Goal: Transaction & Acquisition: Purchase product/service

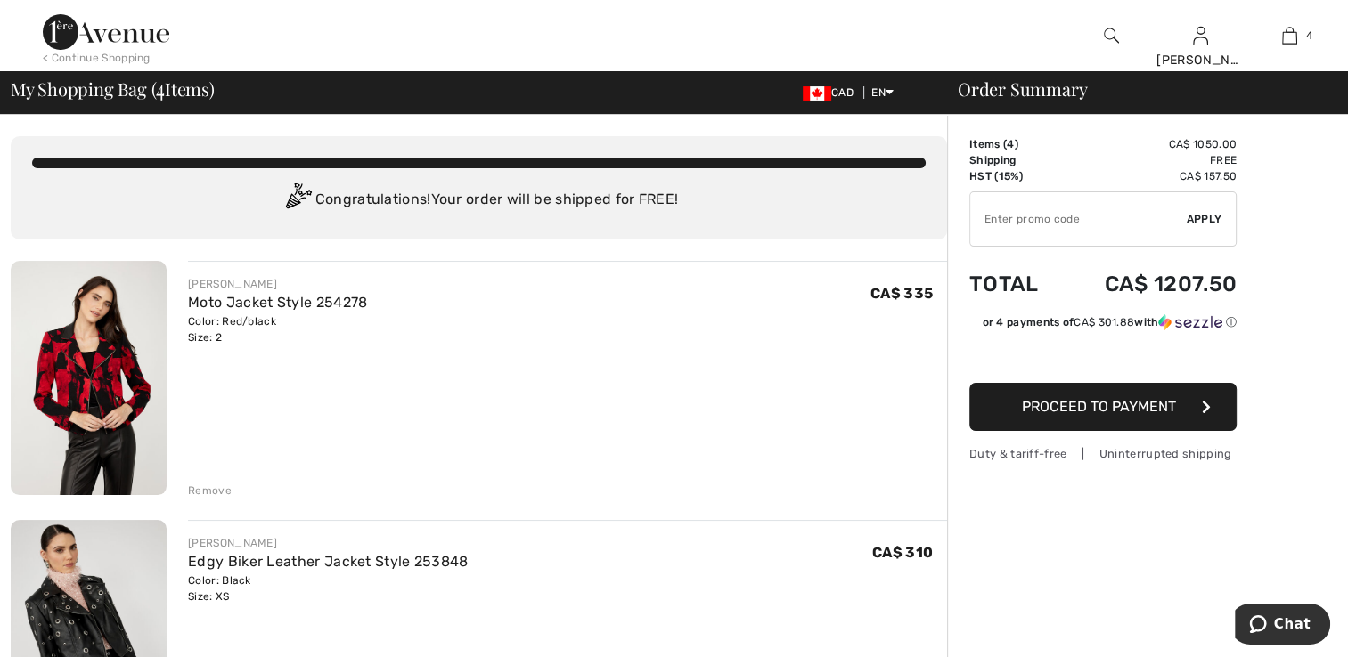
click at [89, 397] on img at bounding box center [89, 378] width 156 height 234
click at [98, 369] on img at bounding box center [89, 378] width 156 height 234
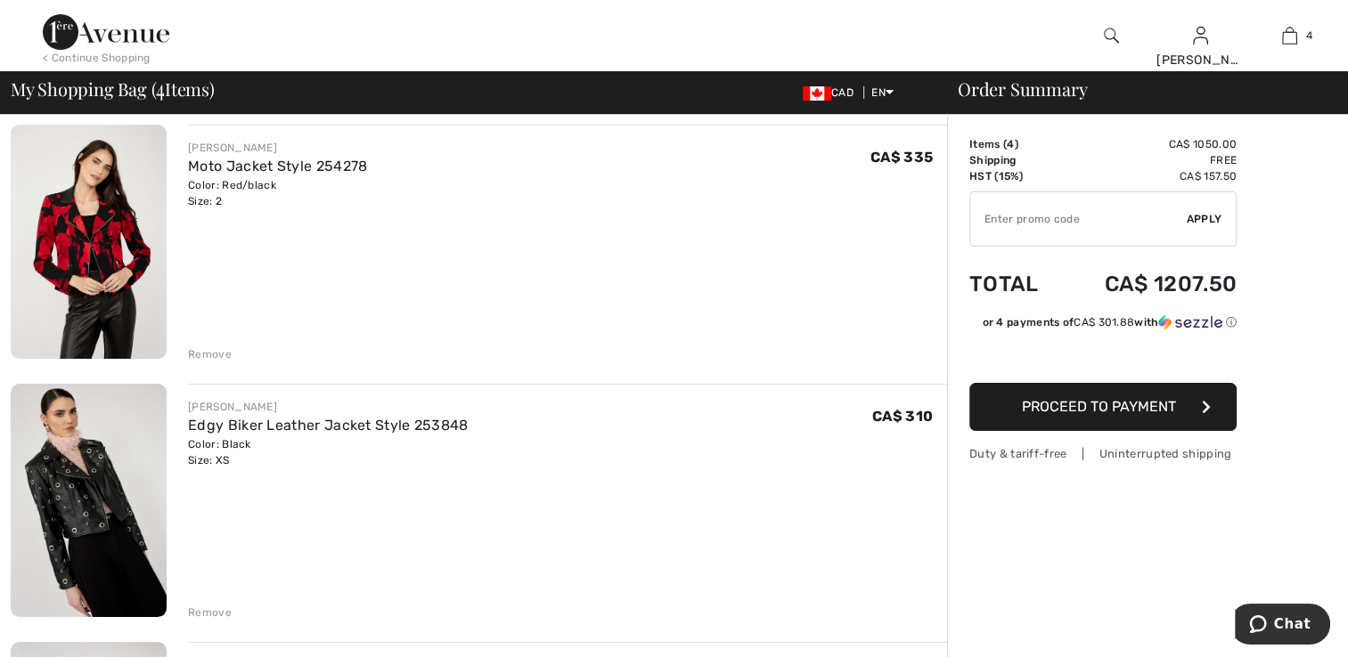
scroll to position [178, 0]
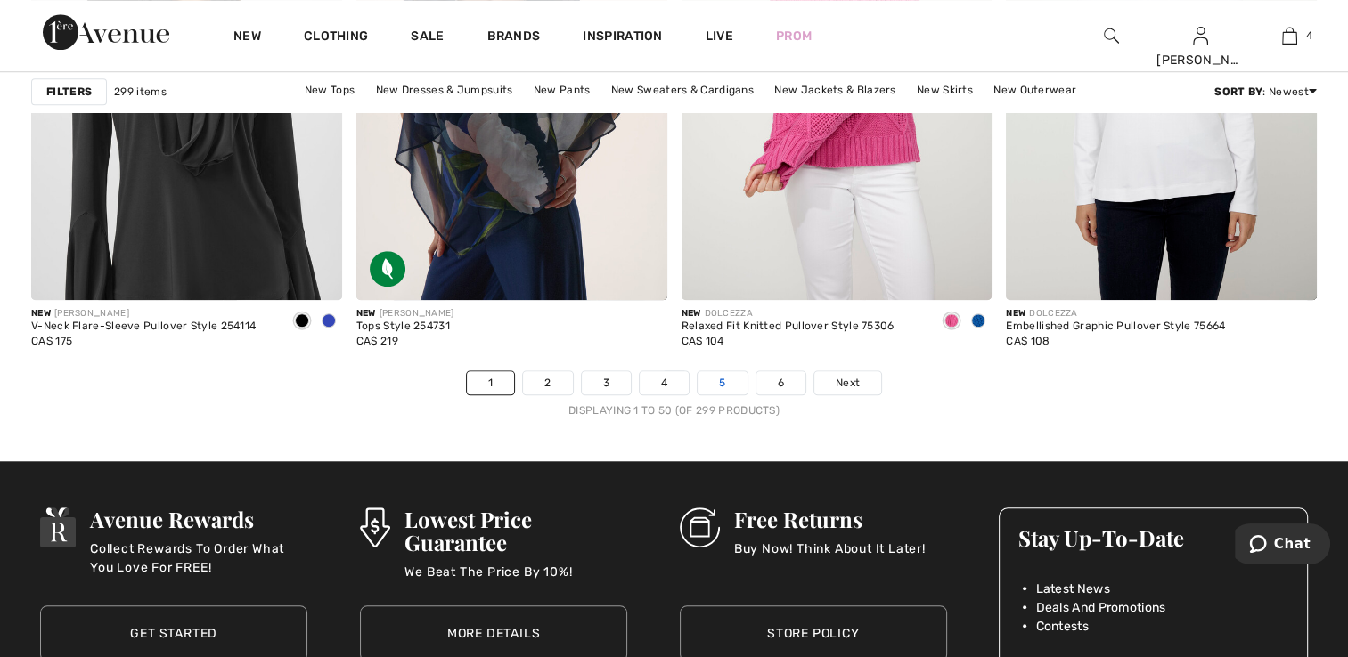
scroll to position [8419, 0]
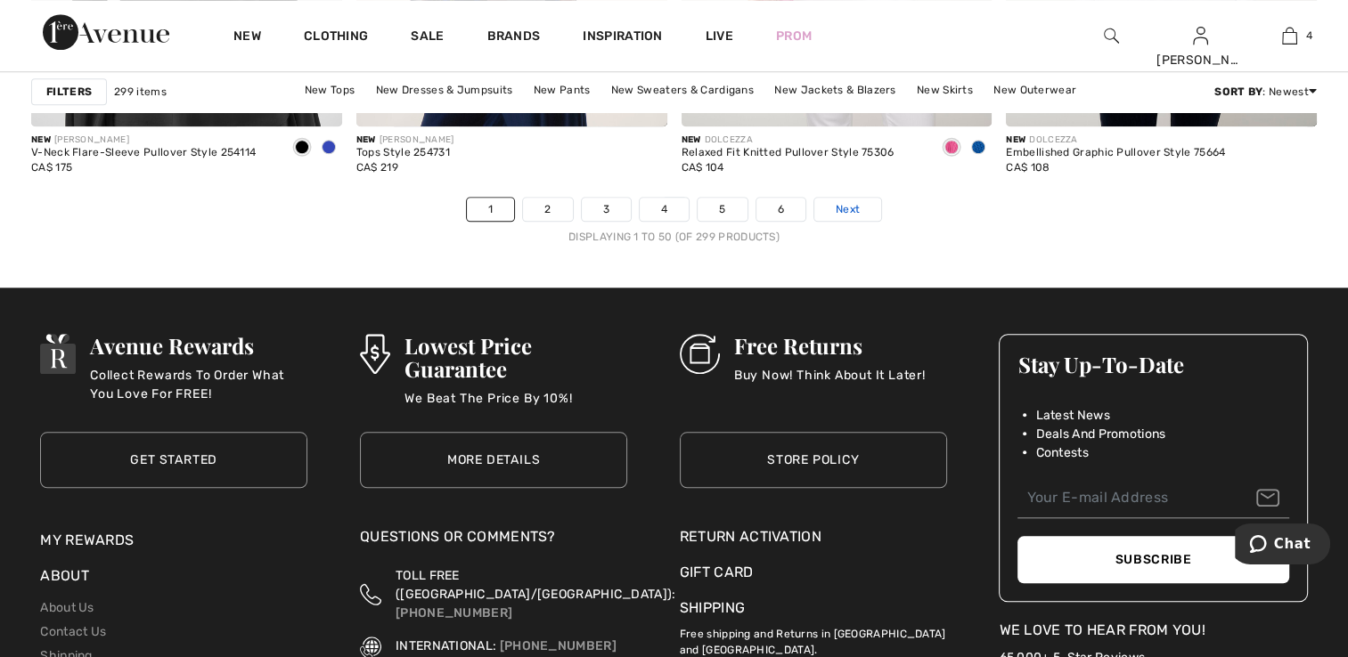
click at [859, 207] on link "Next" at bounding box center [847, 209] width 67 height 23
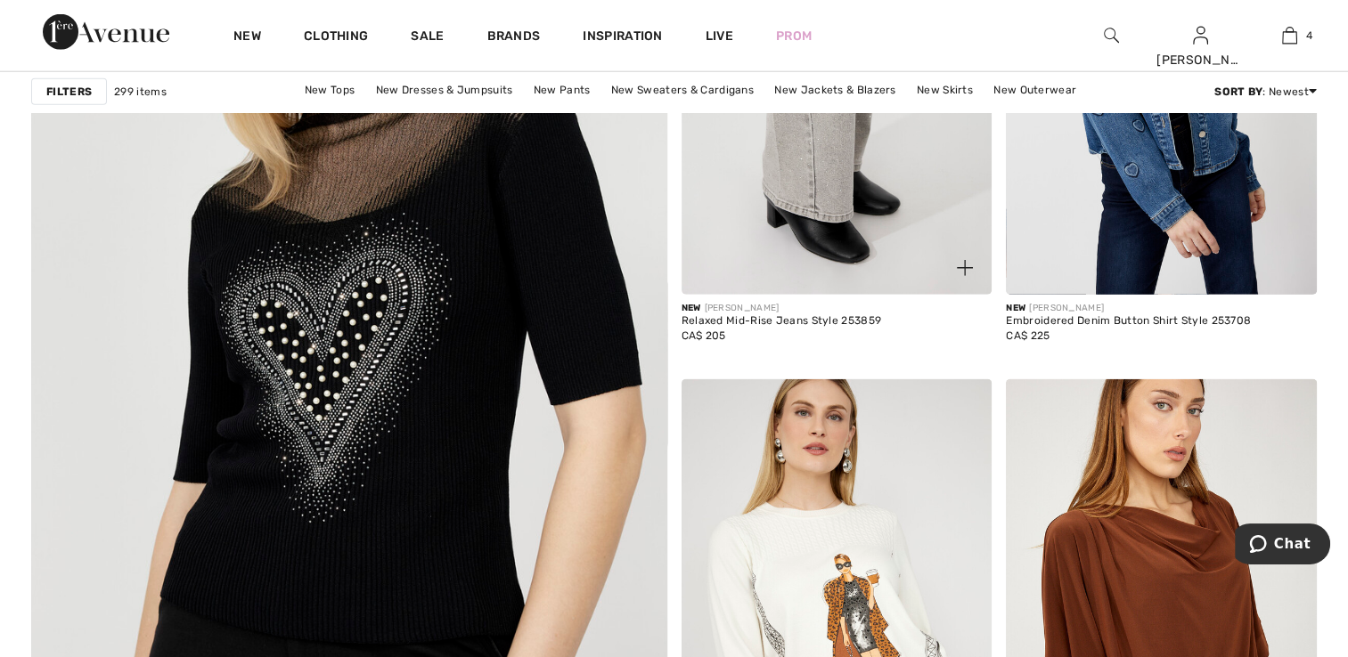
scroll to position [4543, 0]
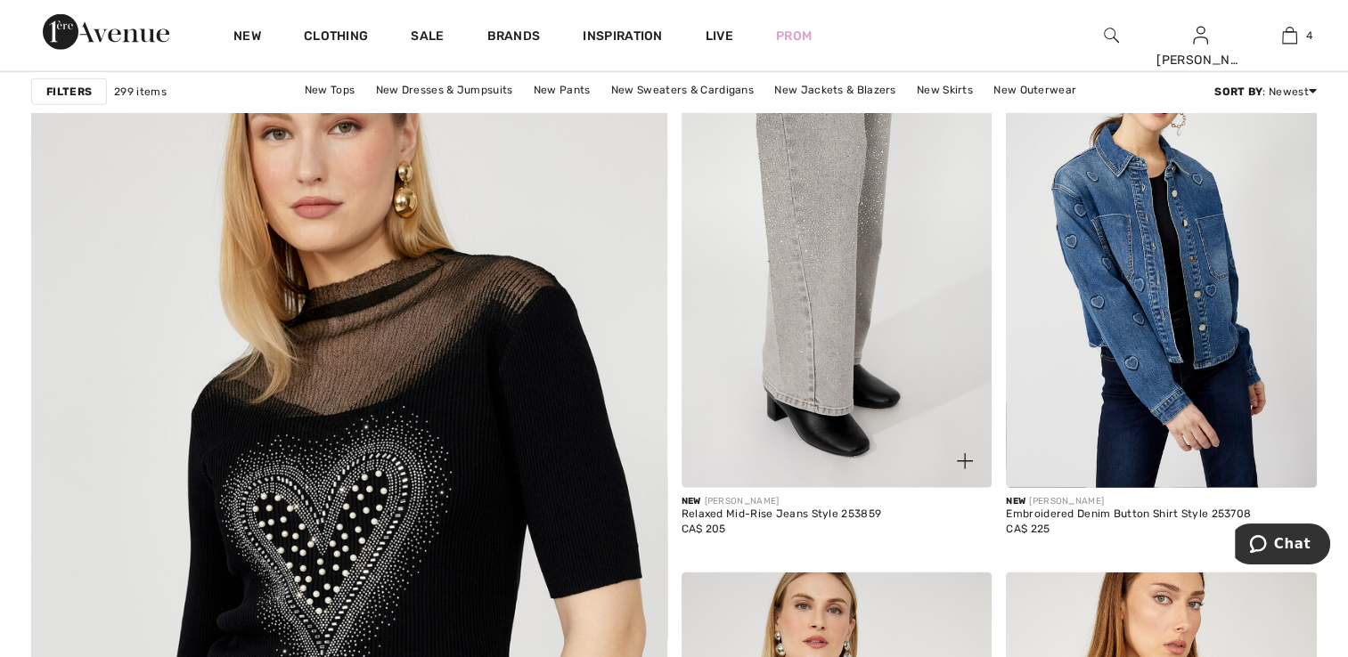
click at [841, 242] on img at bounding box center [836, 255] width 311 height 466
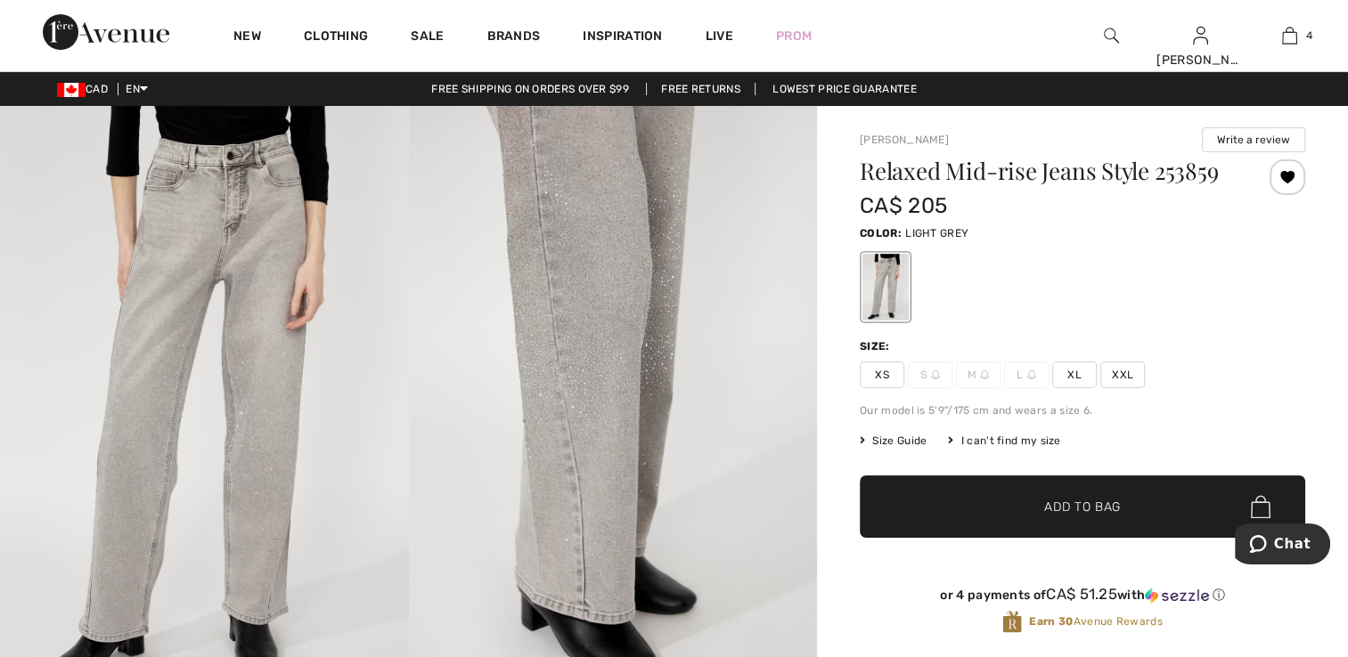
click at [676, 304] on img at bounding box center [613, 412] width 409 height 613
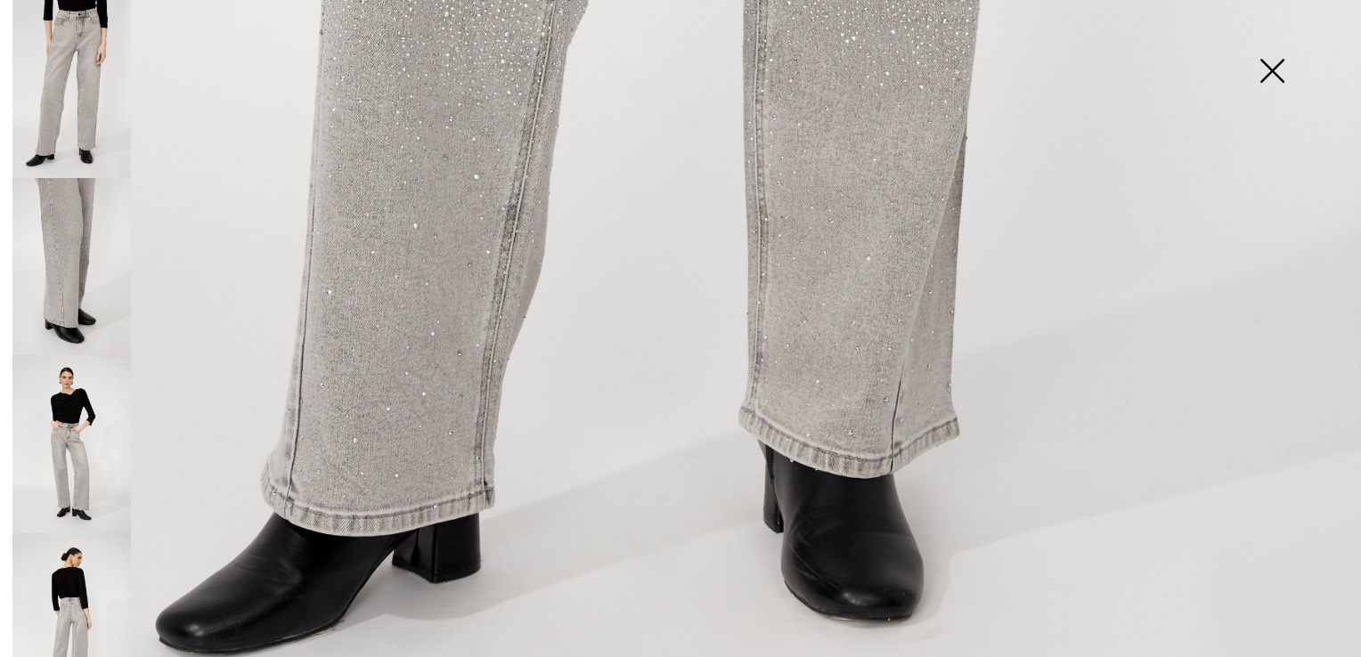
scroll to position [1336, 0]
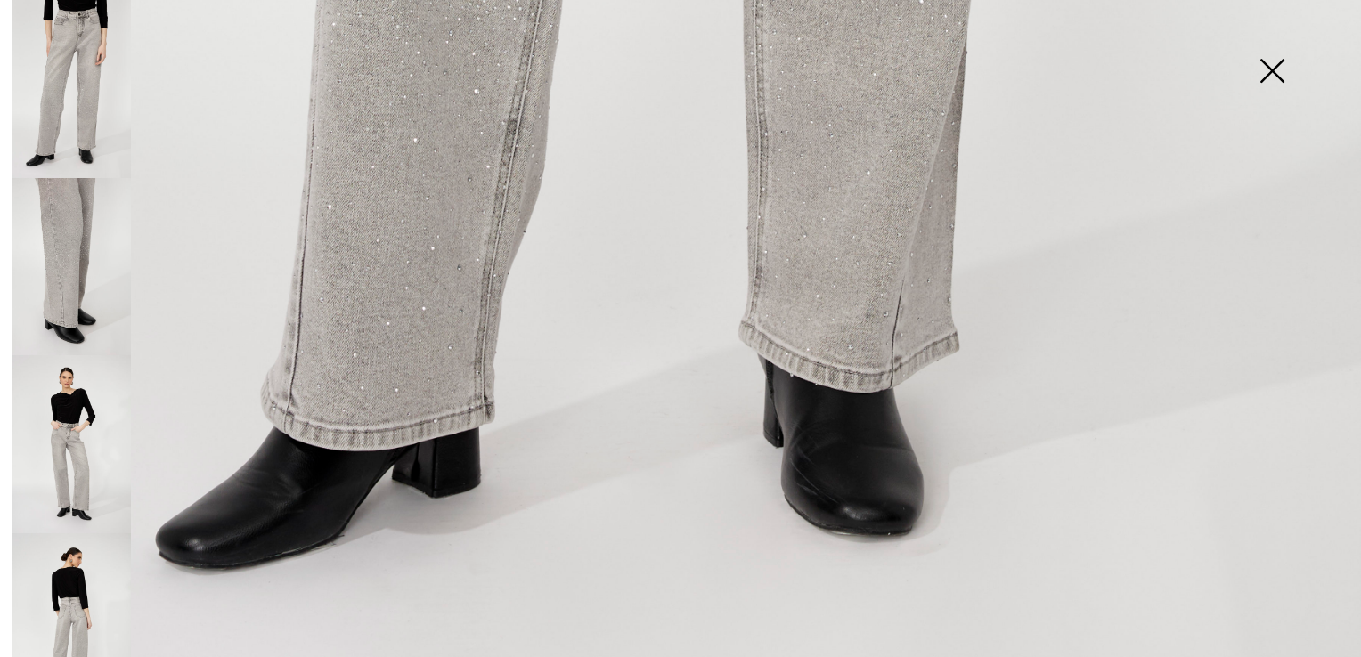
click at [91, 237] on img at bounding box center [71, 267] width 118 height 178
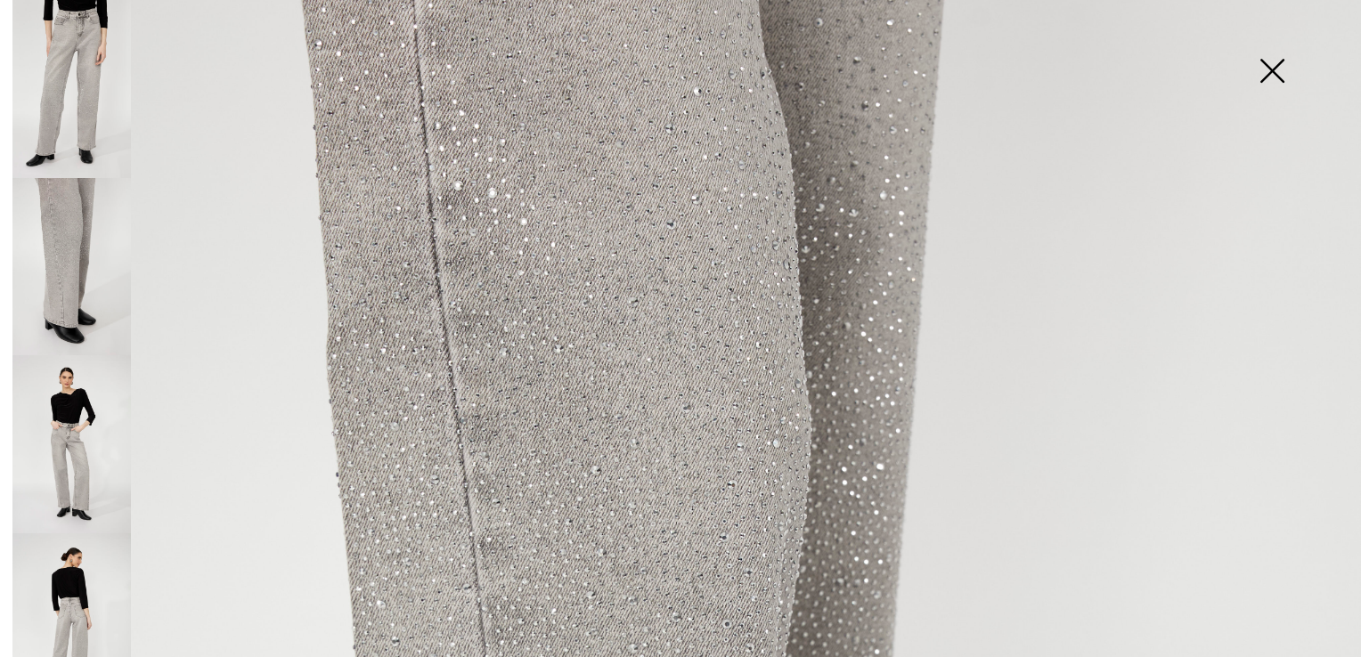
scroll to position [0, 0]
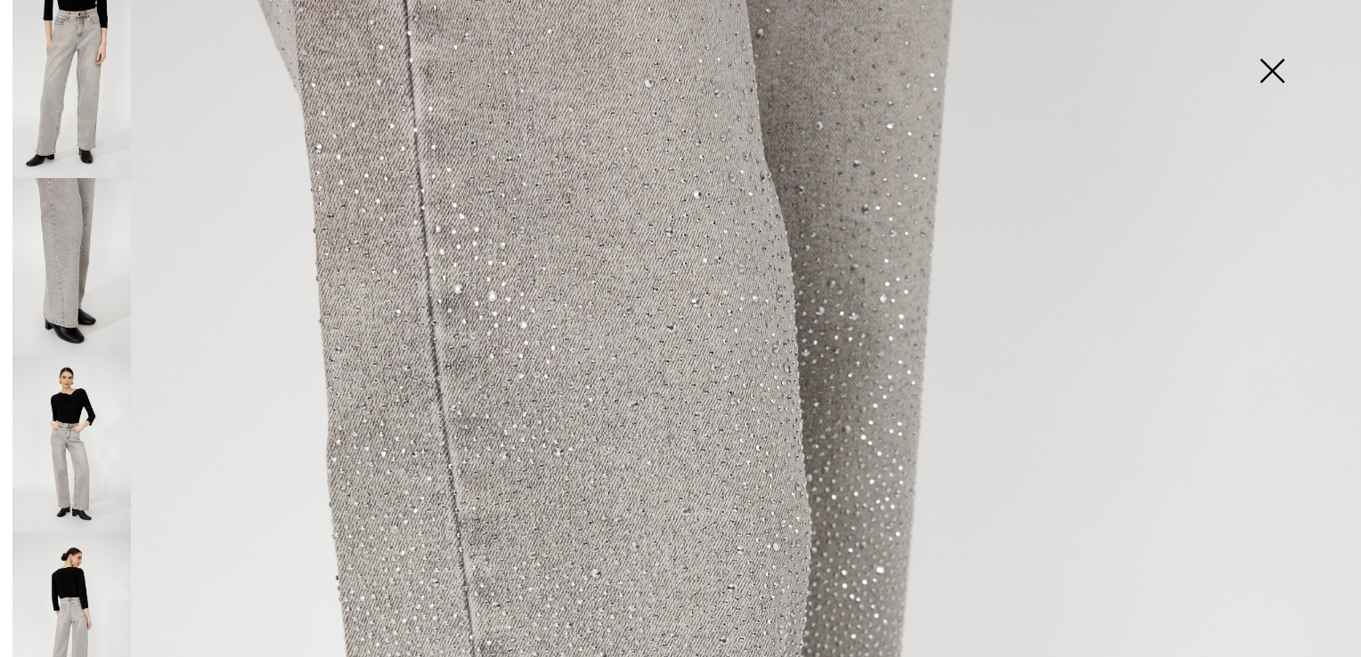
click at [73, 583] on img at bounding box center [71, 623] width 118 height 178
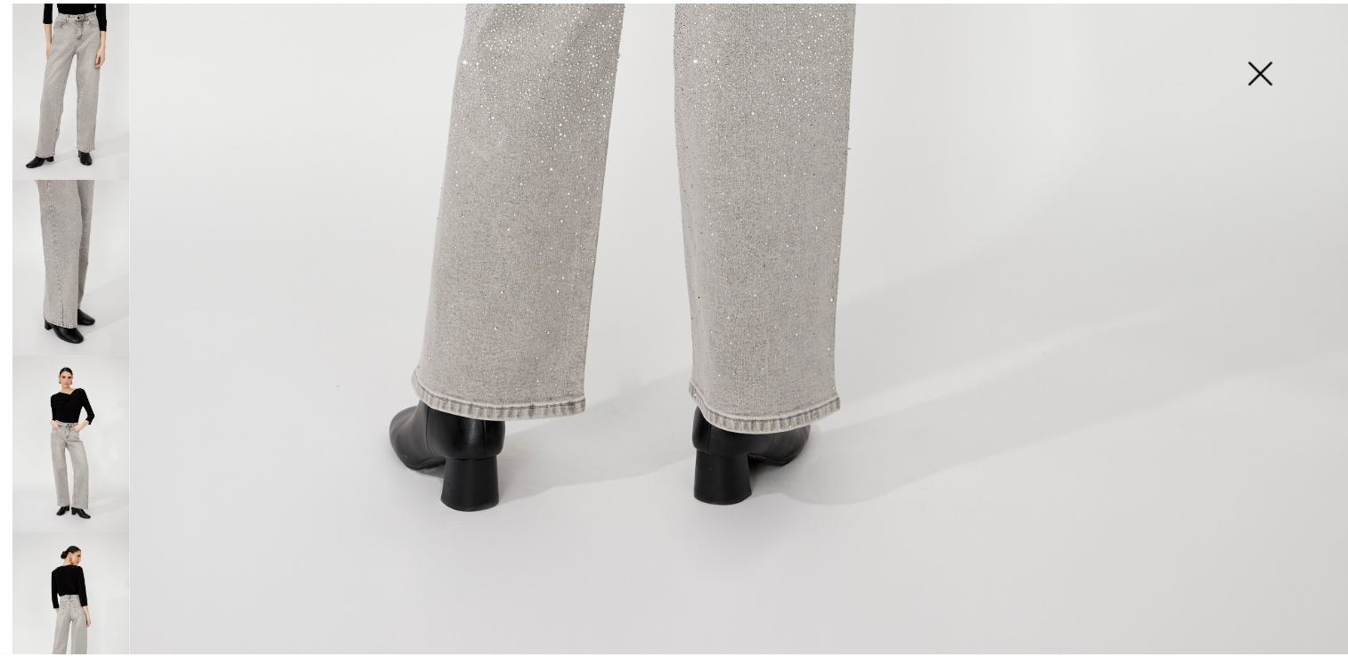
scroll to position [1364, 0]
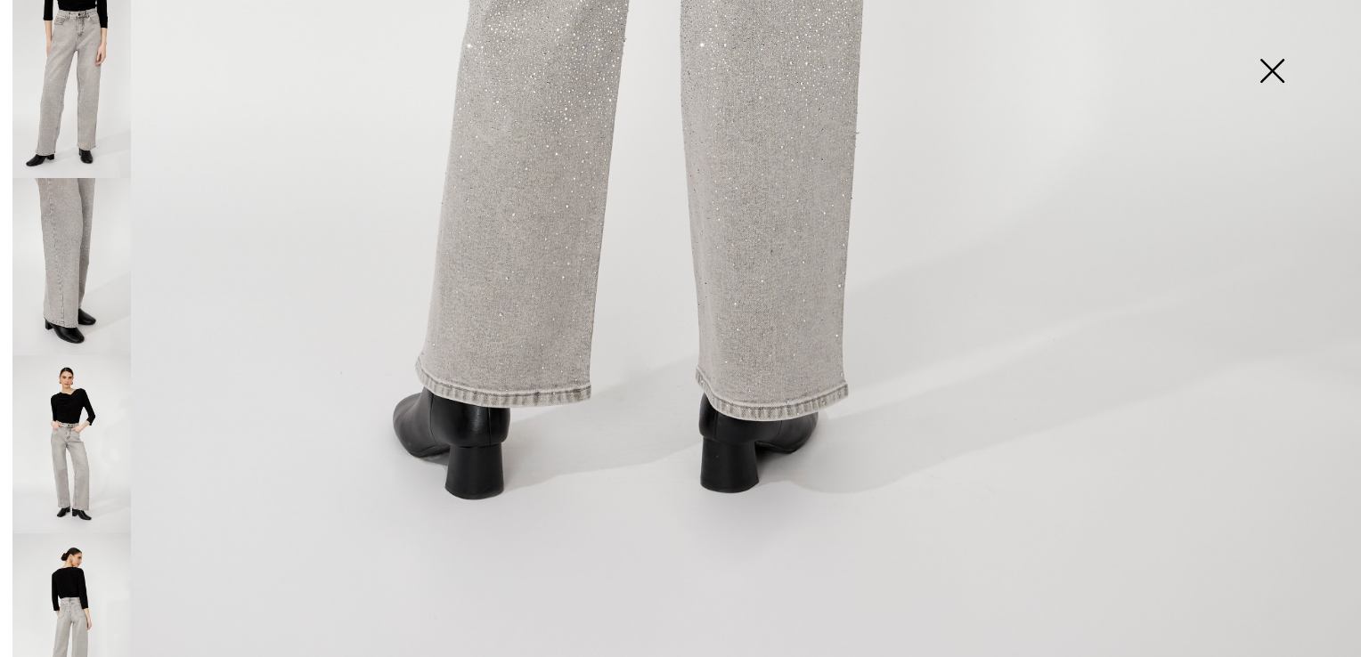
drag, startPoint x: 1275, startPoint y: 65, endPoint x: 1266, endPoint y: 69, distance: 10.8
click at [1275, 64] on img at bounding box center [1271, 73] width 89 height 92
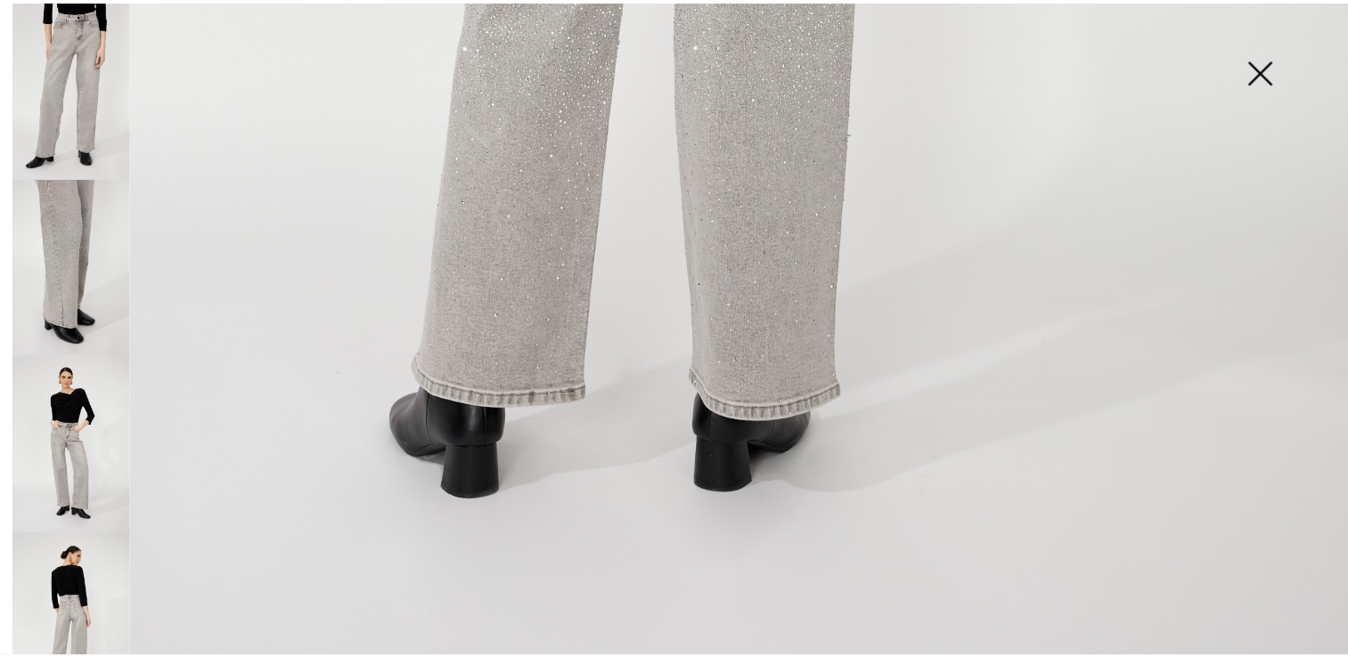
scroll to position [1343, 0]
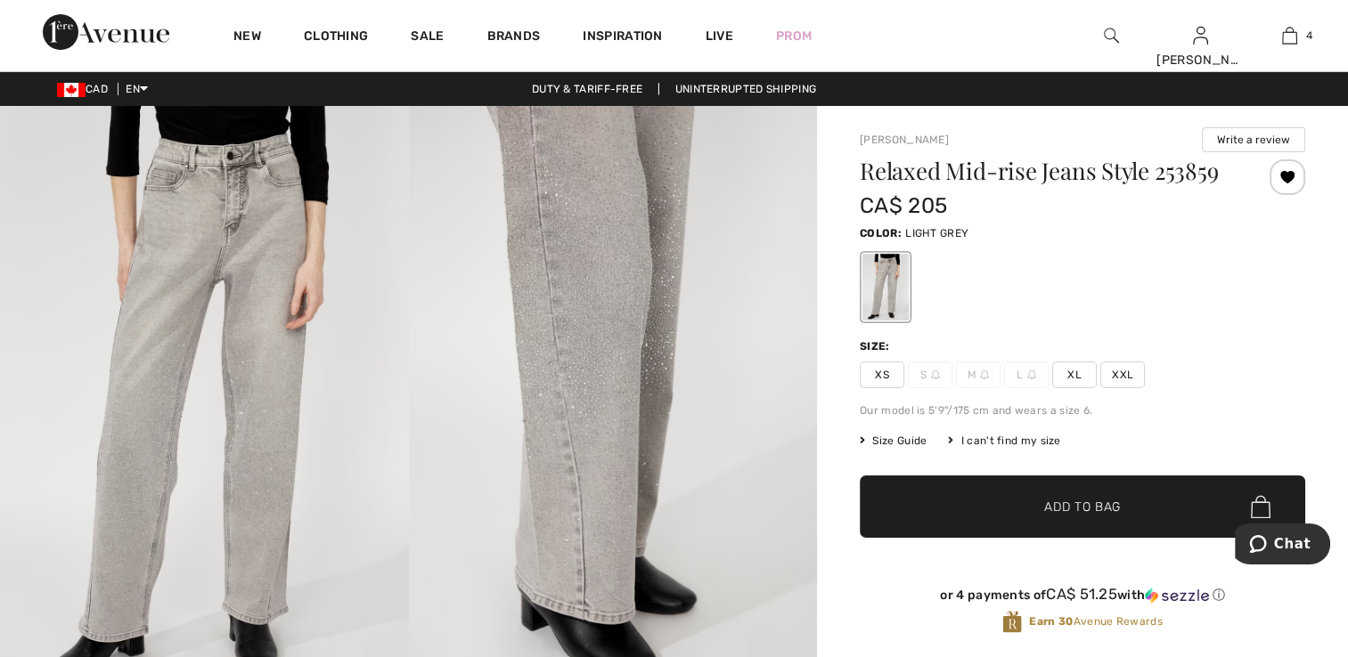
click at [882, 374] on span "XS" at bounding box center [882, 375] width 45 height 27
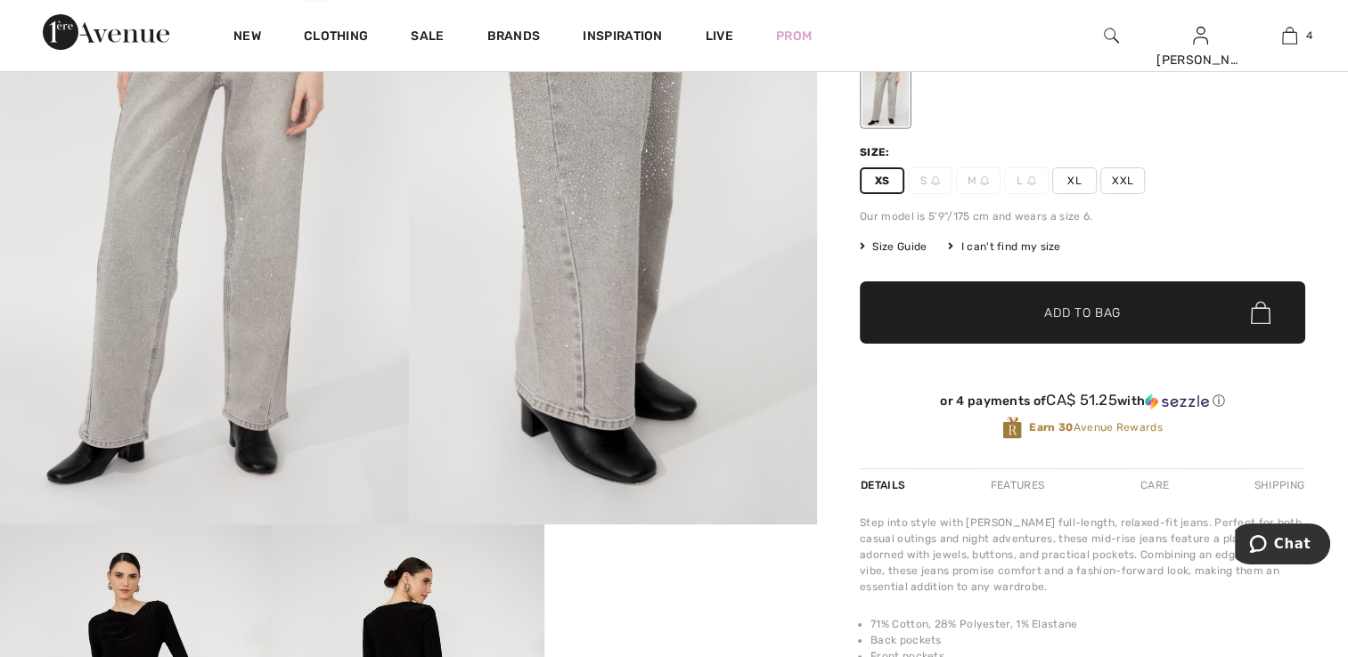
scroll to position [0, 0]
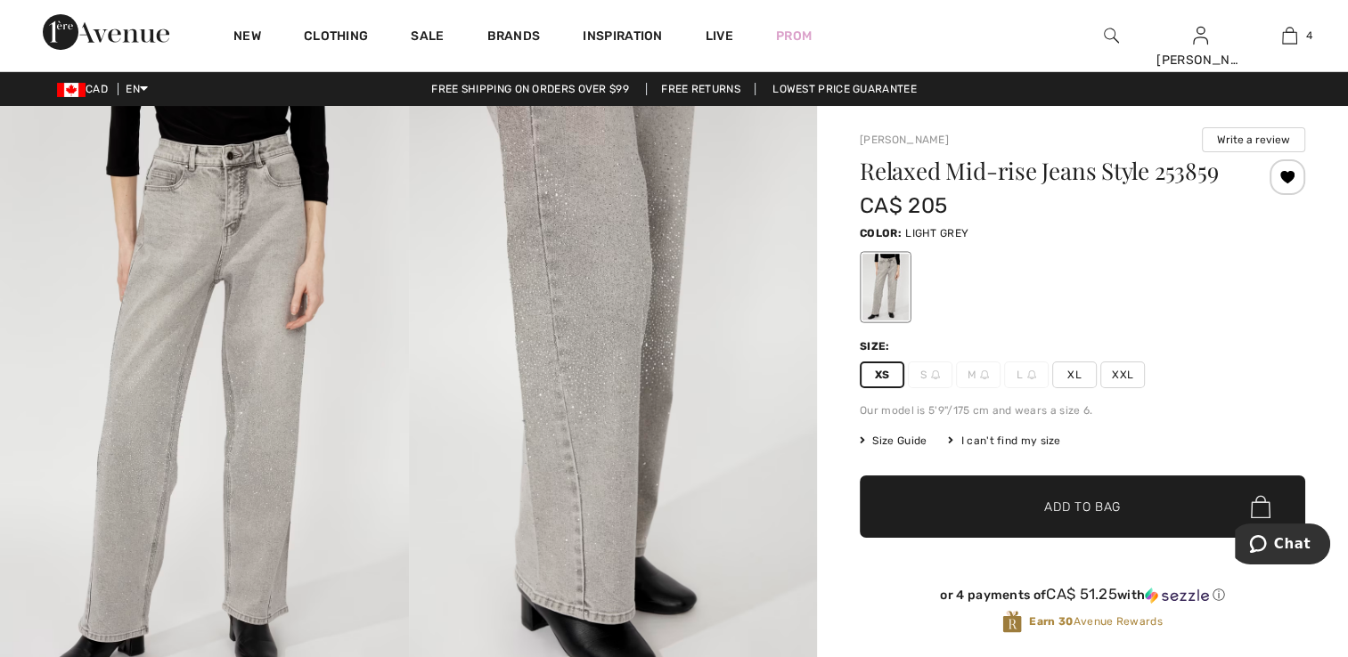
click at [1045, 501] on span "Add to Bag" at bounding box center [1082, 507] width 77 height 19
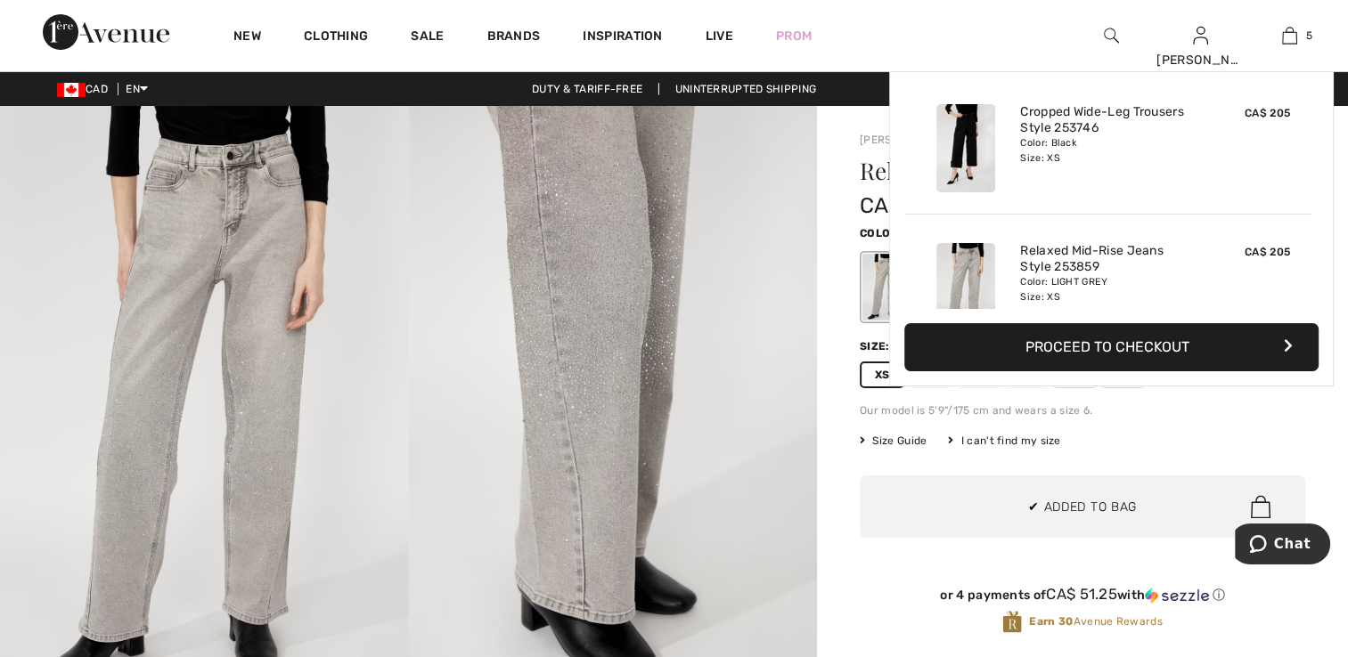
scroll to position [470, 0]
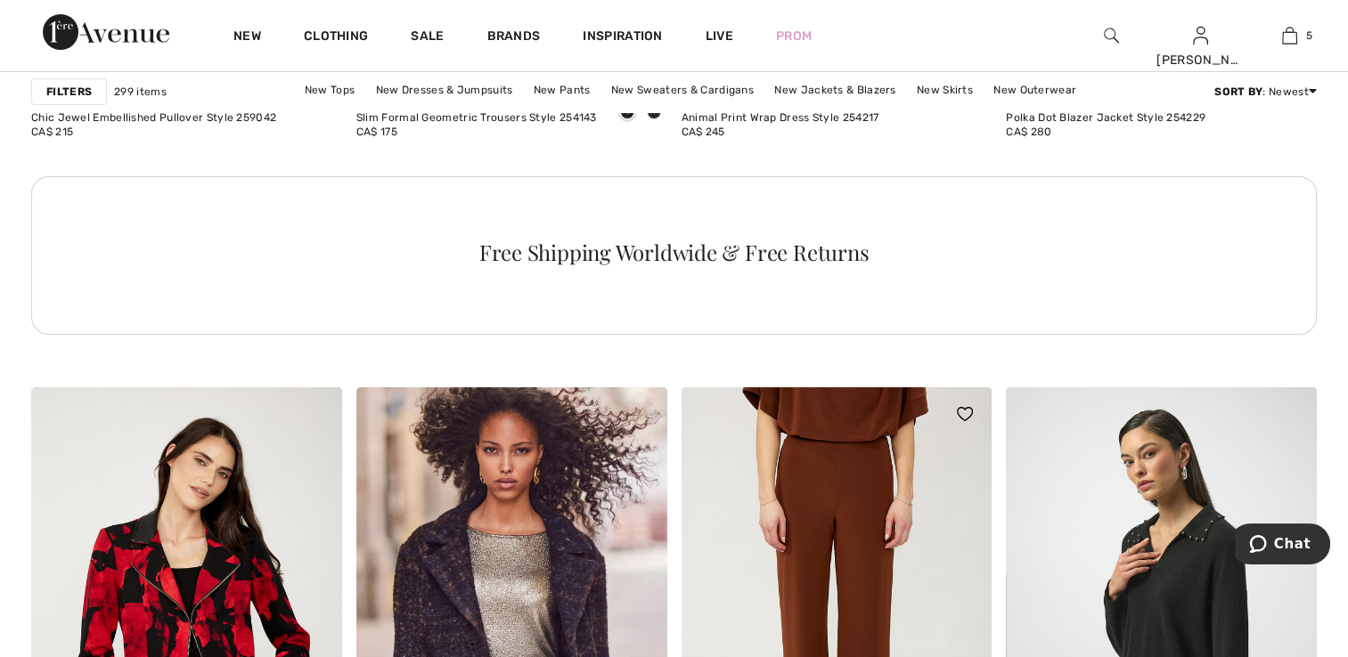
scroll to position [6858, 0]
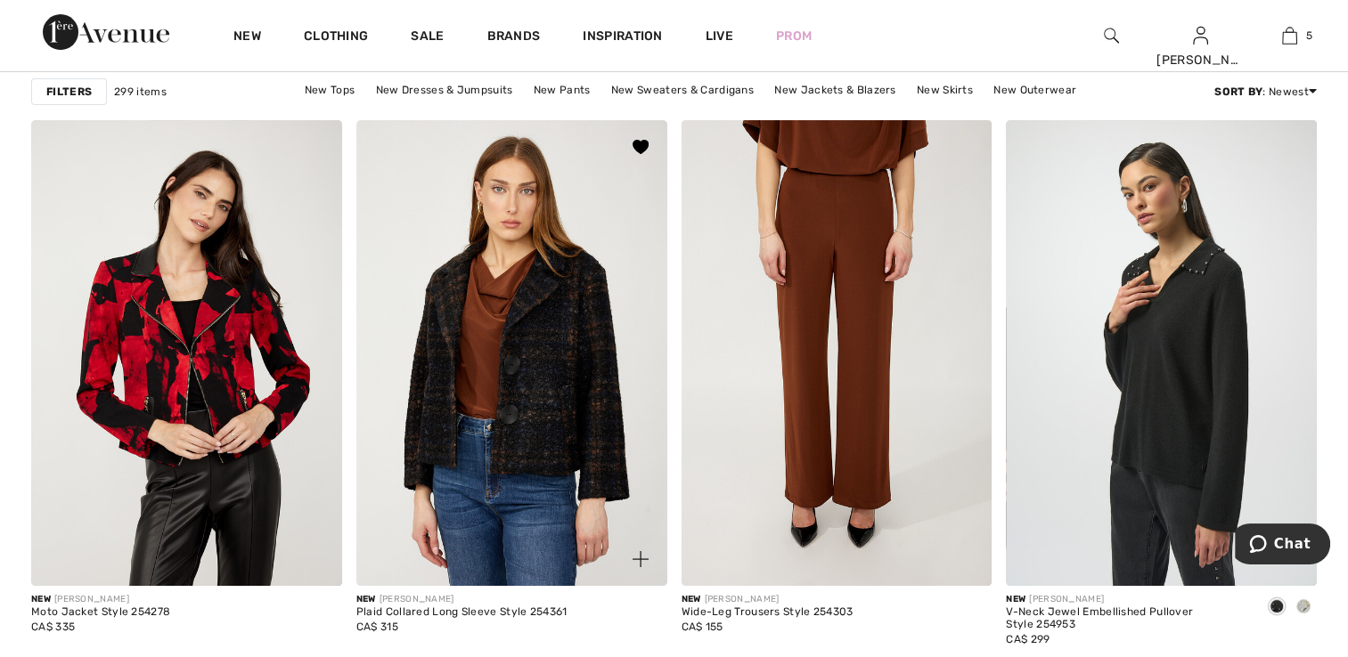
click at [545, 442] on img at bounding box center [511, 353] width 311 height 466
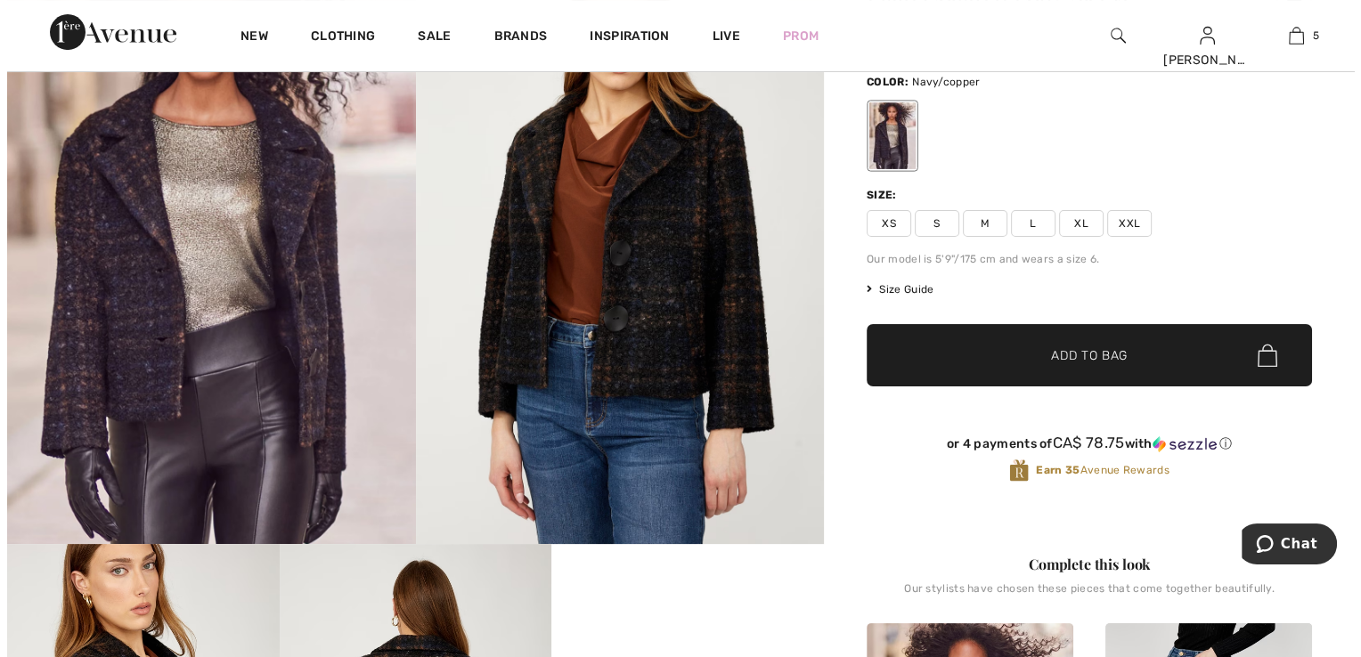
scroll to position [178, 0]
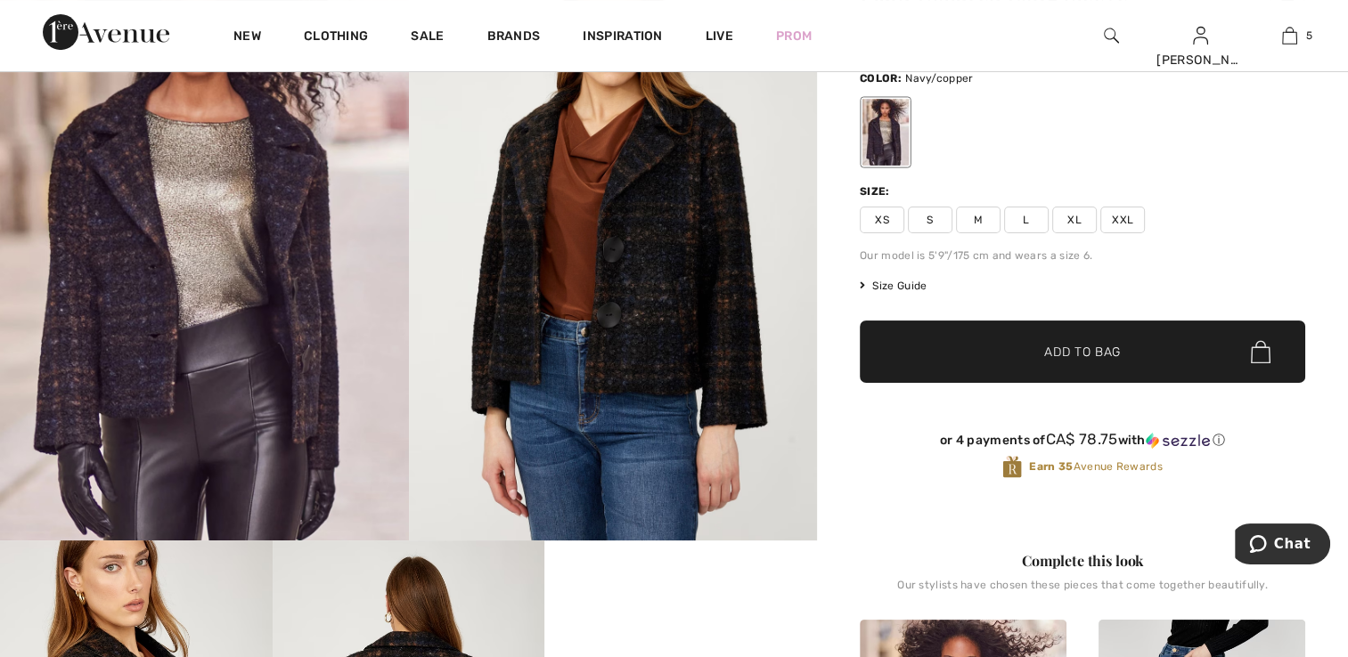
click at [207, 369] on img at bounding box center [204, 234] width 409 height 613
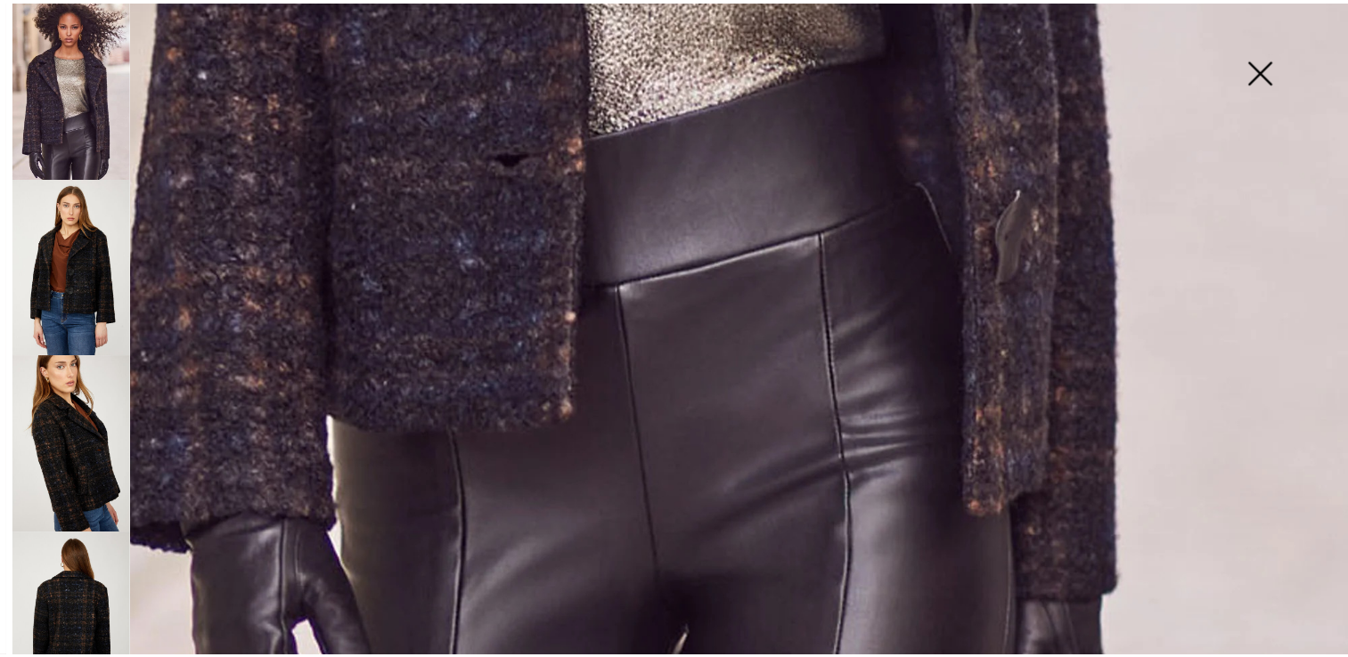
scroll to position [1364, 0]
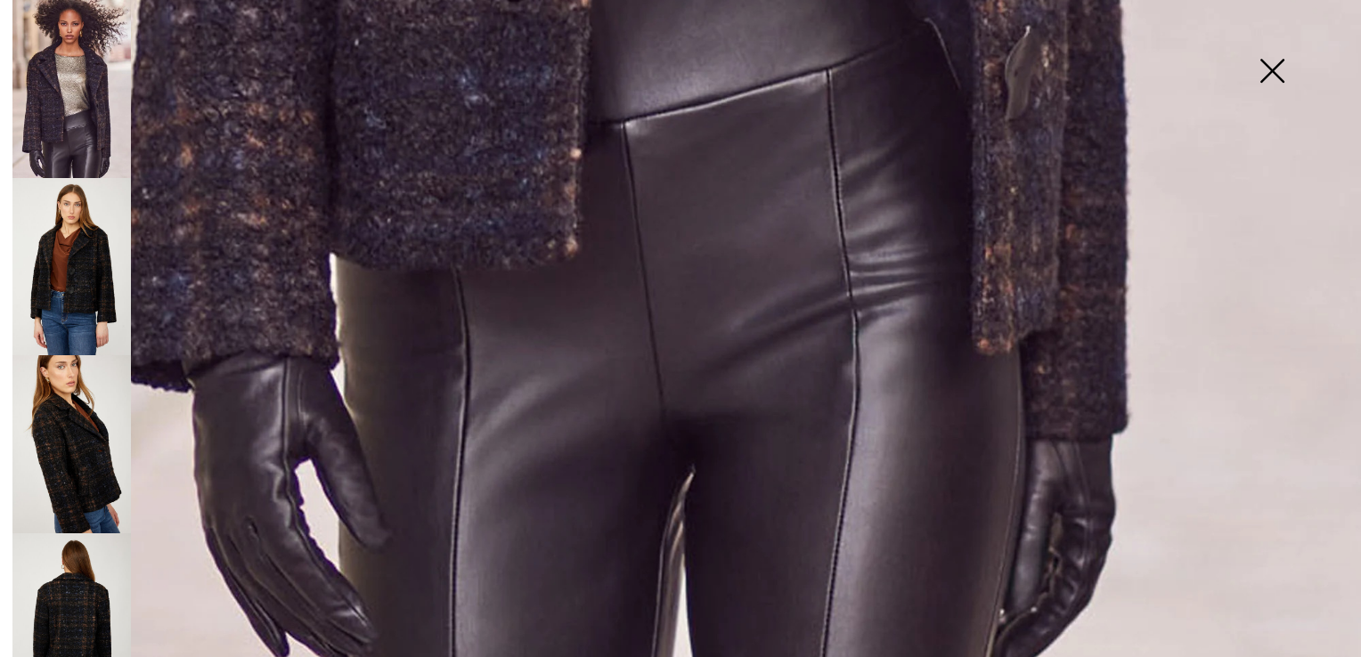
drag, startPoint x: 1268, startPoint y: 57, endPoint x: 1240, endPoint y: 91, distance: 44.2
click at [1268, 58] on img at bounding box center [1271, 73] width 89 height 92
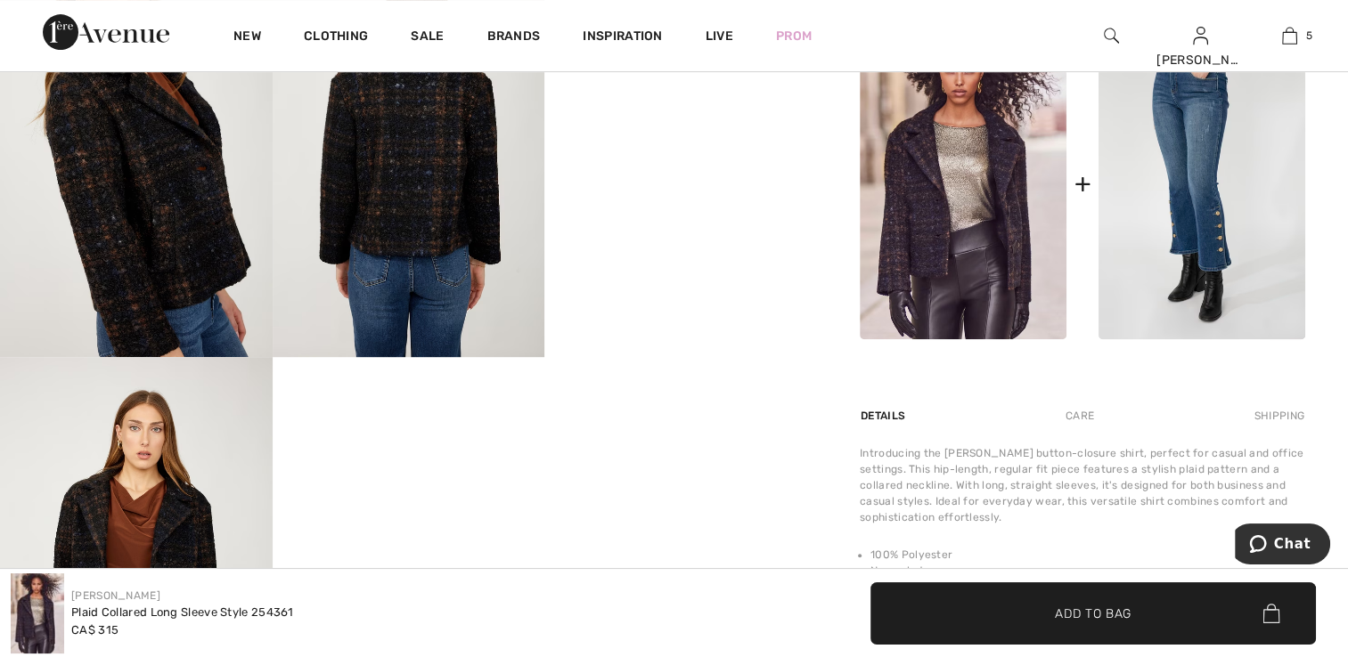
scroll to position [802, 0]
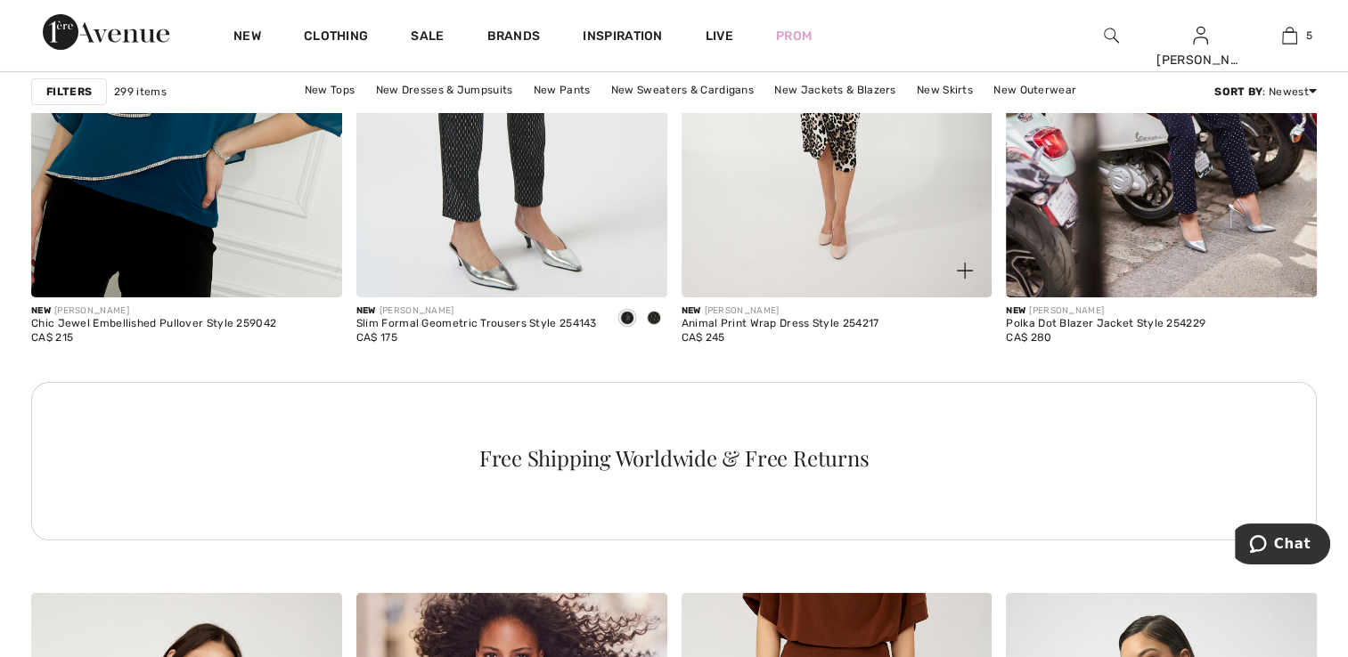
scroll to position [6235, 0]
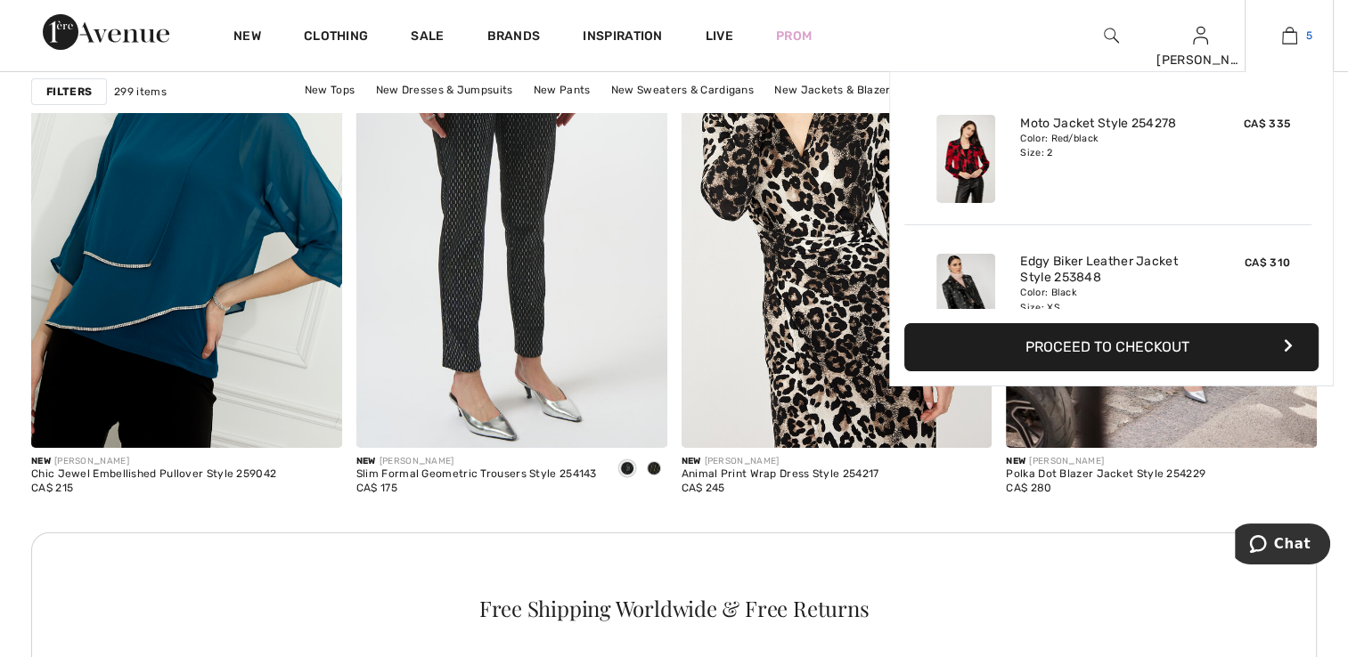
click at [1293, 32] on img at bounding box center [1289, 35] width 15 height 21
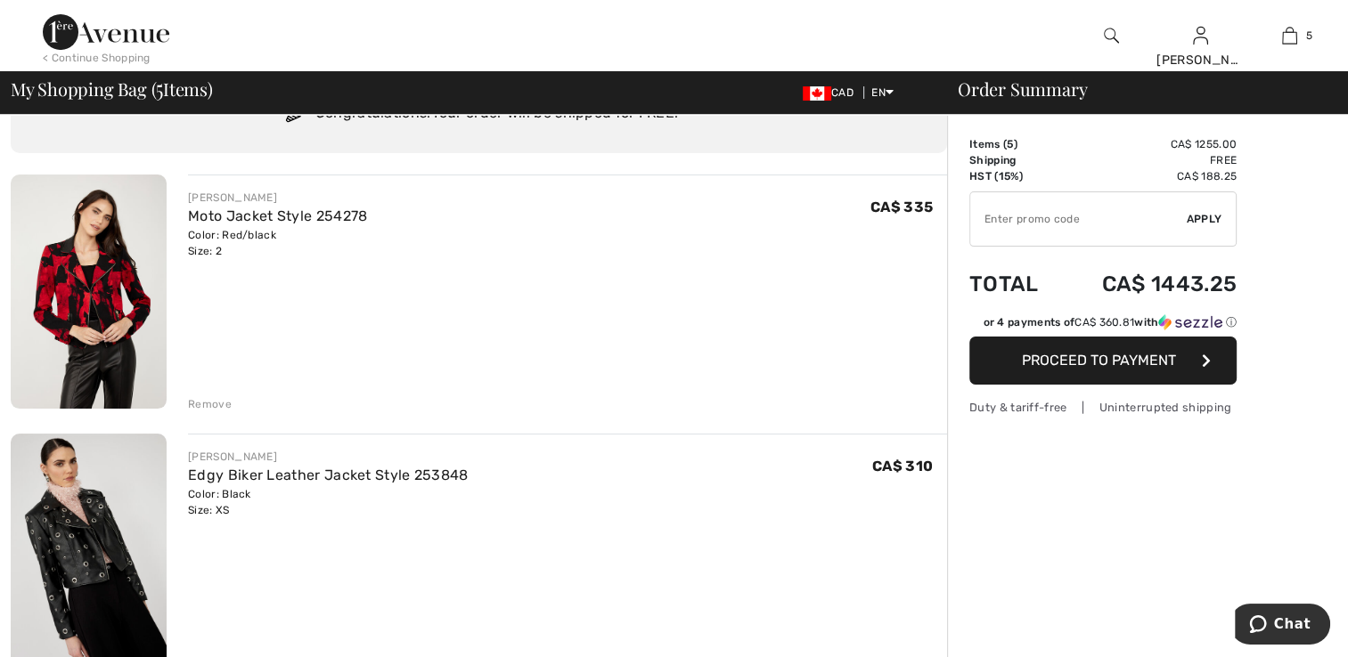
scroll to position [356, 0]
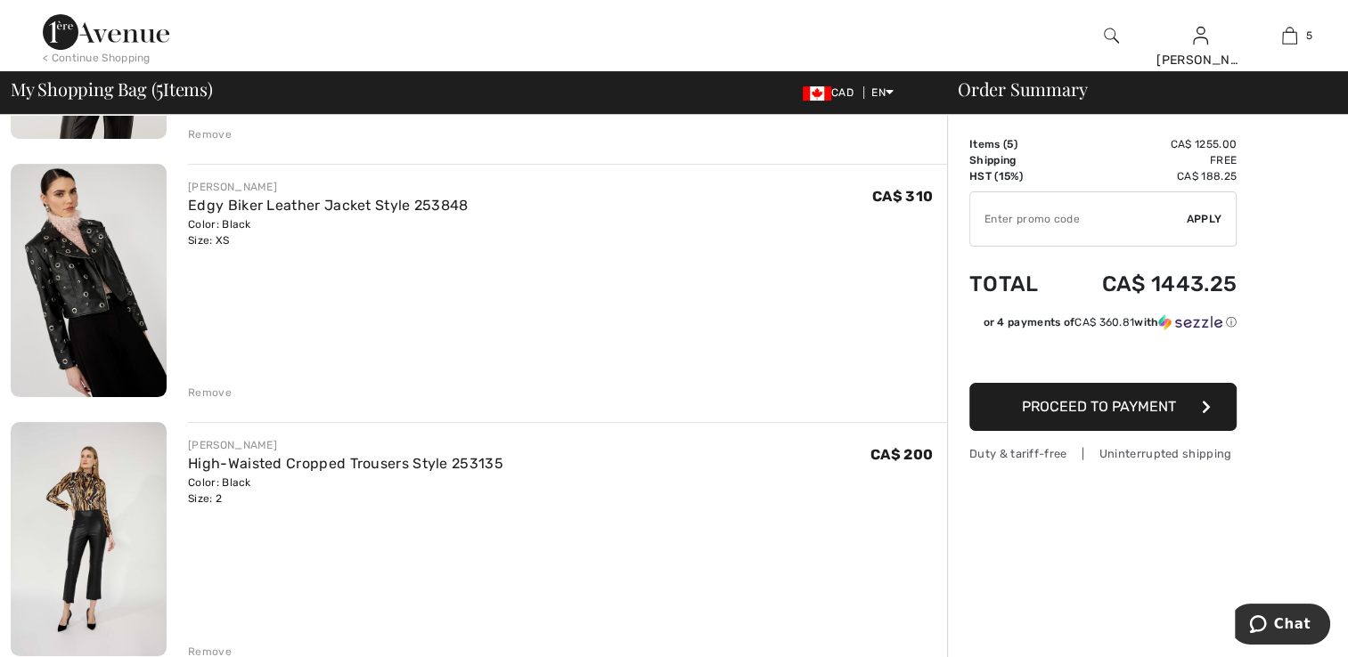
click at [115, 355] on img at bounding box center [89, 281] width 156 height 234
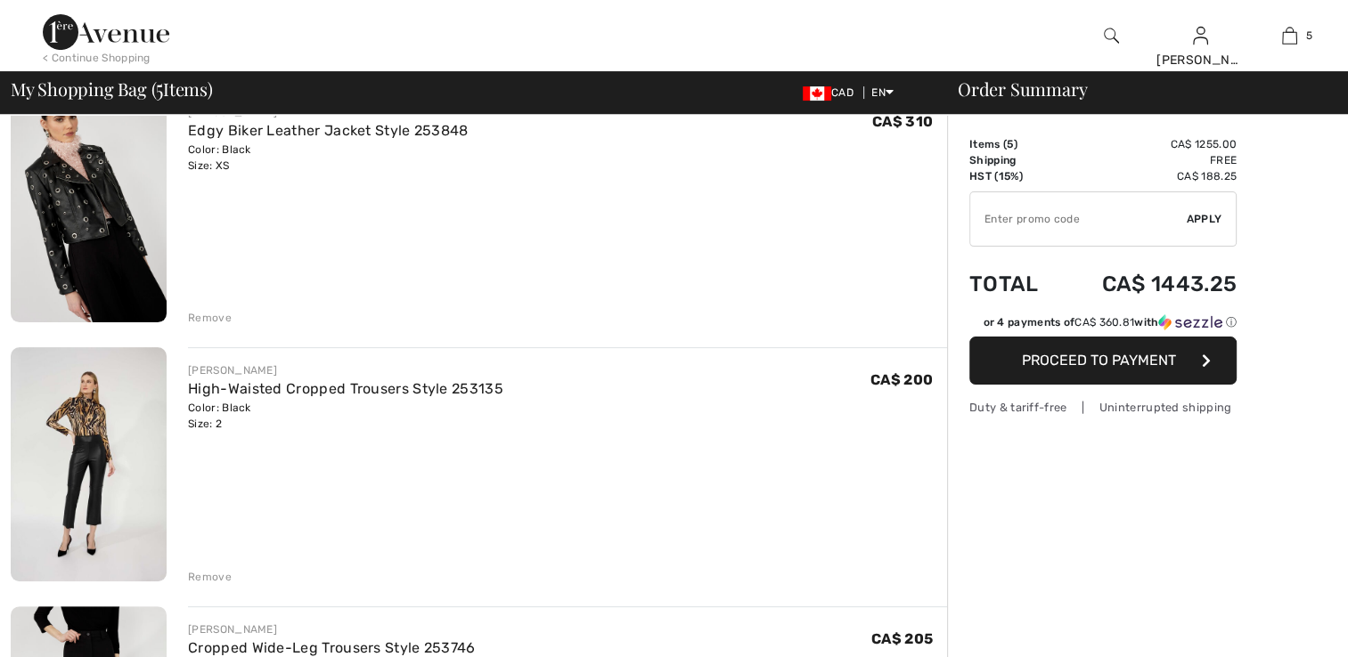
scroll to position [623, 0]
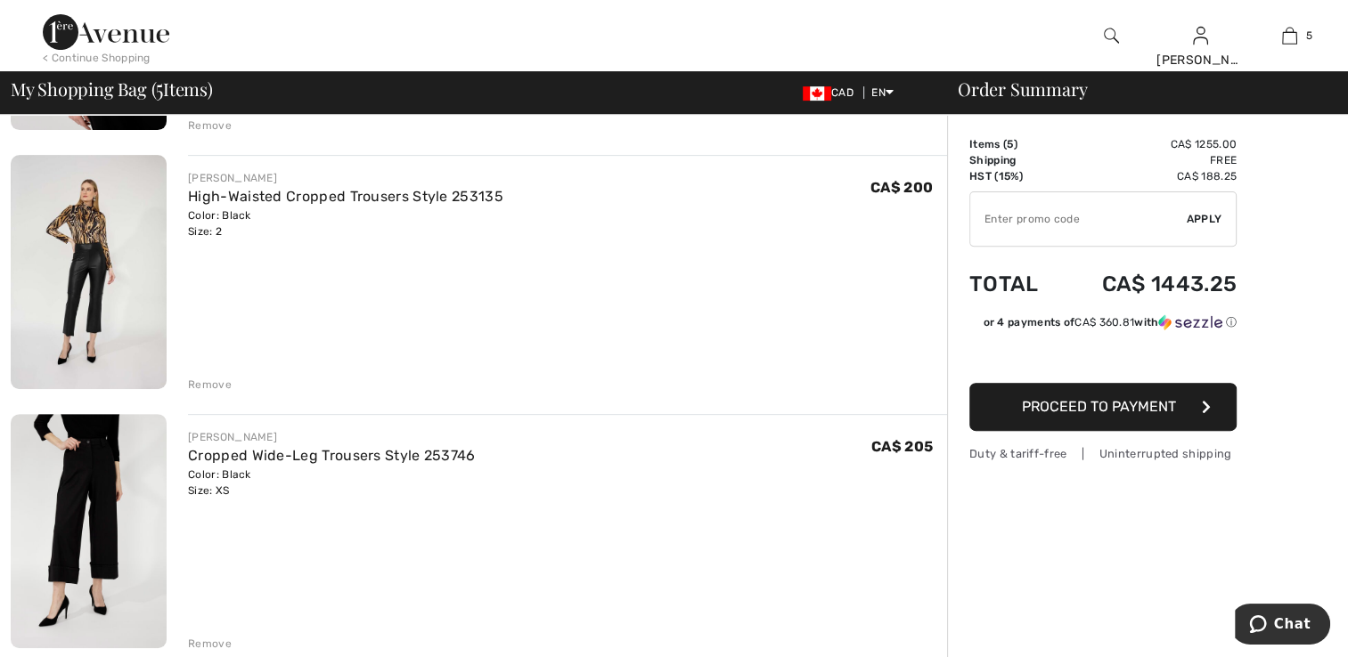
click at [80, 451] on img at bounding box center [89, 531] width 156 height 234
click at [108, 330] on img at bounding box center [89, 272] width 156 height 234
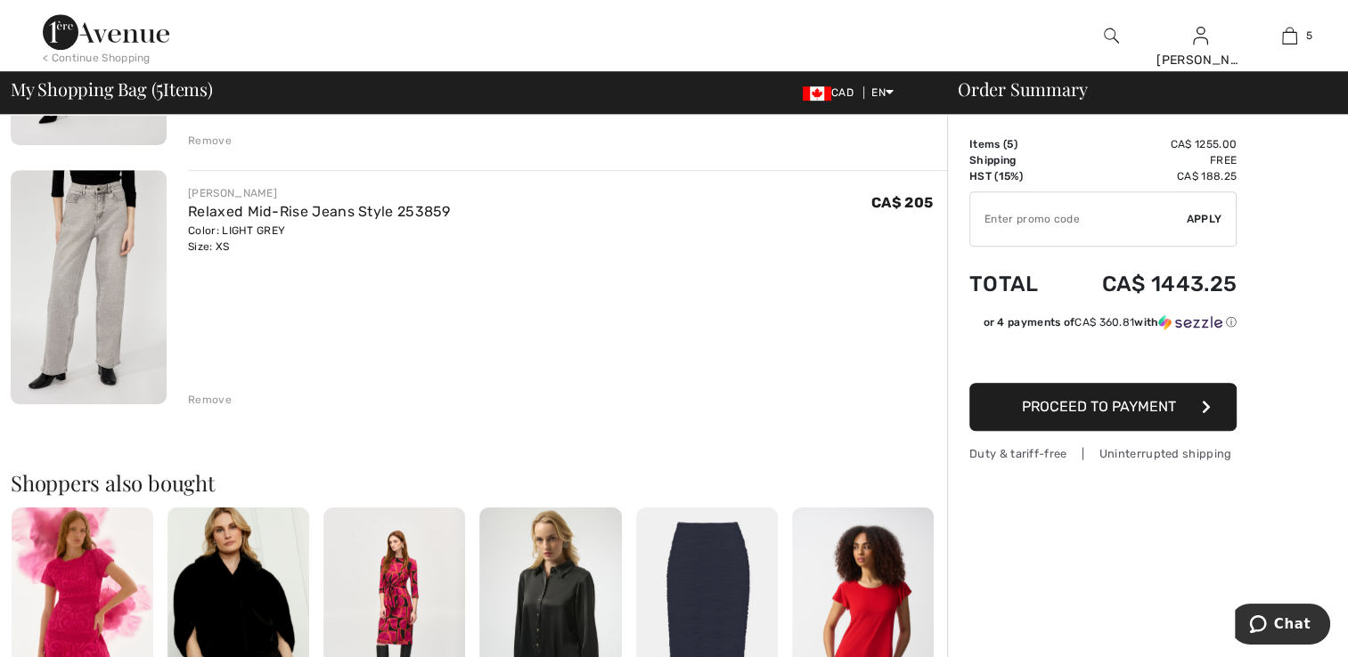
scroll to position [1158, 0]
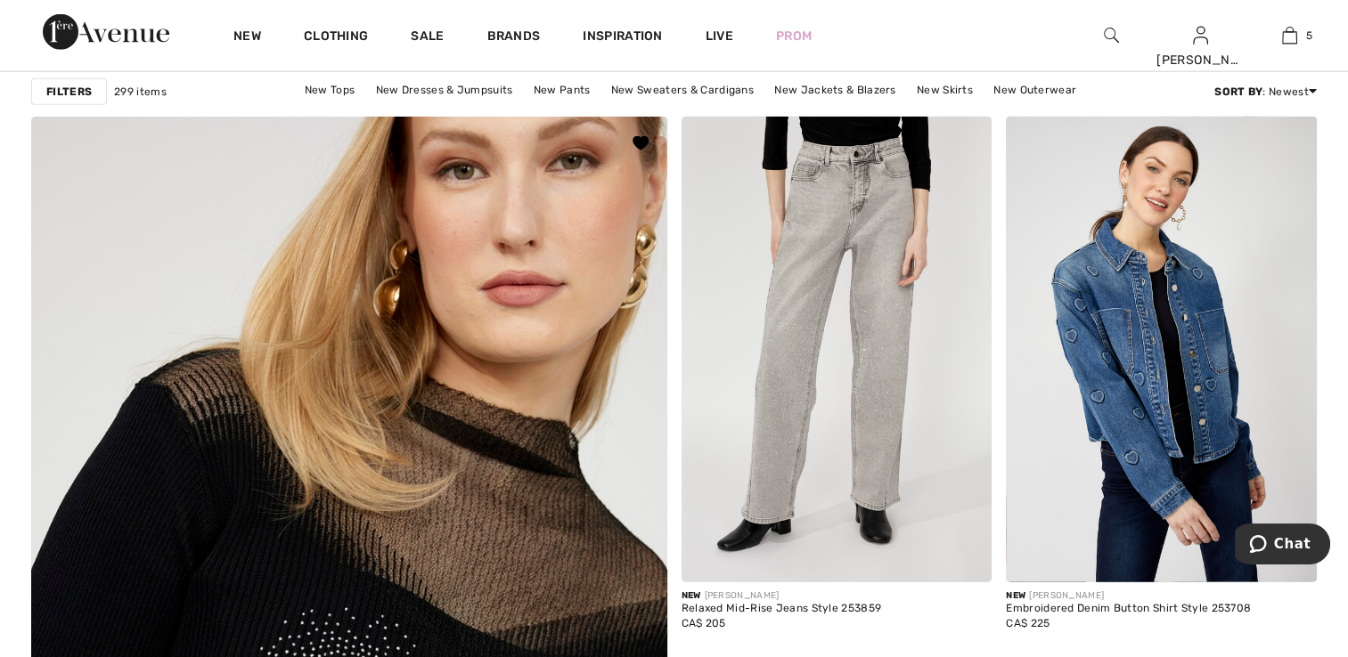
scroll to position [4364, 0]
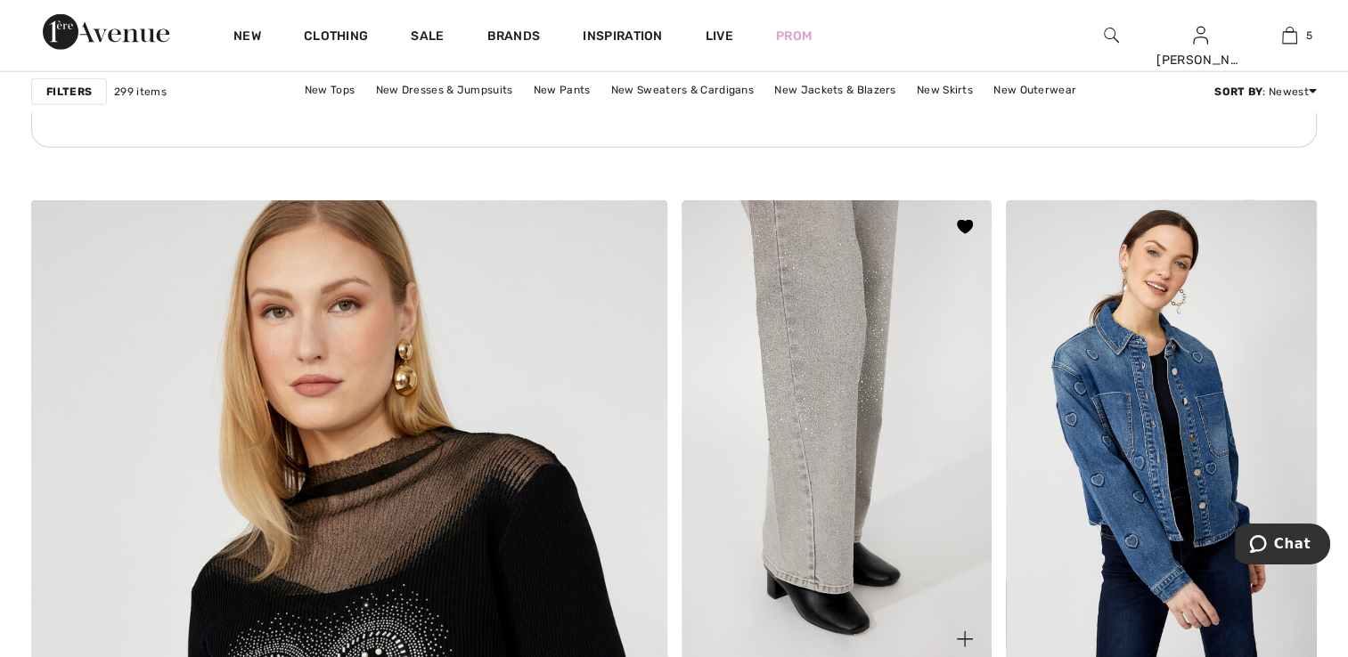
click at [772, 366] on img at bounding box center [836, 433] width 311 height 466
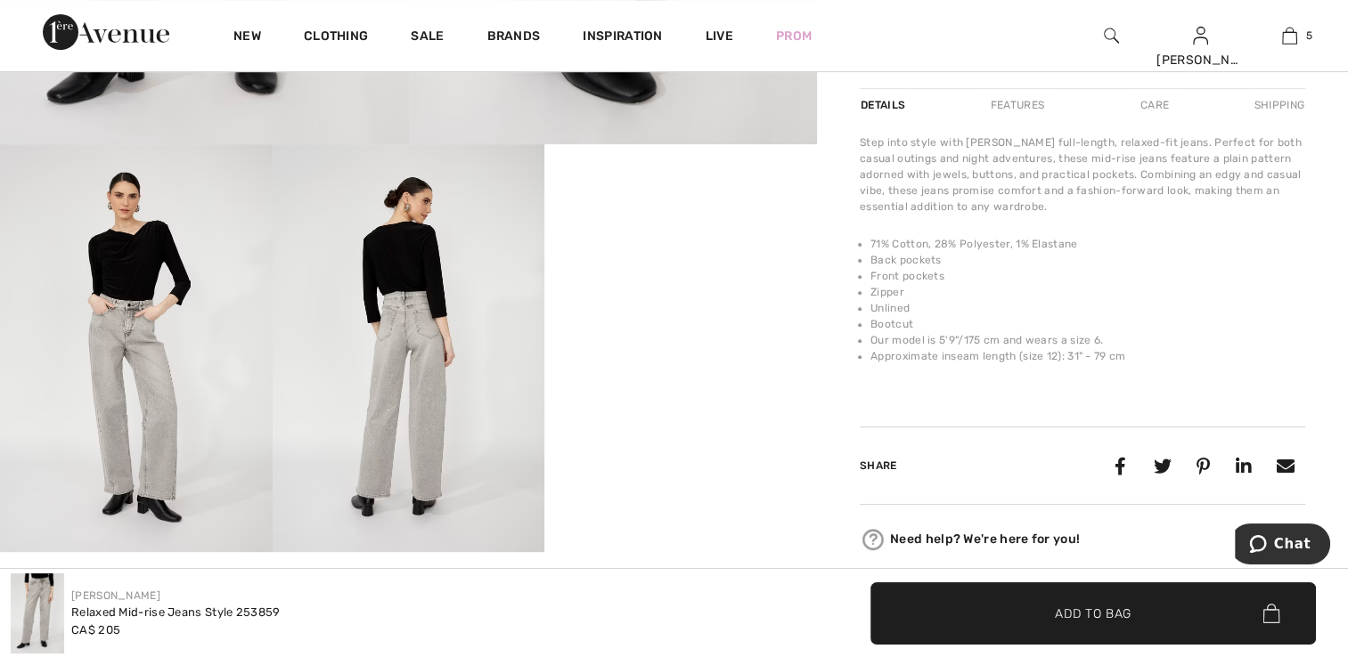
scroll to position [534, 0]
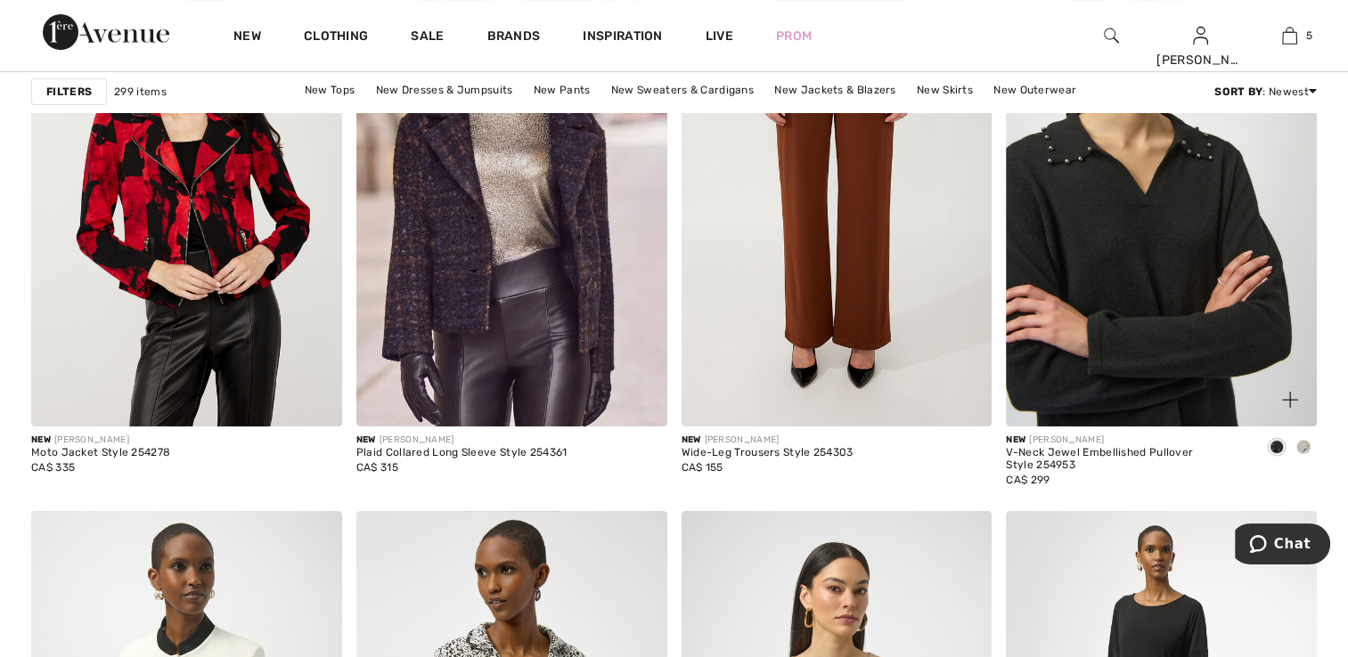
scroll to position [7040, 0]
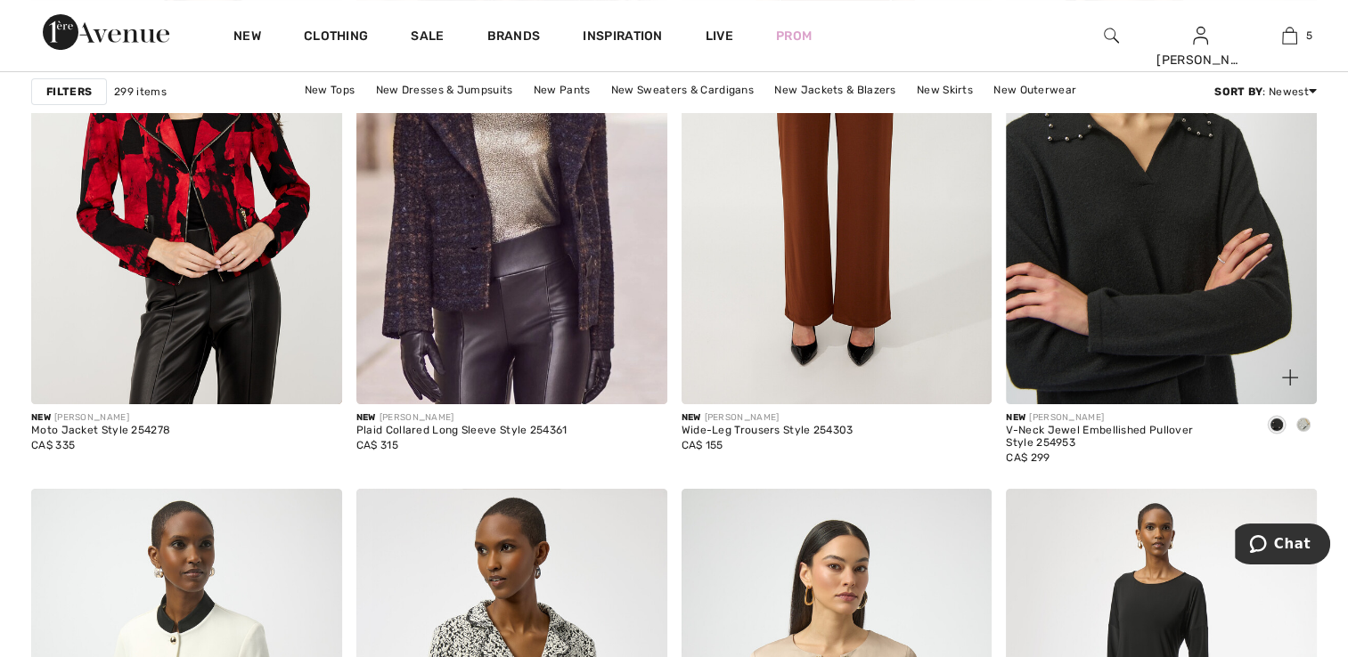
click at [1098, 355] on img at bounding box center [1161, 172] width 311 height 466
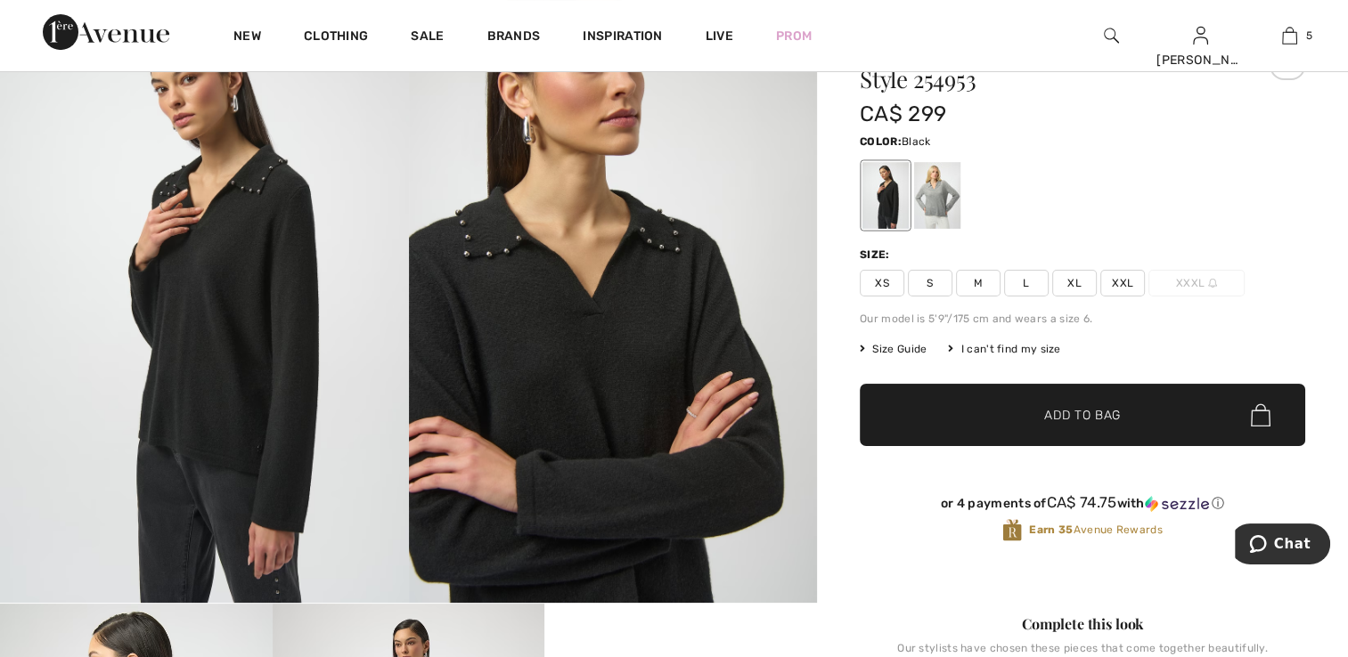
scroll to position [89, 0]
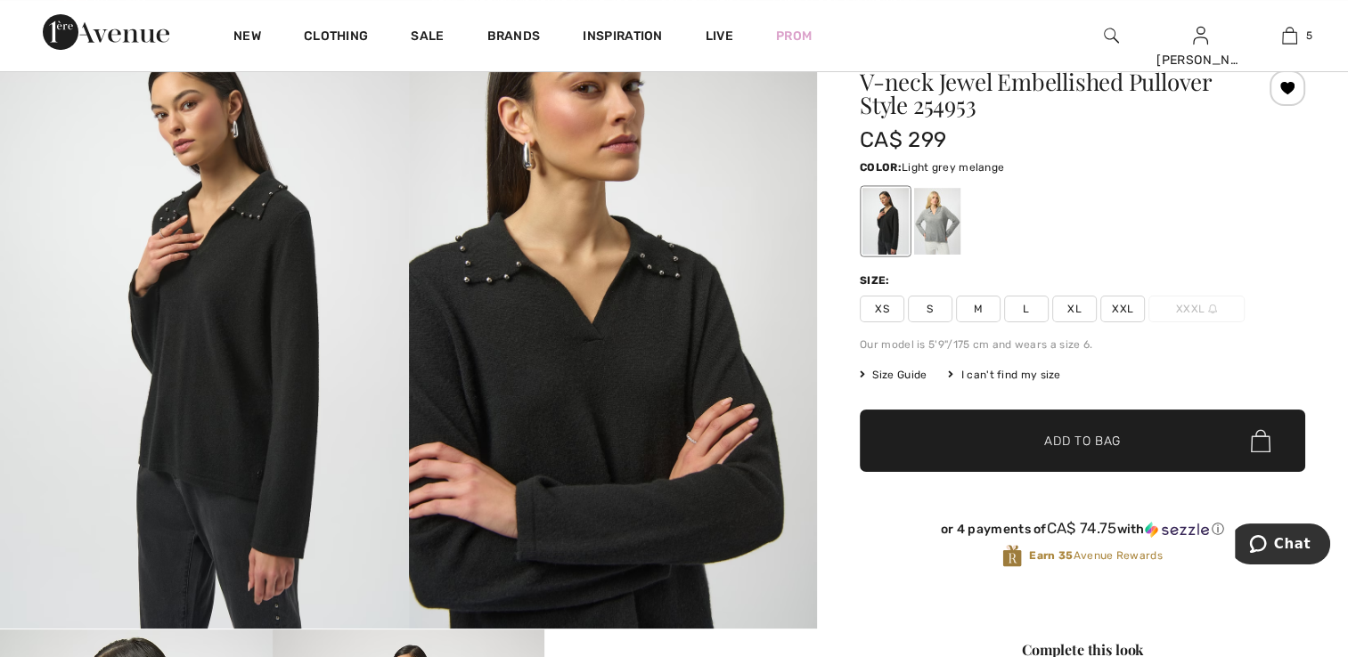
click at [925, 230] on div at bounding box center [937, 221] width 46 height 67
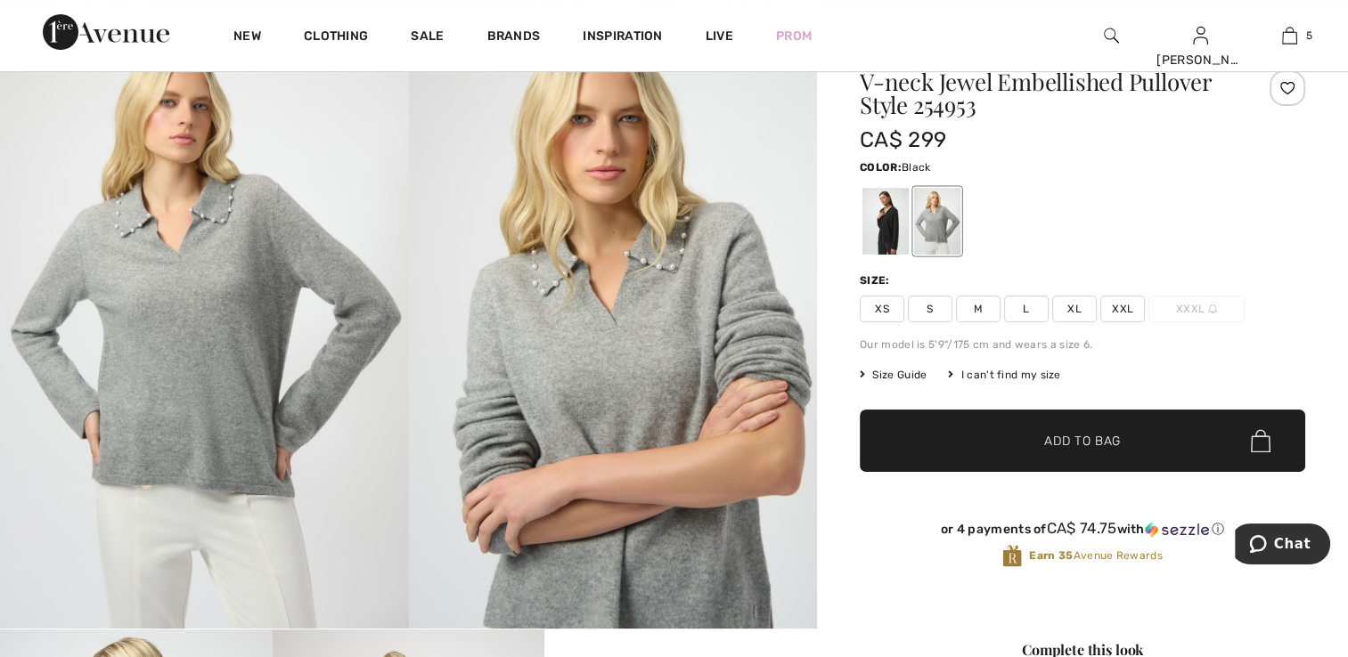
click at [878, 221] on div at bounding box center [885, 221] width 46 height 67
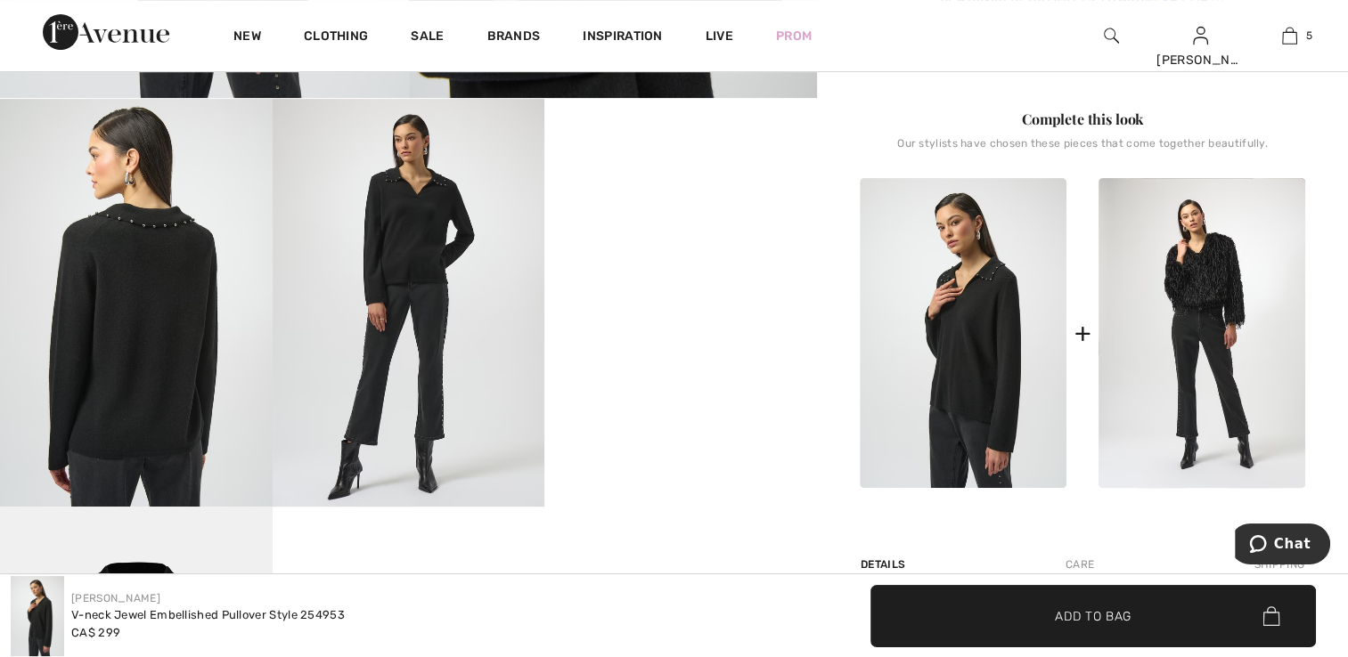
scroll to position [623, 0]
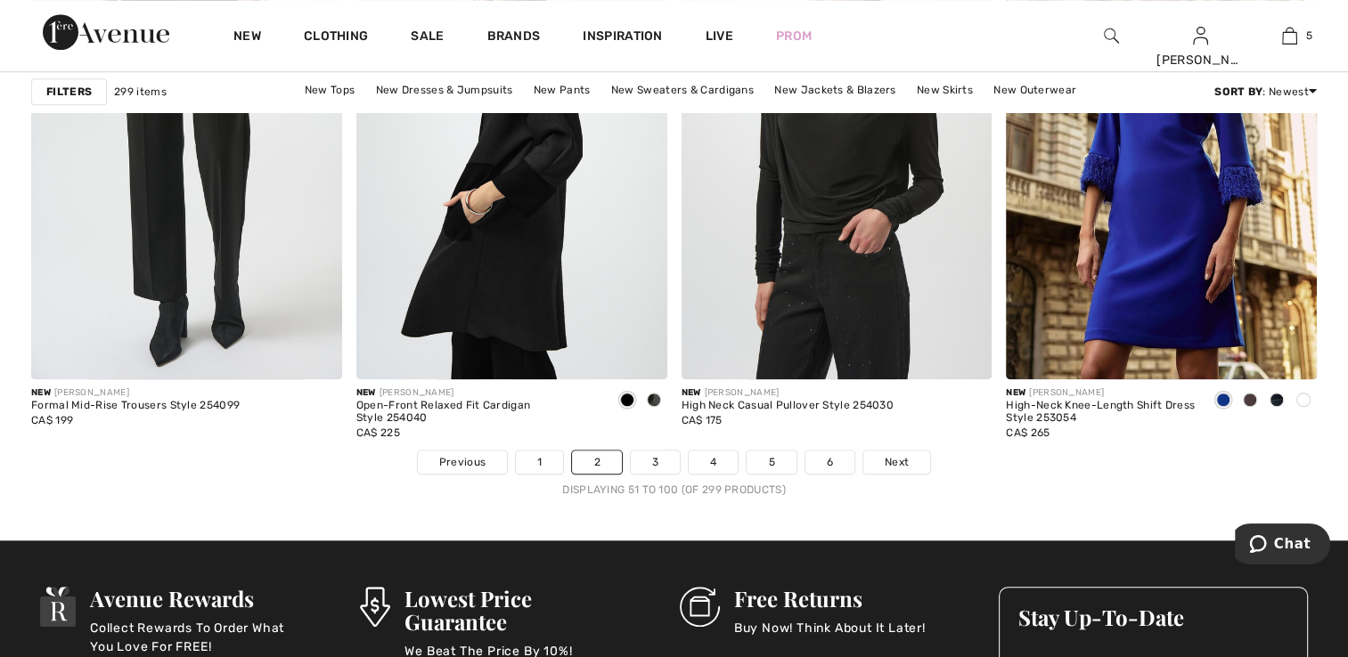
scroll to position [8198, 0]
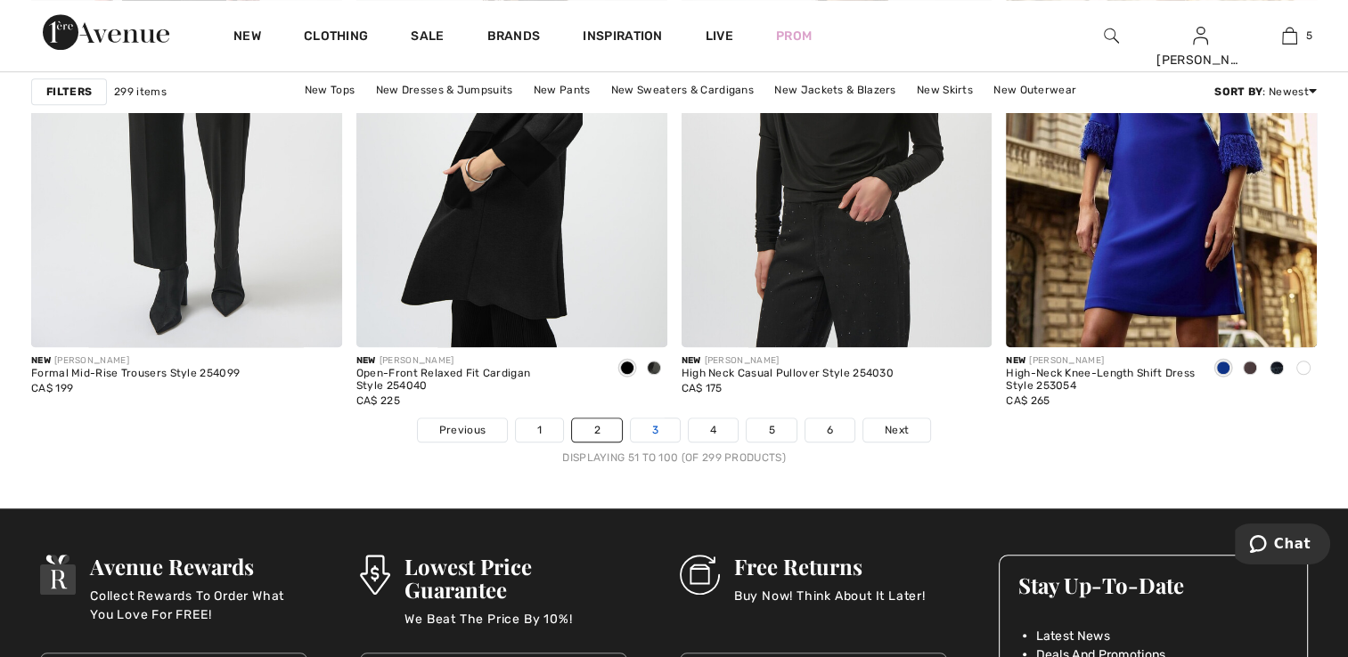
click at [659, 424] on link "3" at bounding box center [655, 430] width 49 height 23
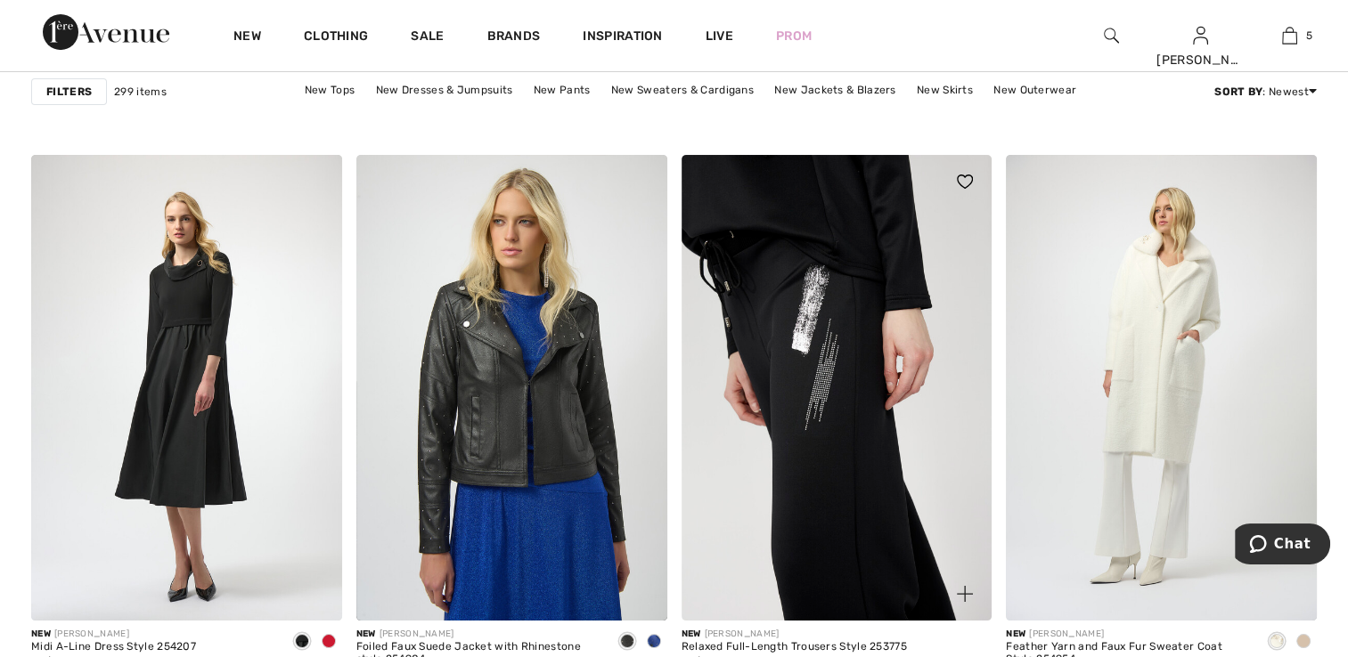
scroll to position [7037, 0]
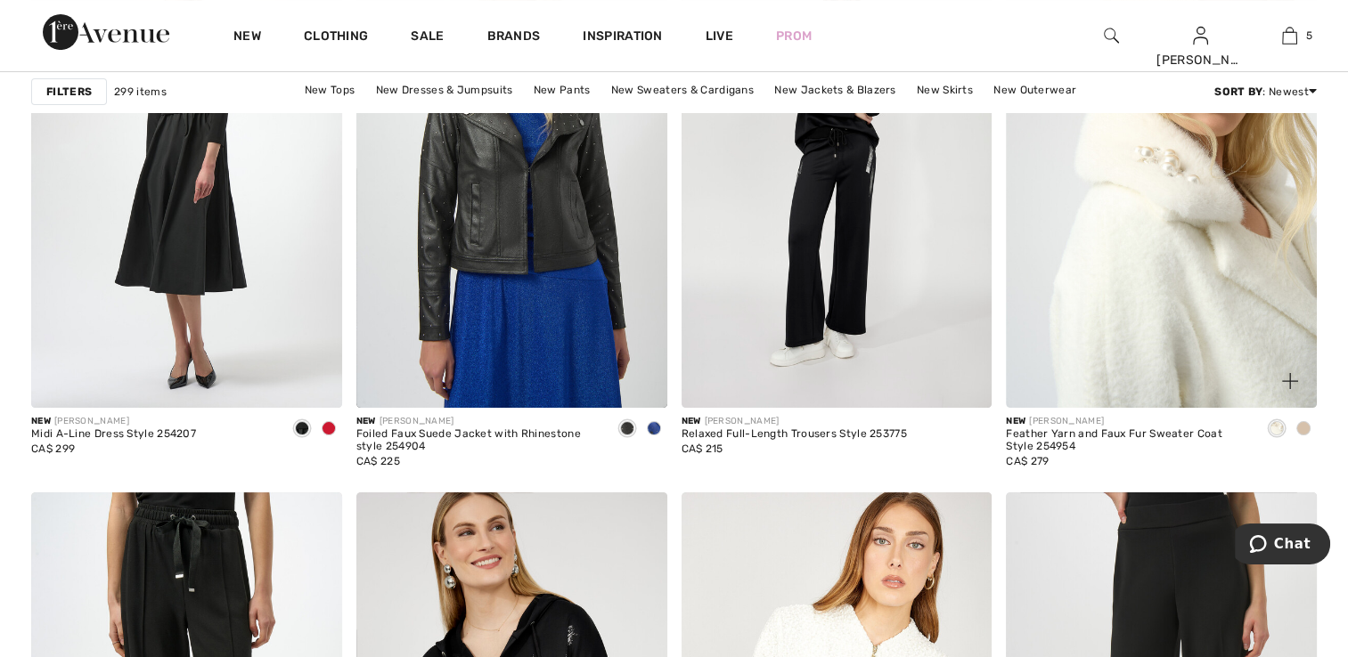
click at [1124, 358] on img at bounding box center [1161, 175] width 311 height 466
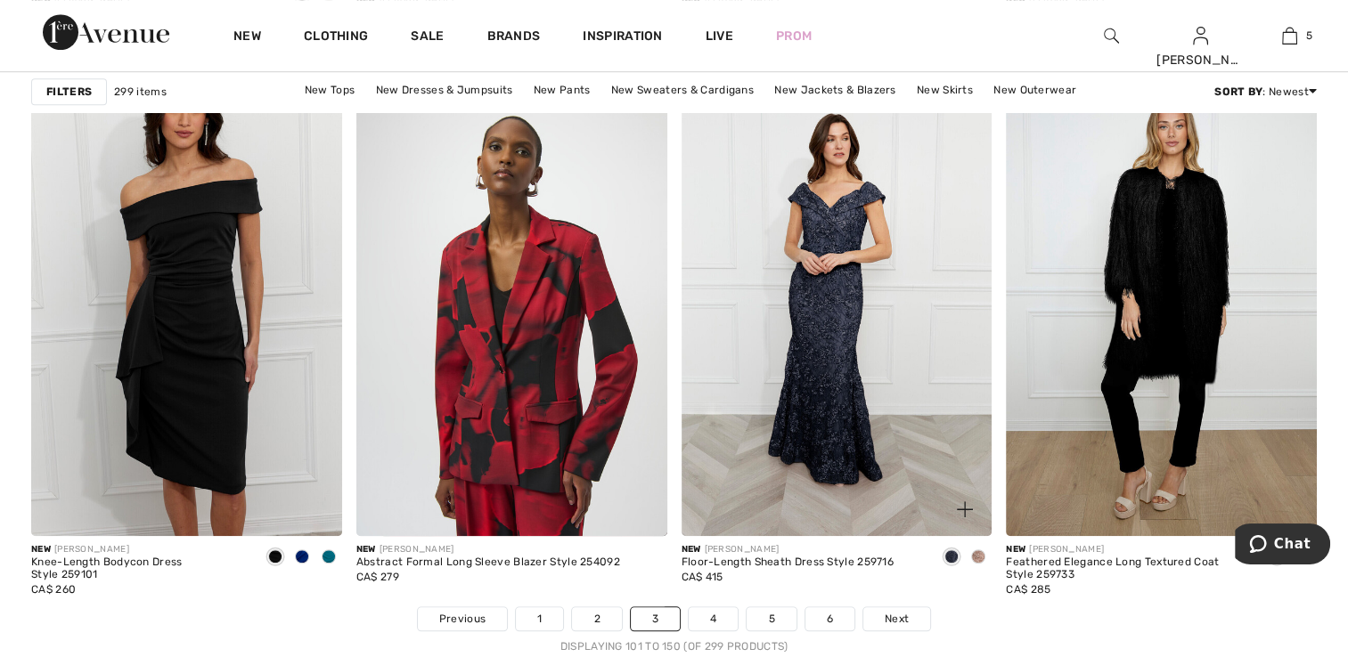
scroll to position [8016, 0]
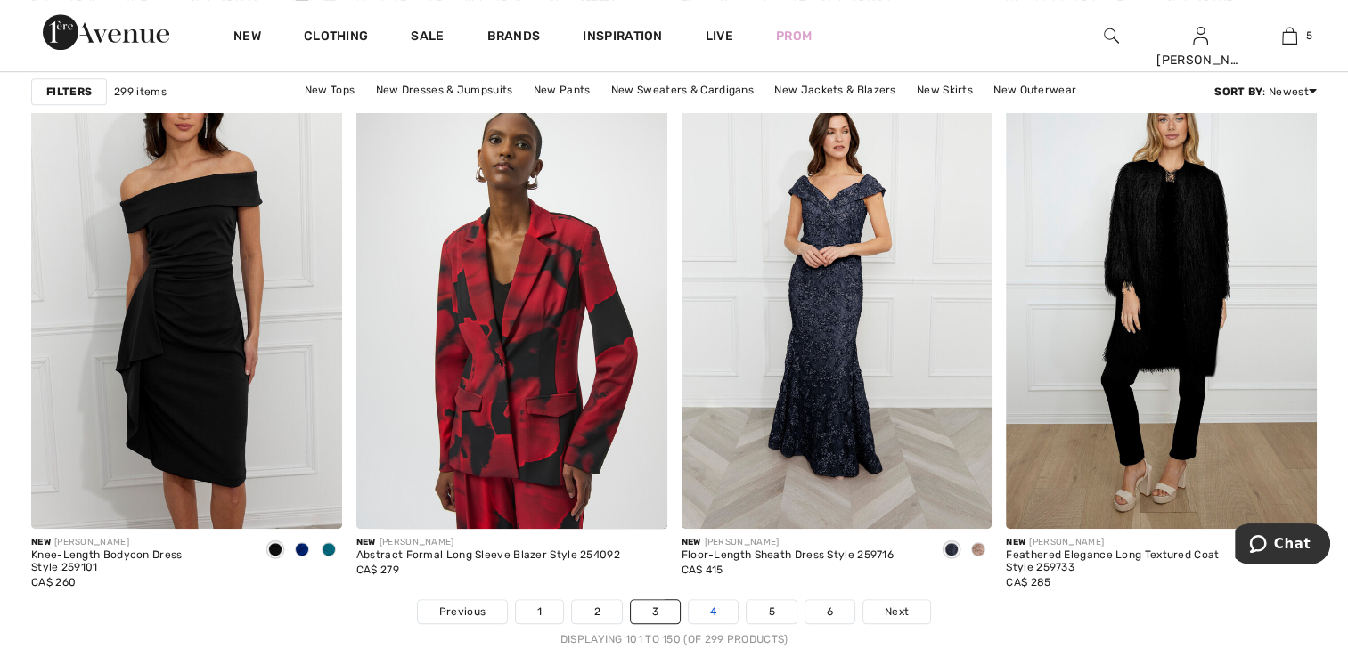
click at [720, 607] on link "4" at bounding box center [713, 611] width 49 height 23
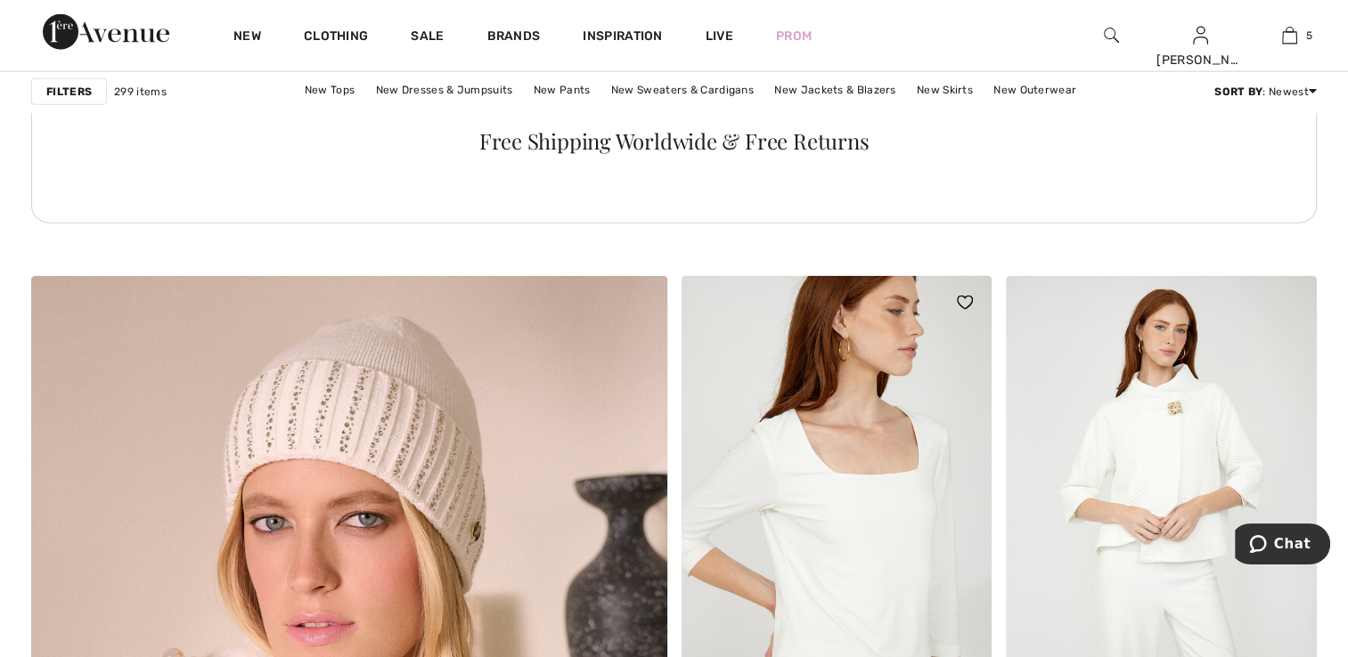
scroll to position [4364, 0]
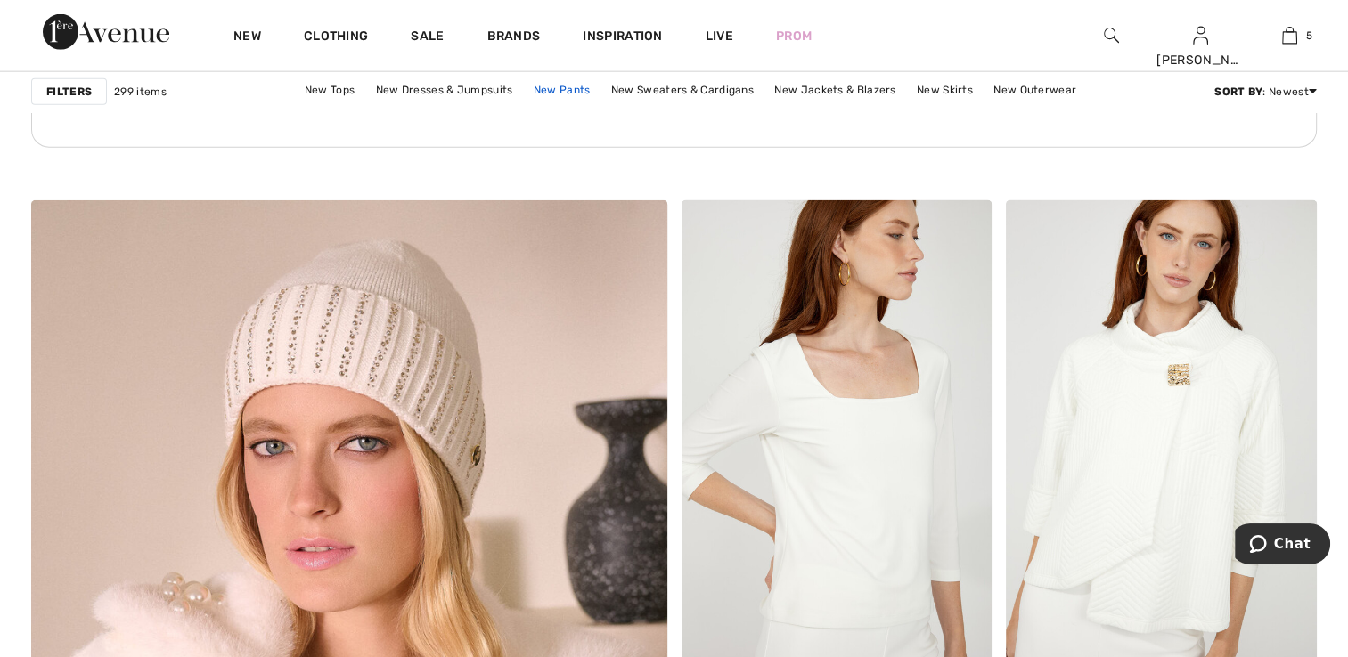
click at [562, 87] on link "New Pants" at bounding box center [562, 89] width 75 height 23
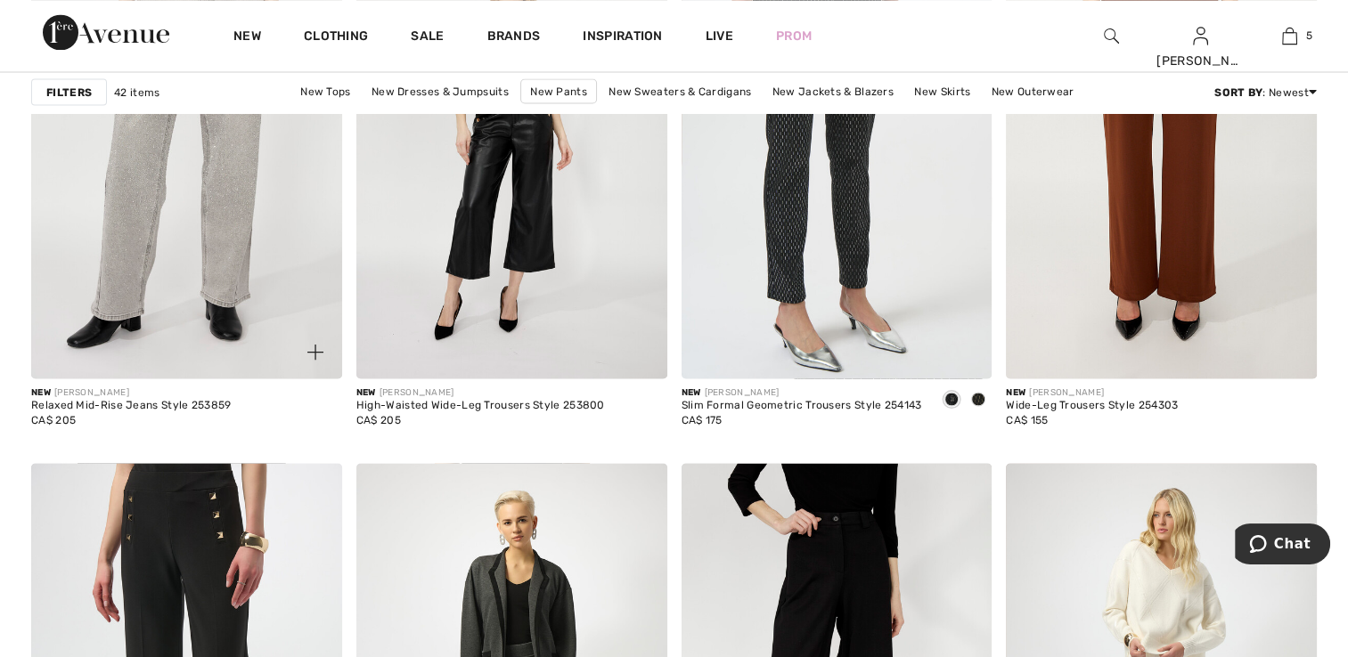
scroll to position [3296, 0]
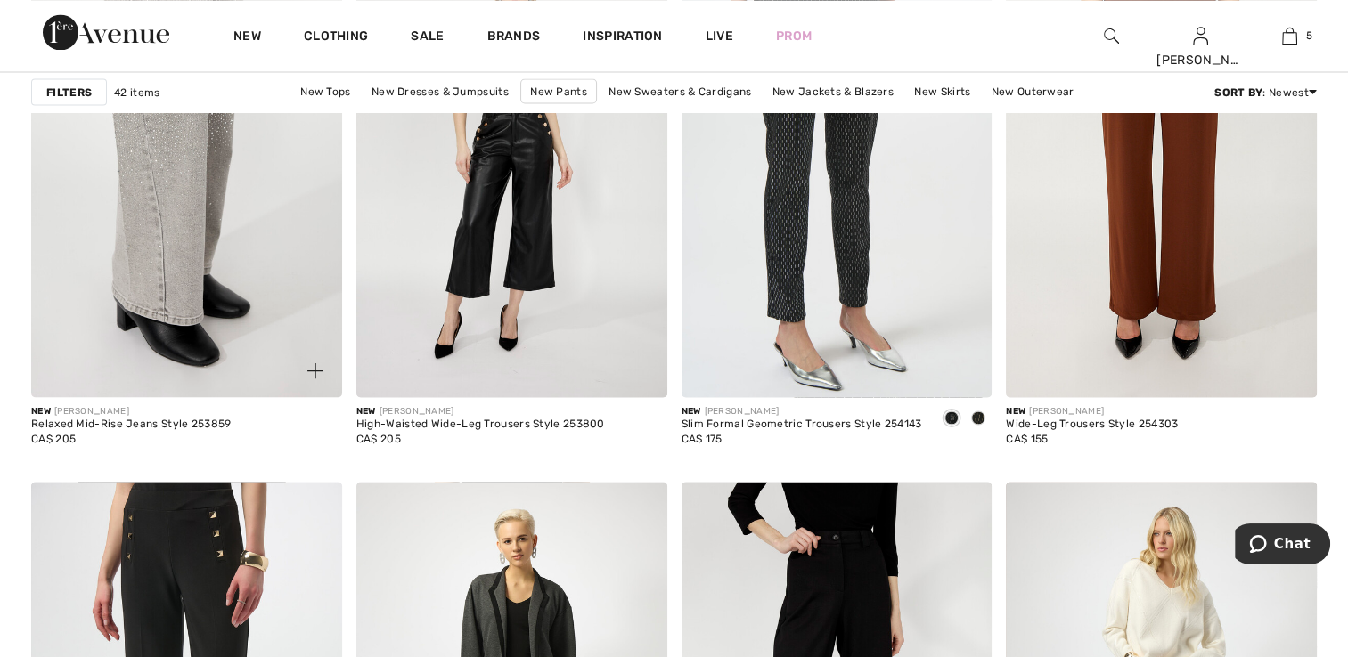
click at [273, 262] on img at bounding box center [186, 164] width 311 height 466
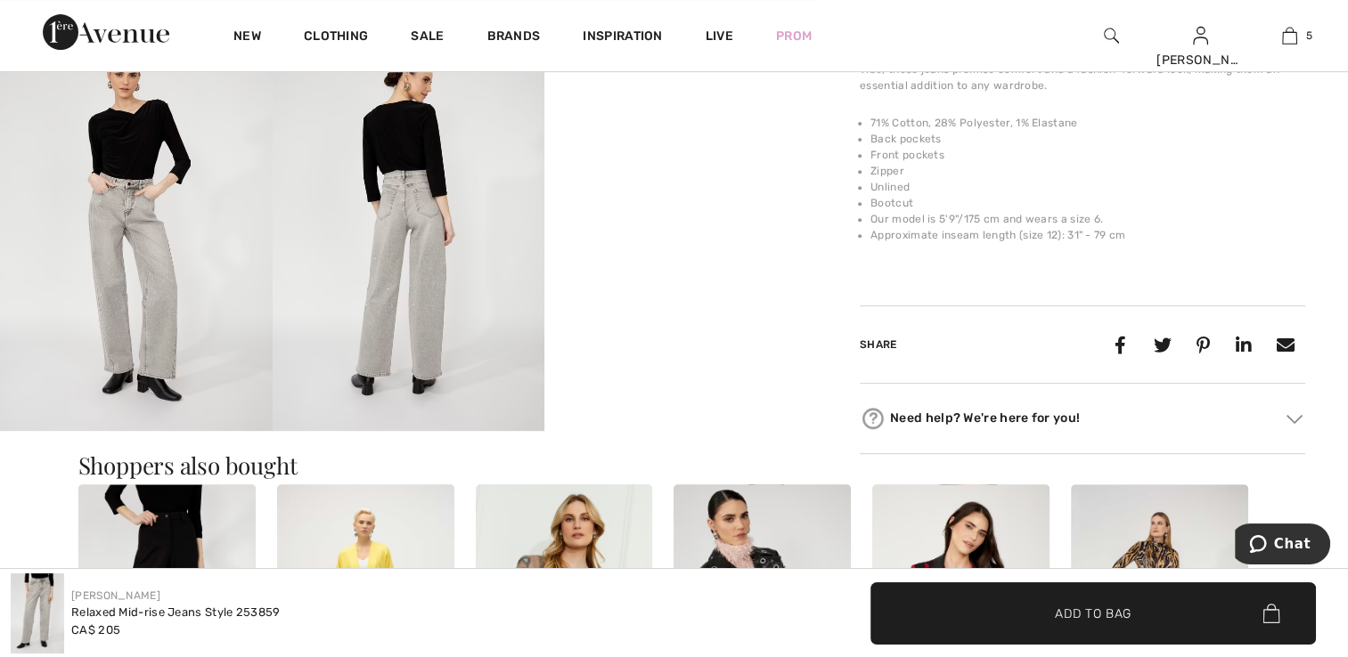
scroll to position [980, 0]
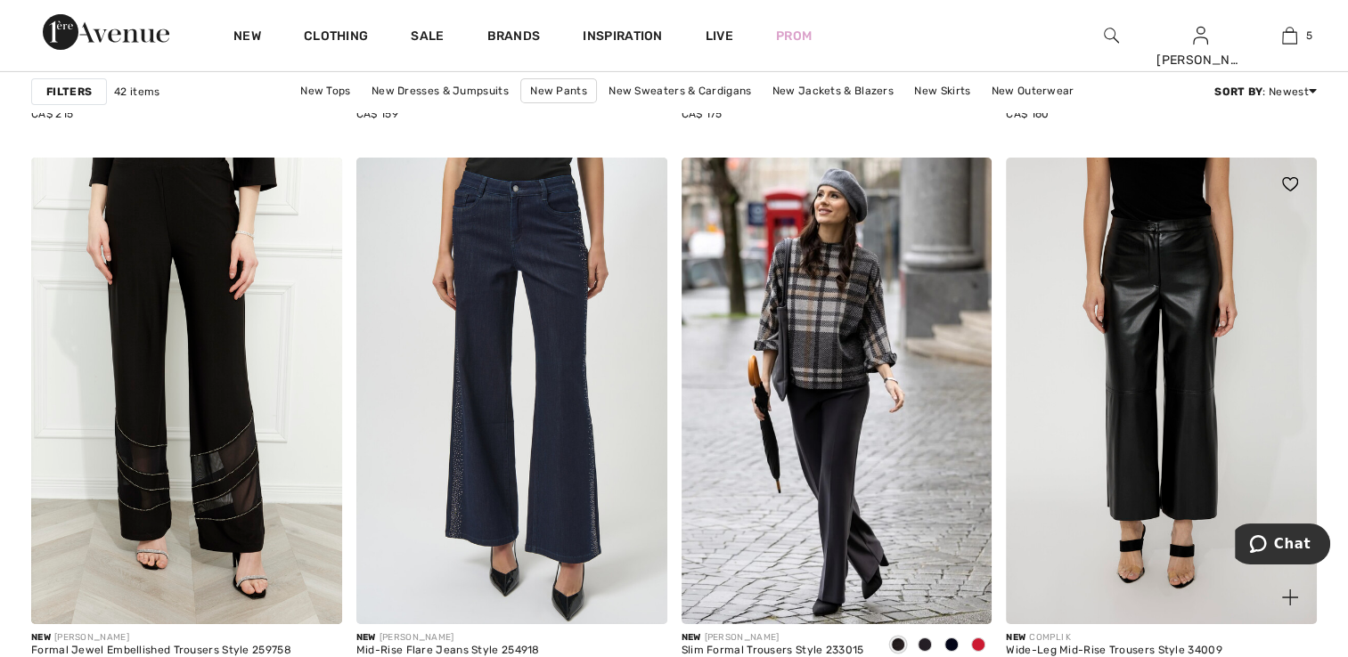
scroll to position [5968, 0]
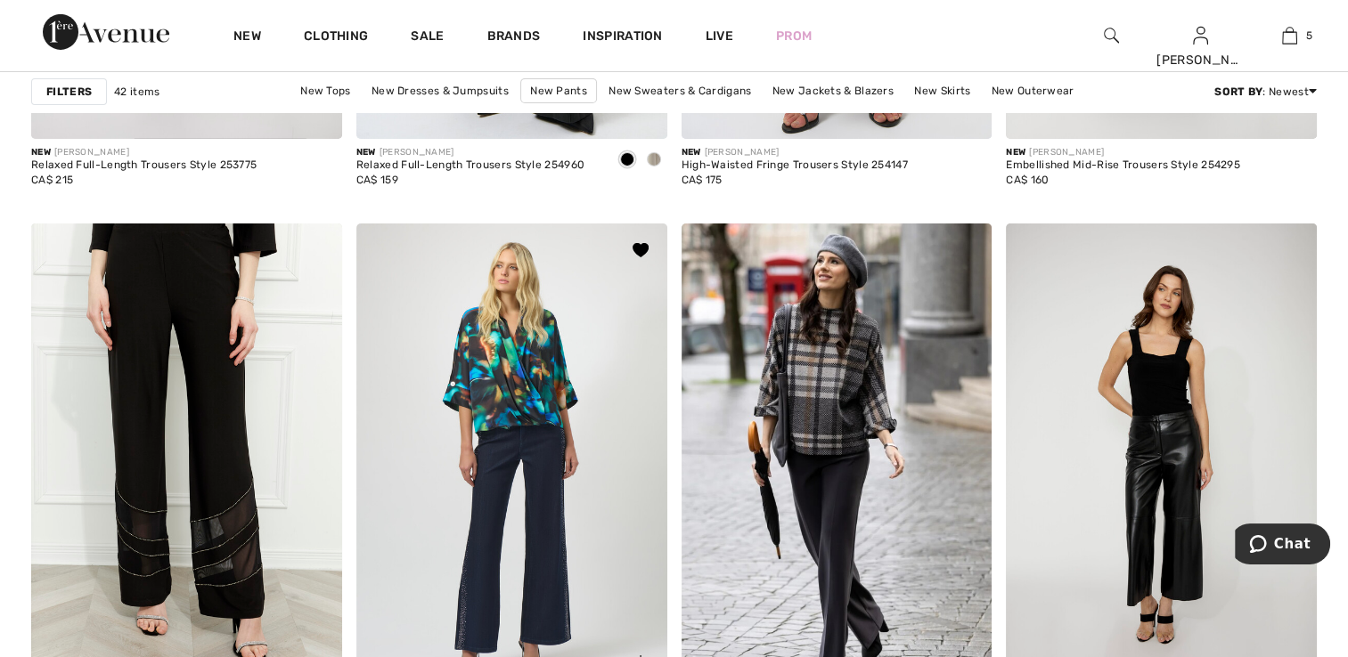
click at [493, 531] on img at bounding box center [511, 457] width 311 height 466
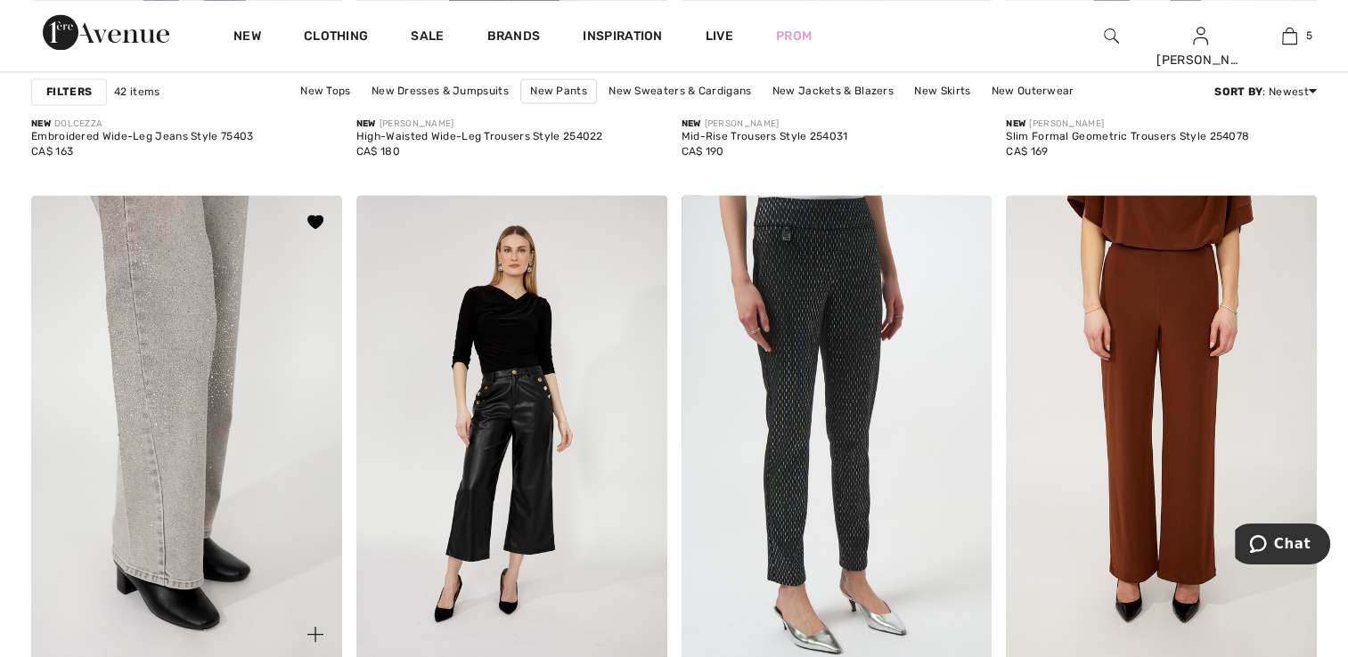
scroll to position [3028, 0]
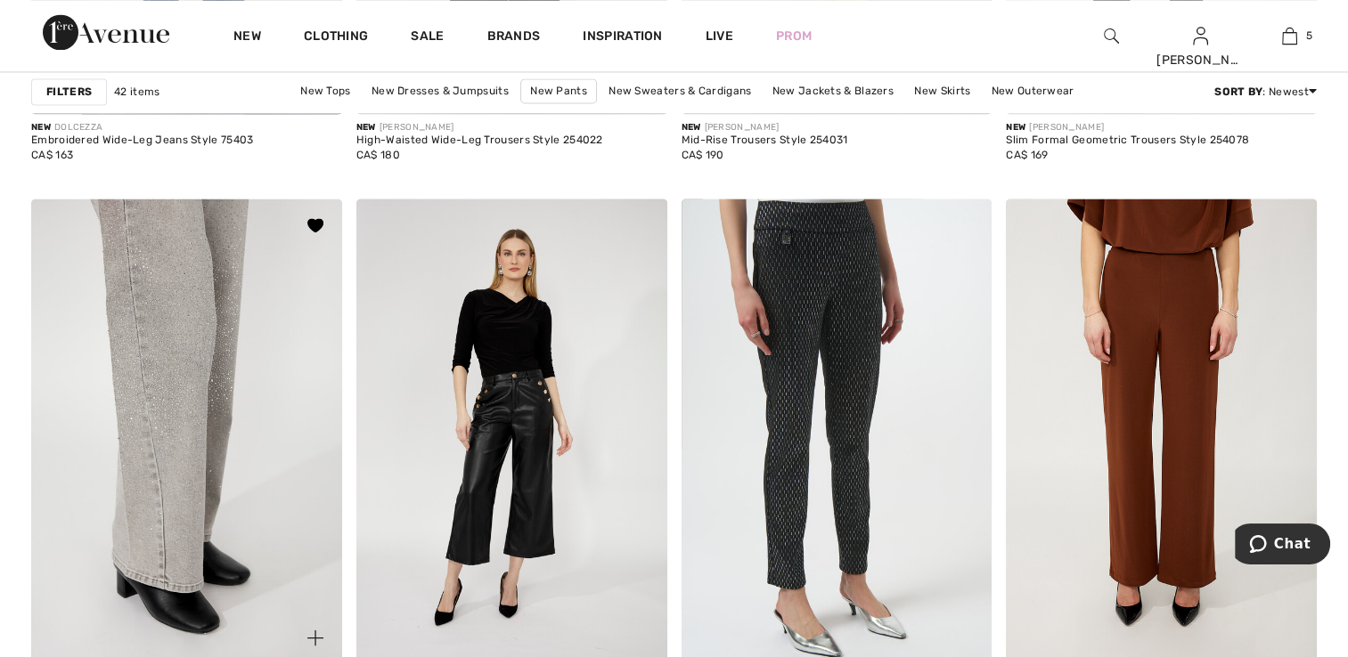
click at [240, 379] on img at bounding box center [186, 432] width 311 height 466
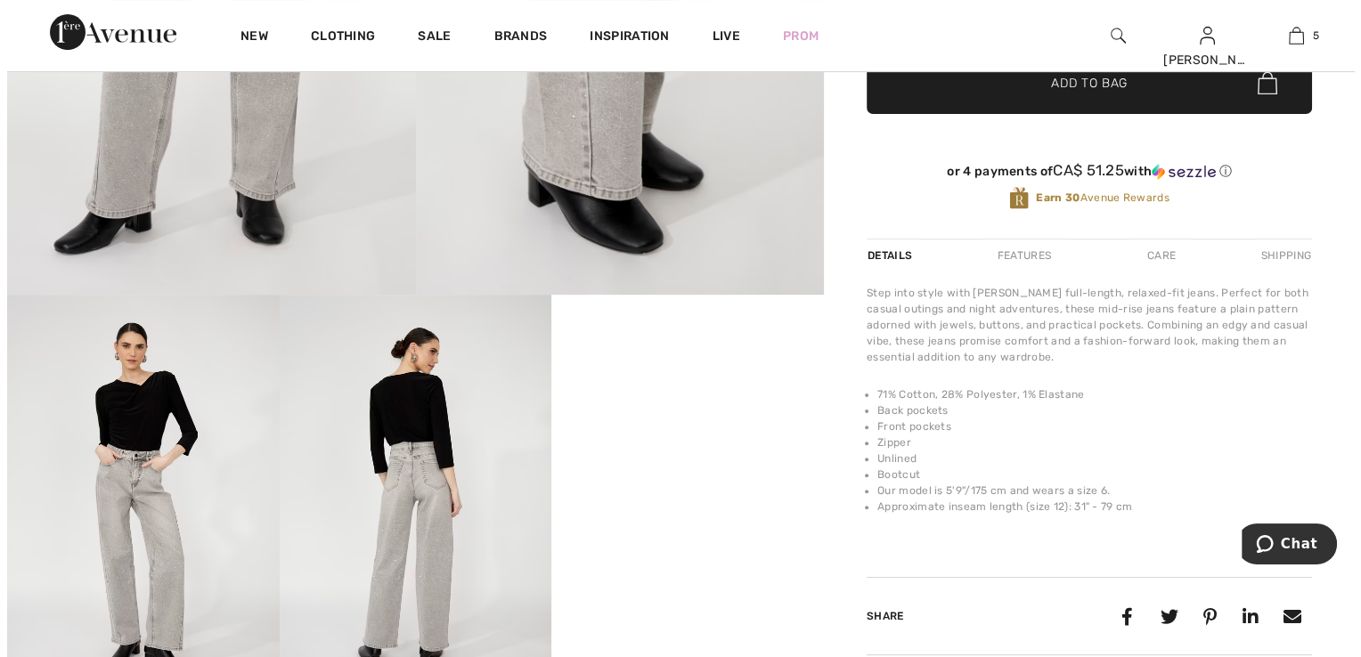
scroll to position [445, 0]
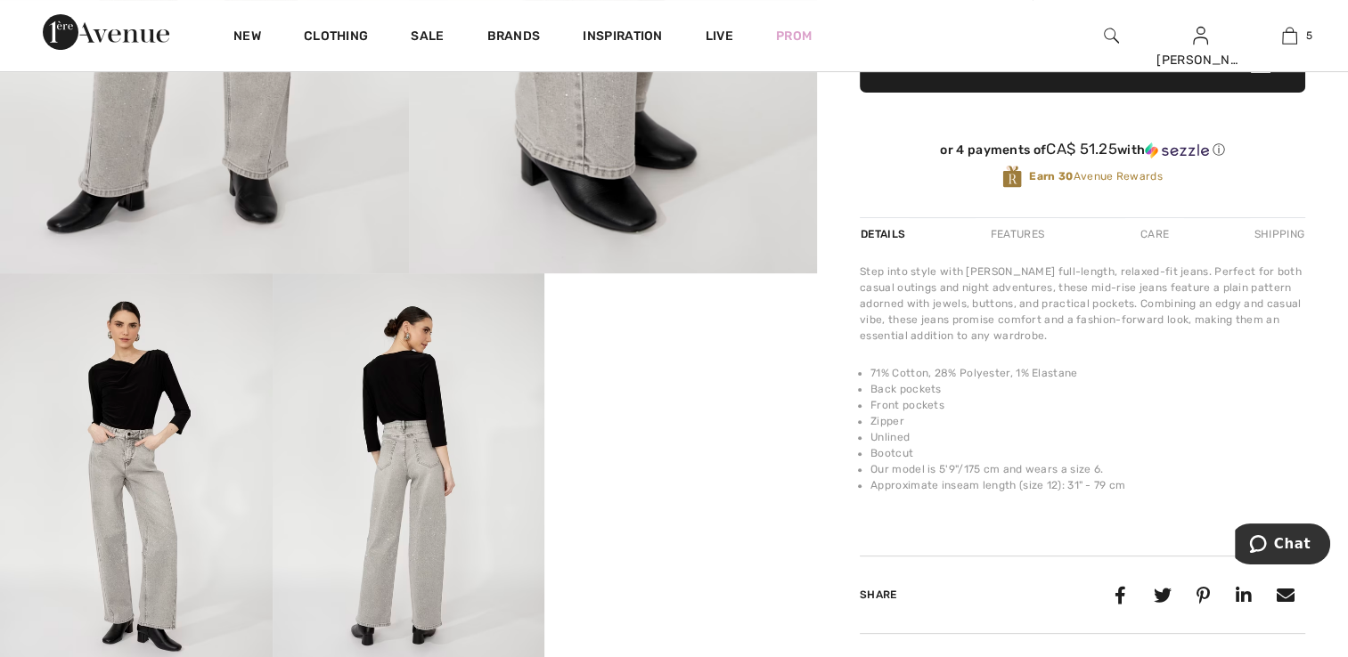
click at [196, 442] on img at bounding box center [136, 477] width 273 height 408
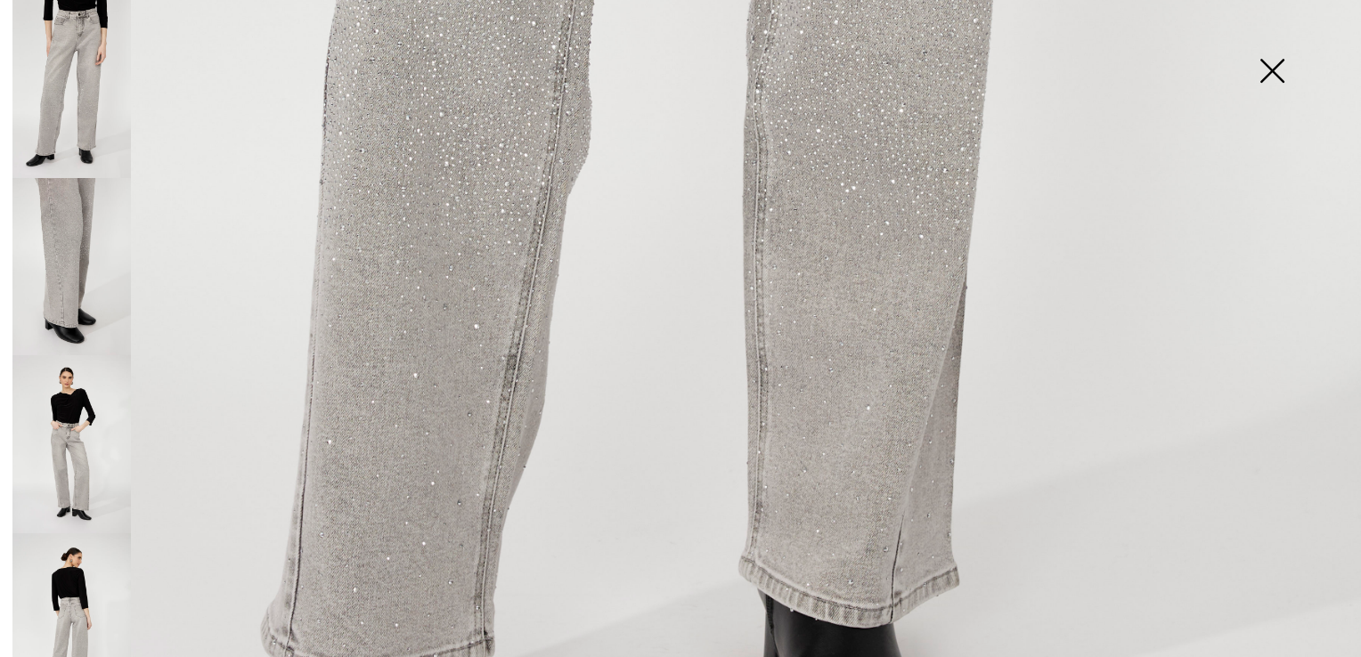
scroll to position [1158, 0]
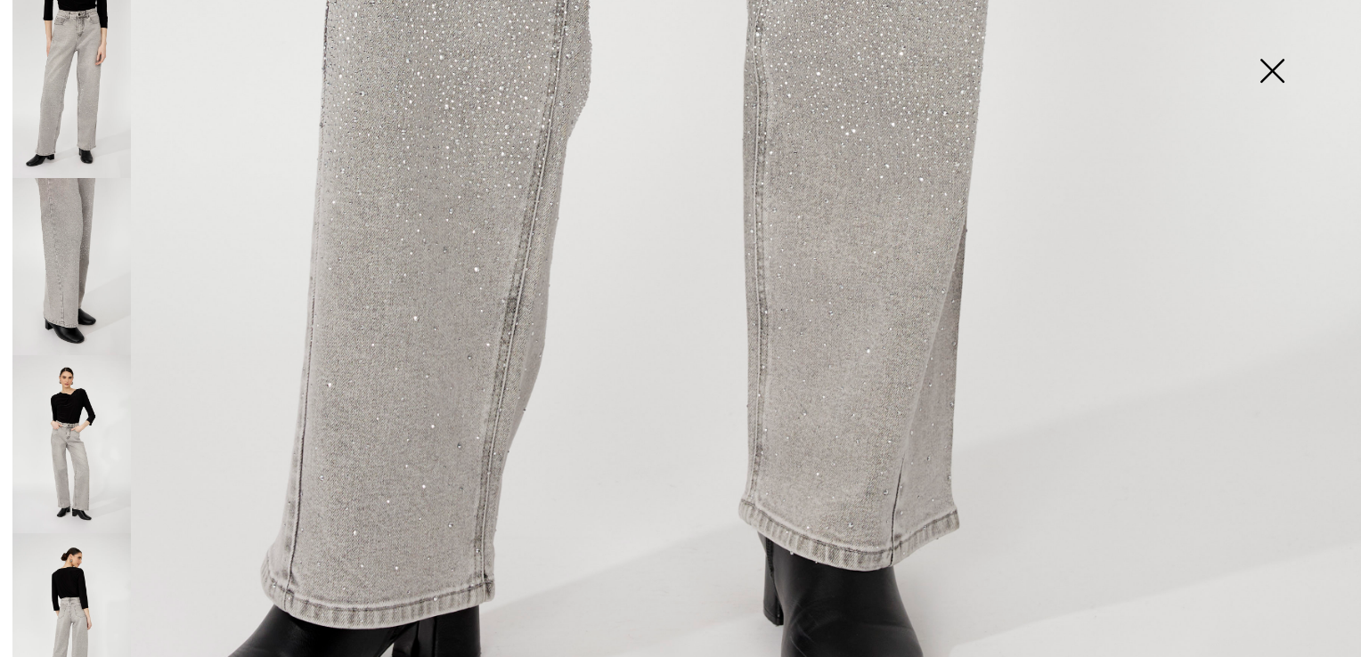
click at [84, 414] on img at bounding box center [71, 444] width 118 height 178
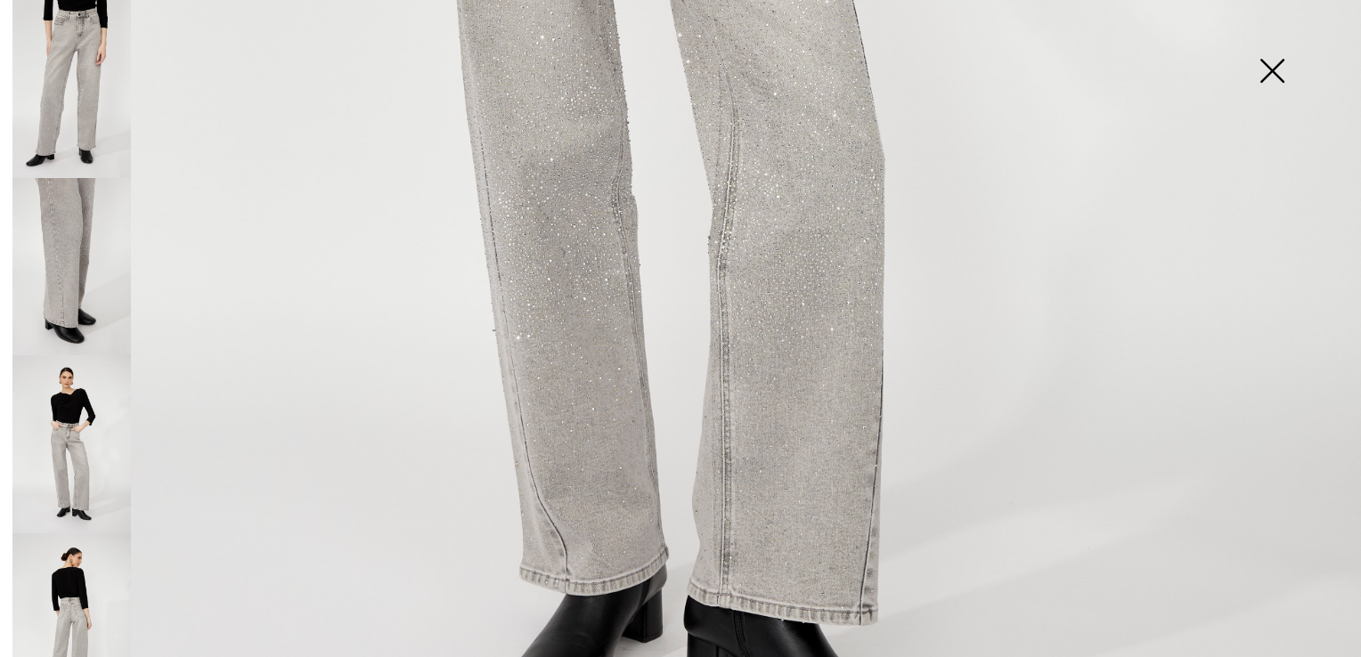
click at [44, 583] on img at bounding box center [71, 623] width 118 height 178
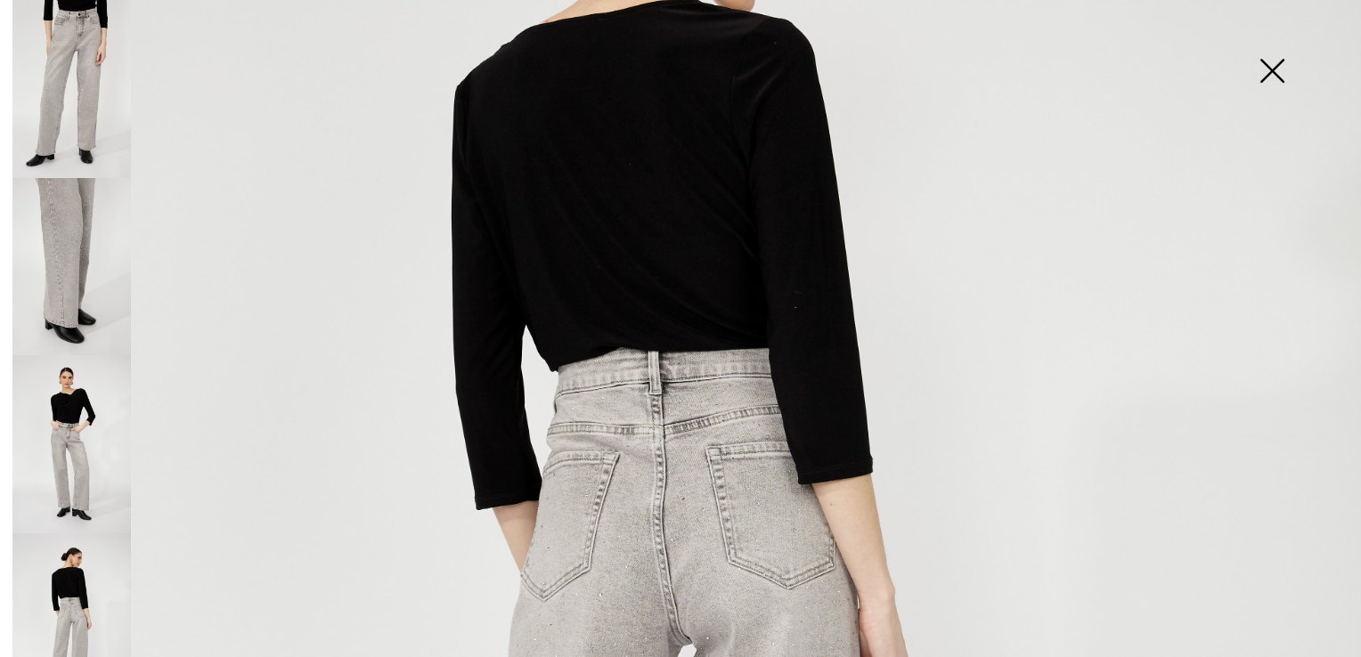
scroll to position [534, 0]
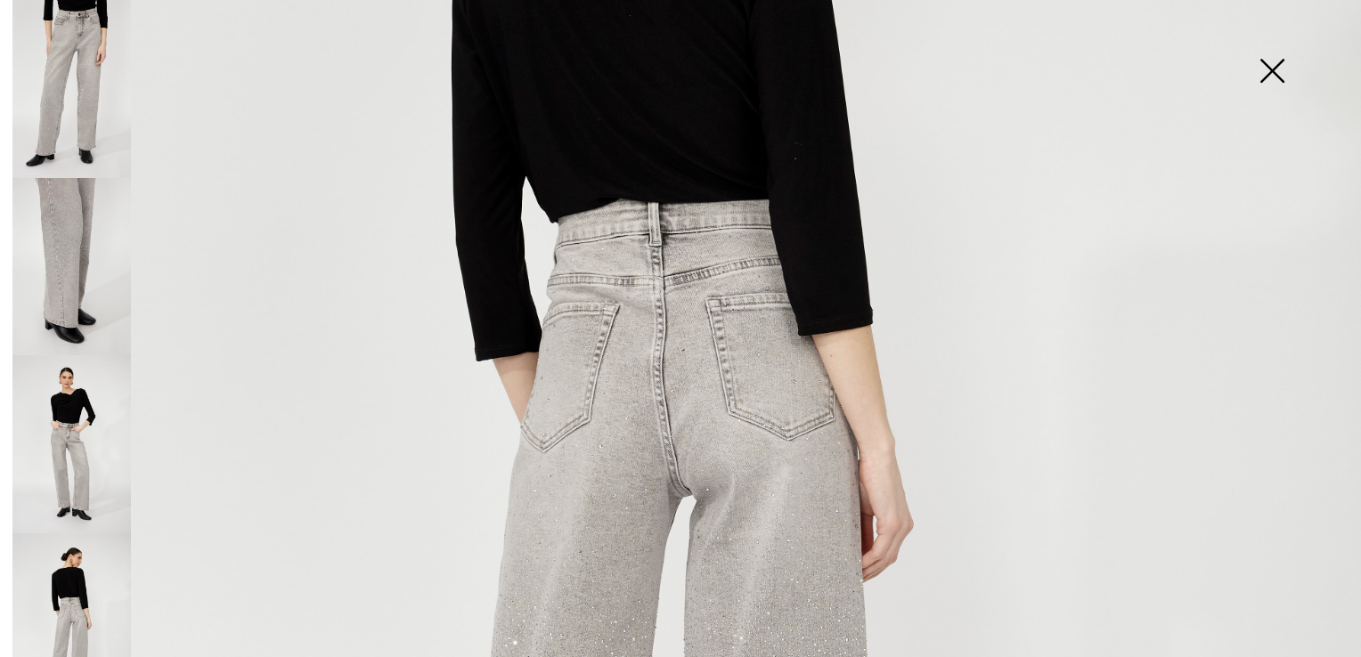
click at [86, 130] on img at bounding box center [71, 89] width 118 height 178
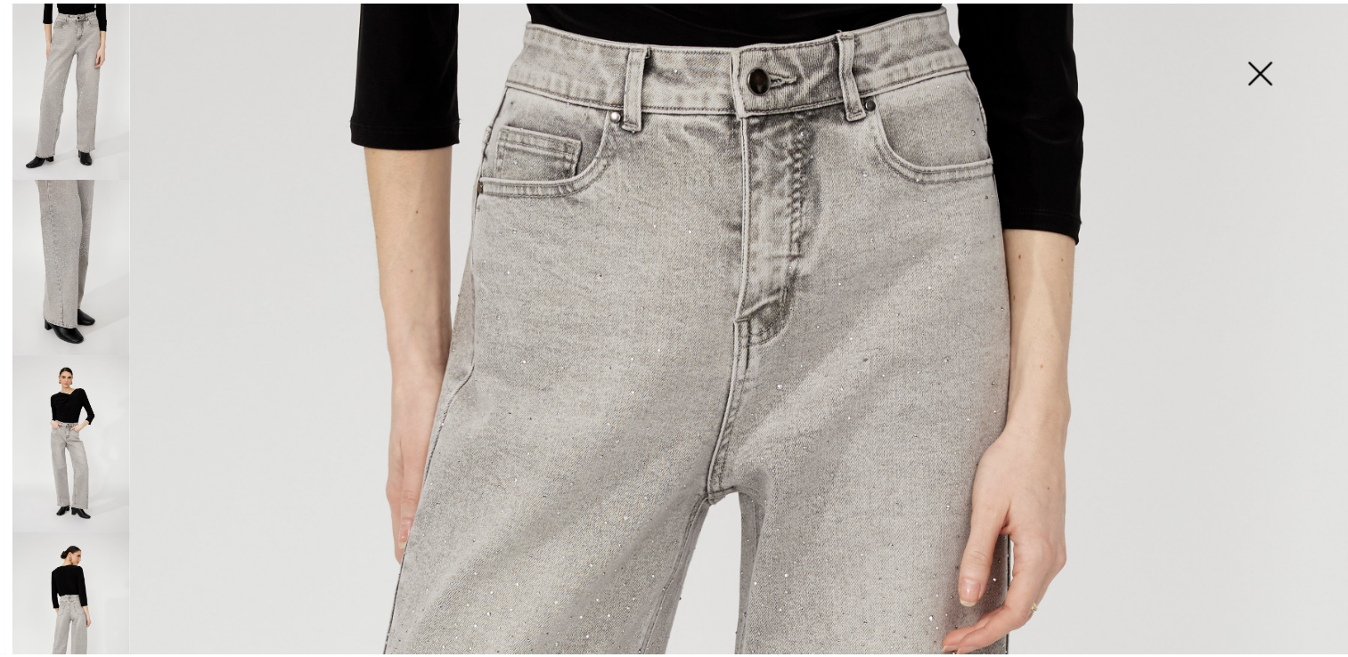
scroll to position [89, 0]
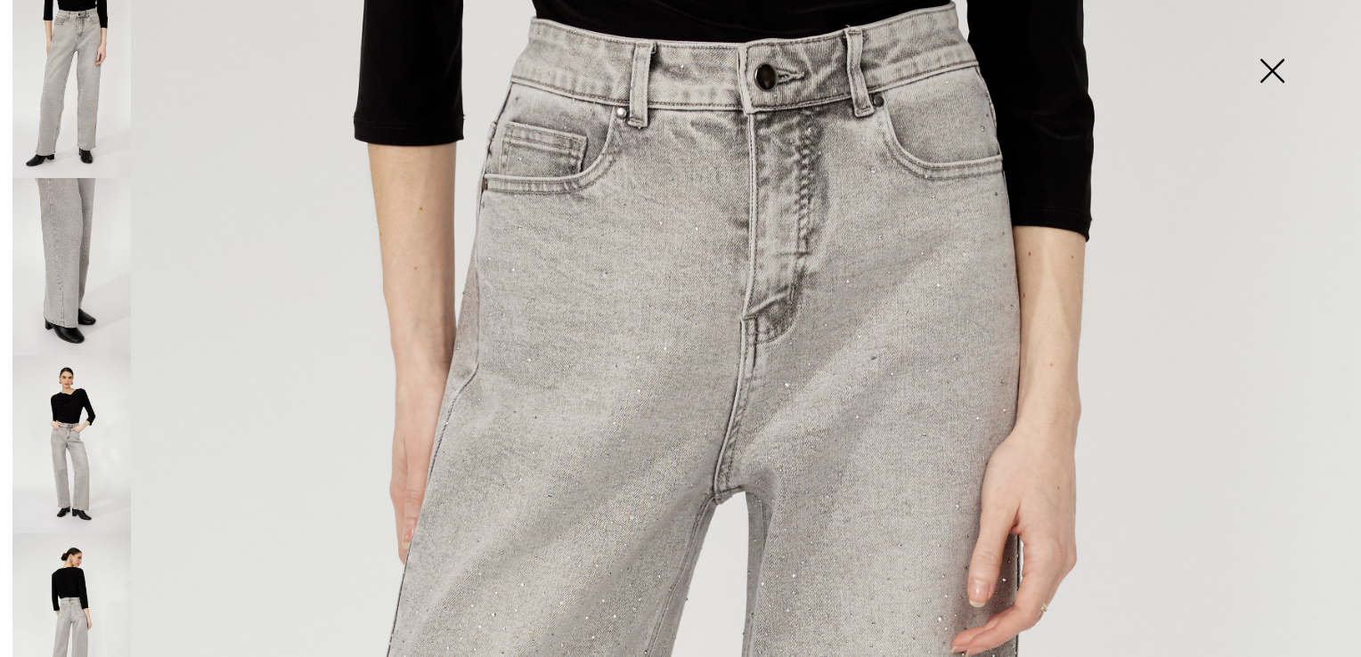
click at [77, 407] on img at bounding box center [71, 444] width 118 height 178
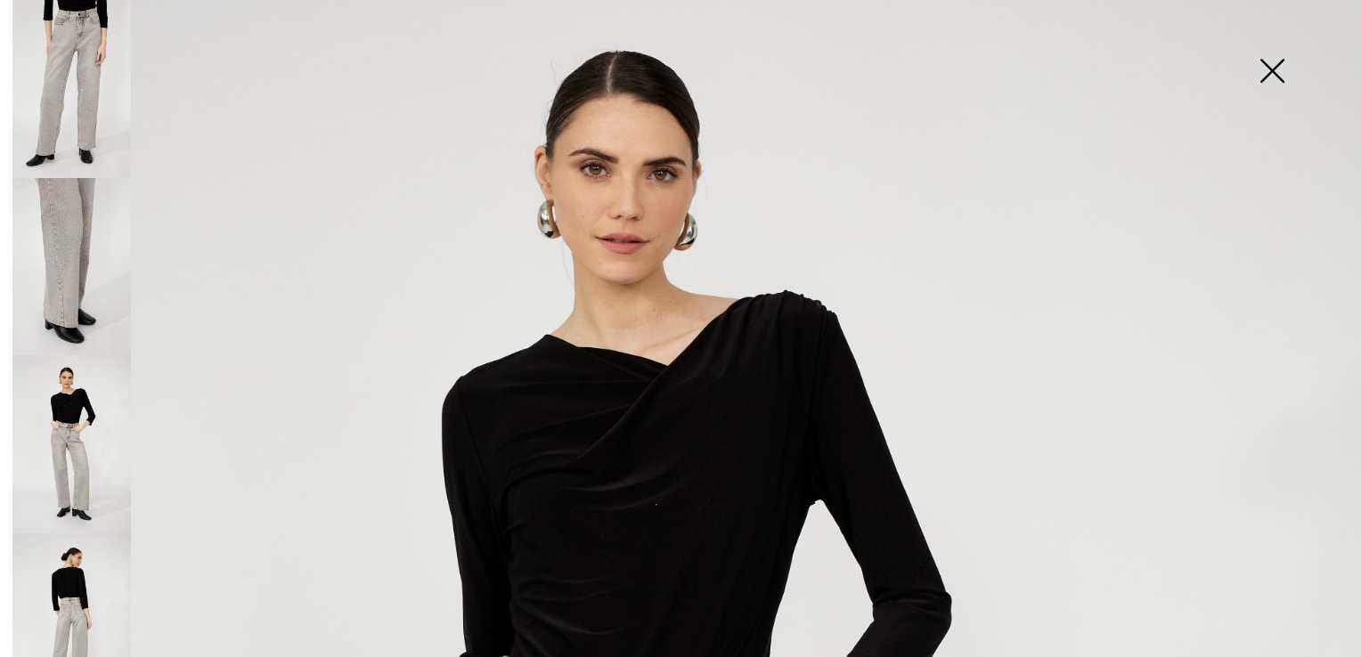
click at [1271, 62] on img at bounding box center [1271, 73] width 89 height 92
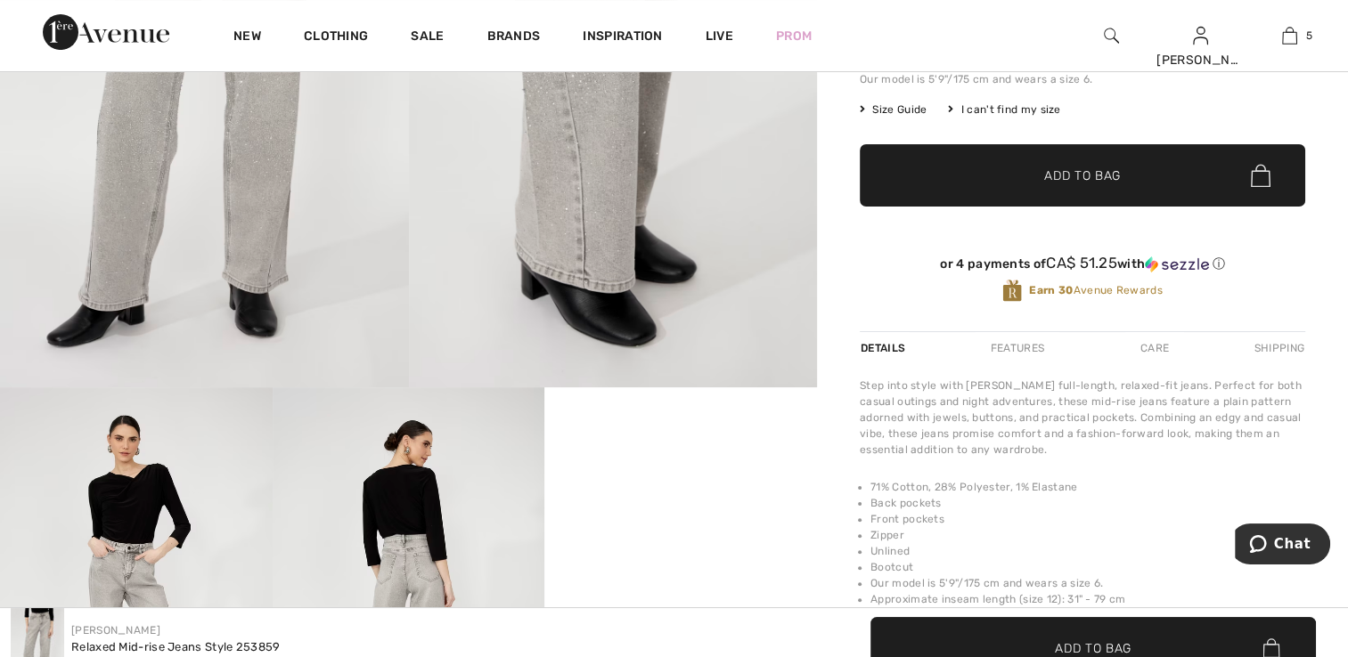
scroll to position [0, 0]
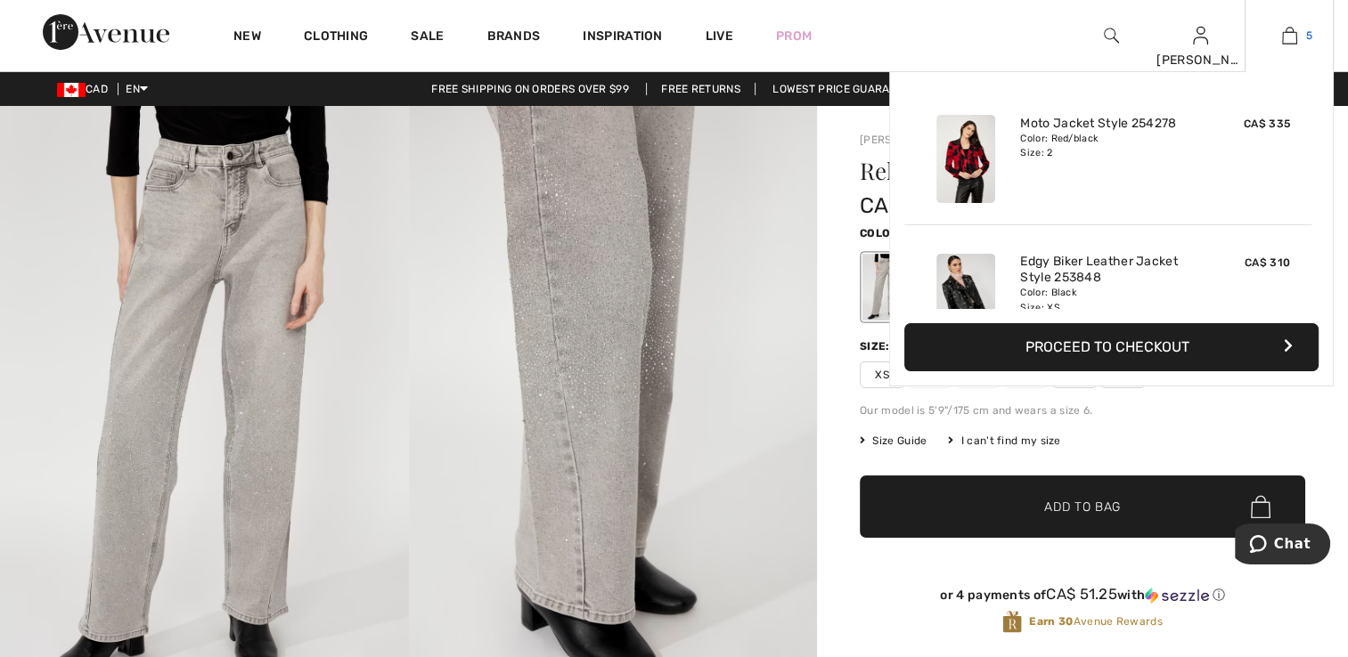
click at [1283, 34] on img at bounding box center [1289, 35] width 15 height 21
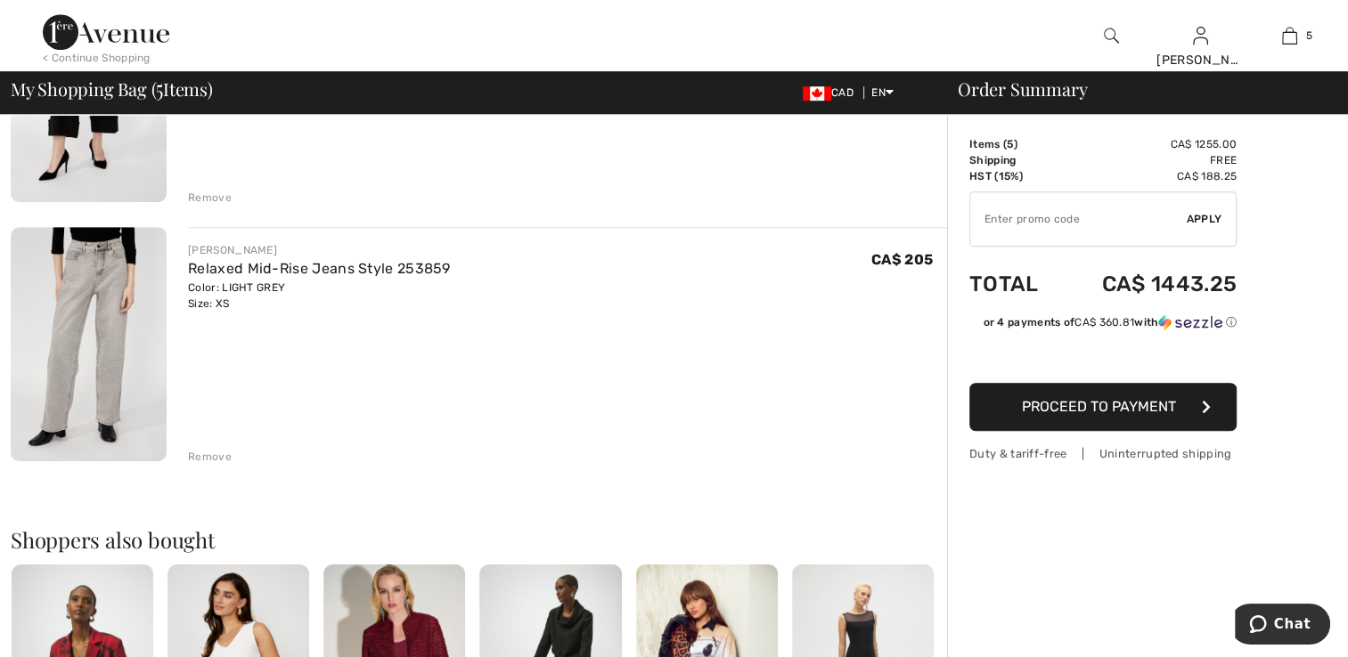
scroll to position [980, 0]
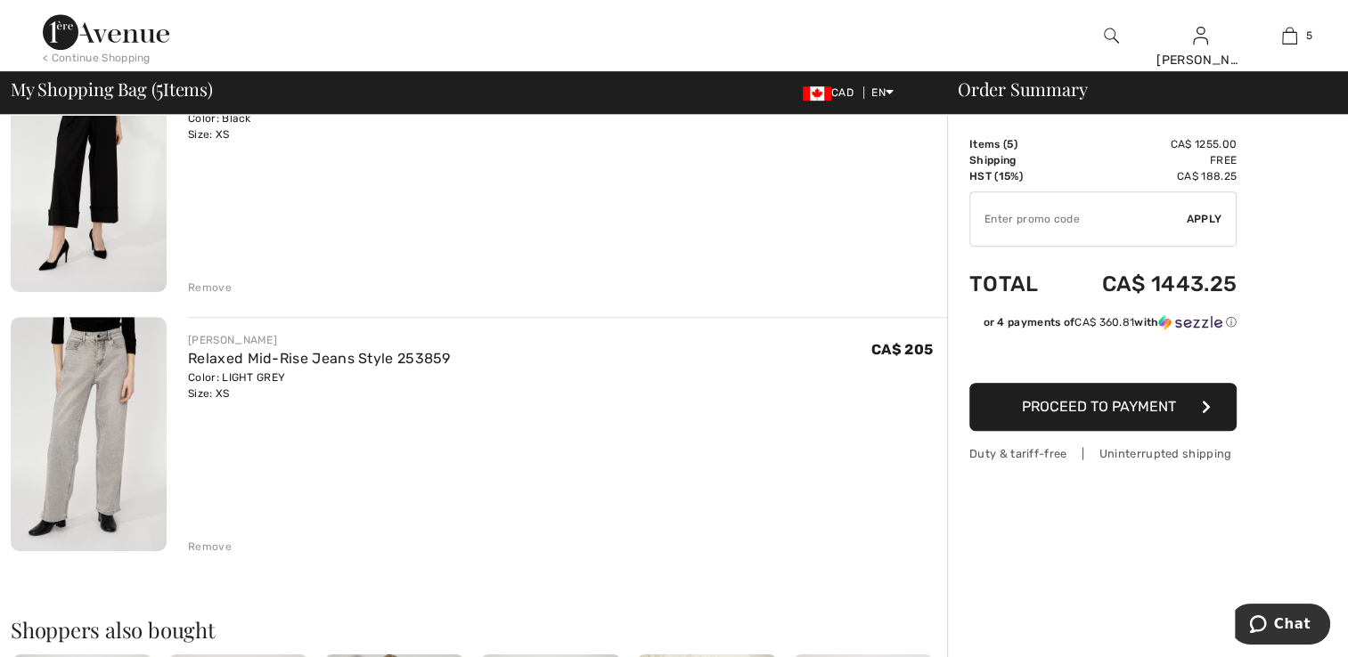
click at [95, 365] on img at bounding box center [89, 434] width 156 height 234
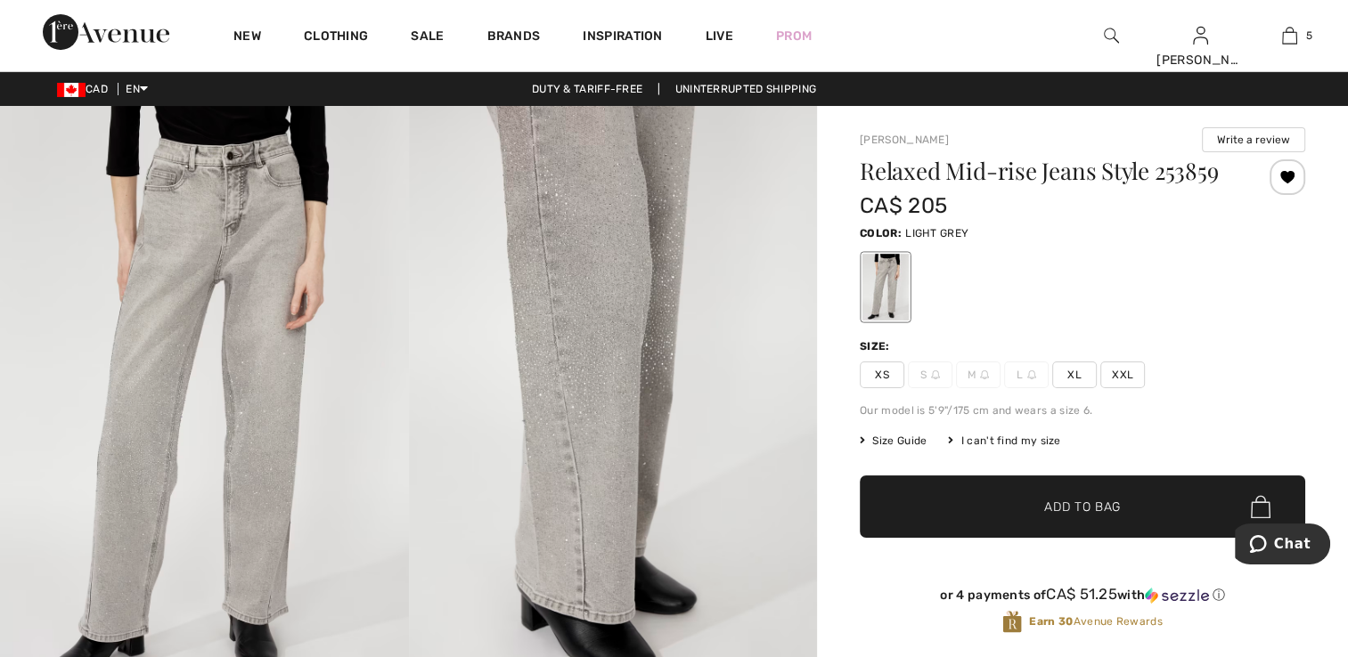
click at [333, 308] on img at bounding box center [204, 412] width 409 height 613
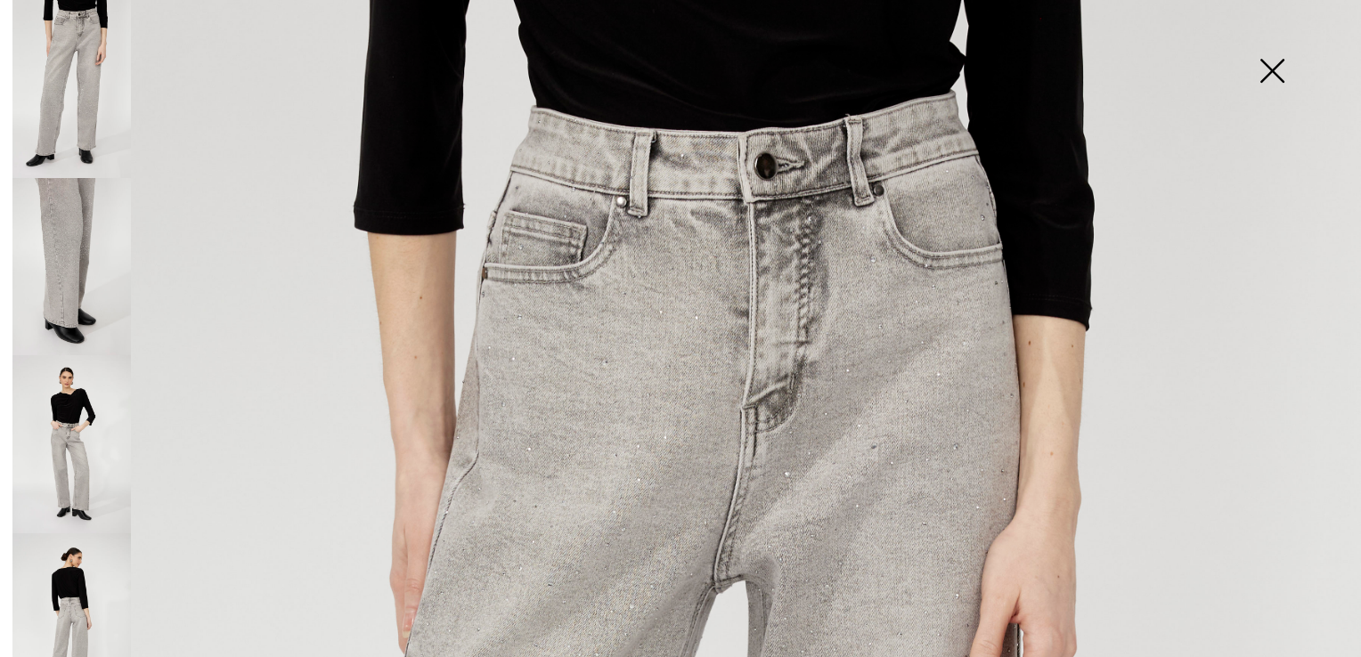
click at [59, 402] on img at bounding box center [71, 444] width 118 height 178
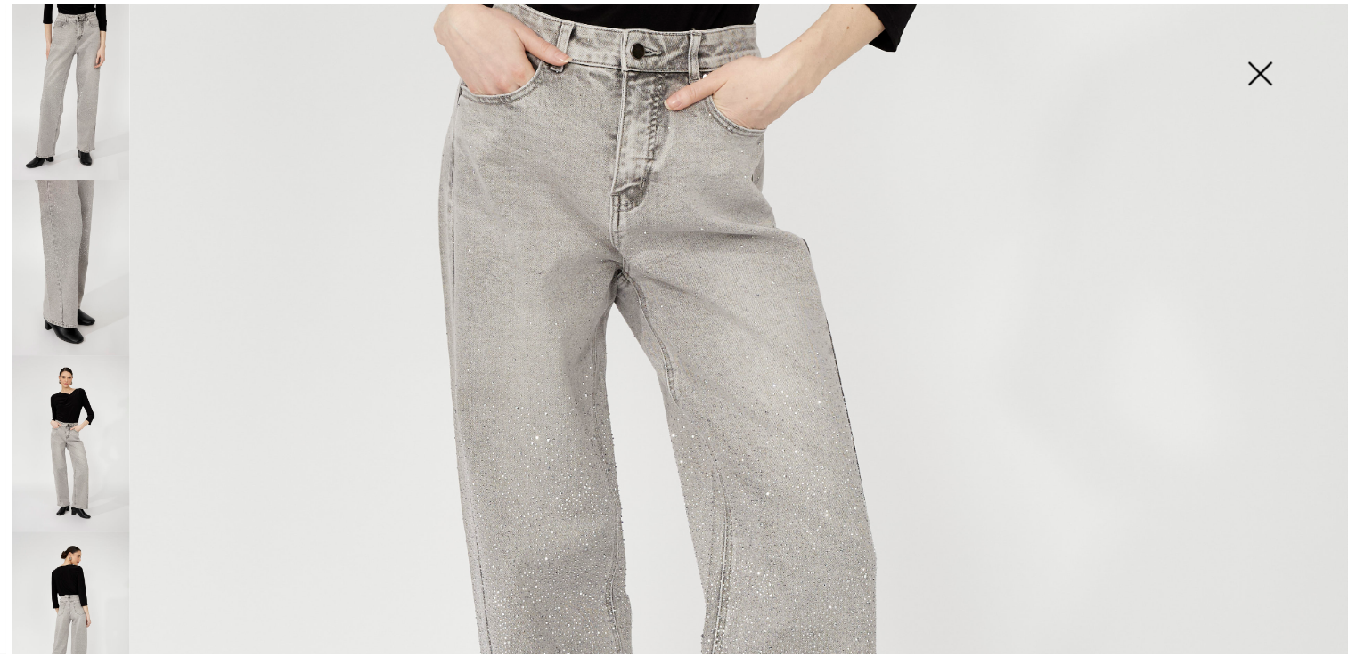
scroll to position [713, 0]
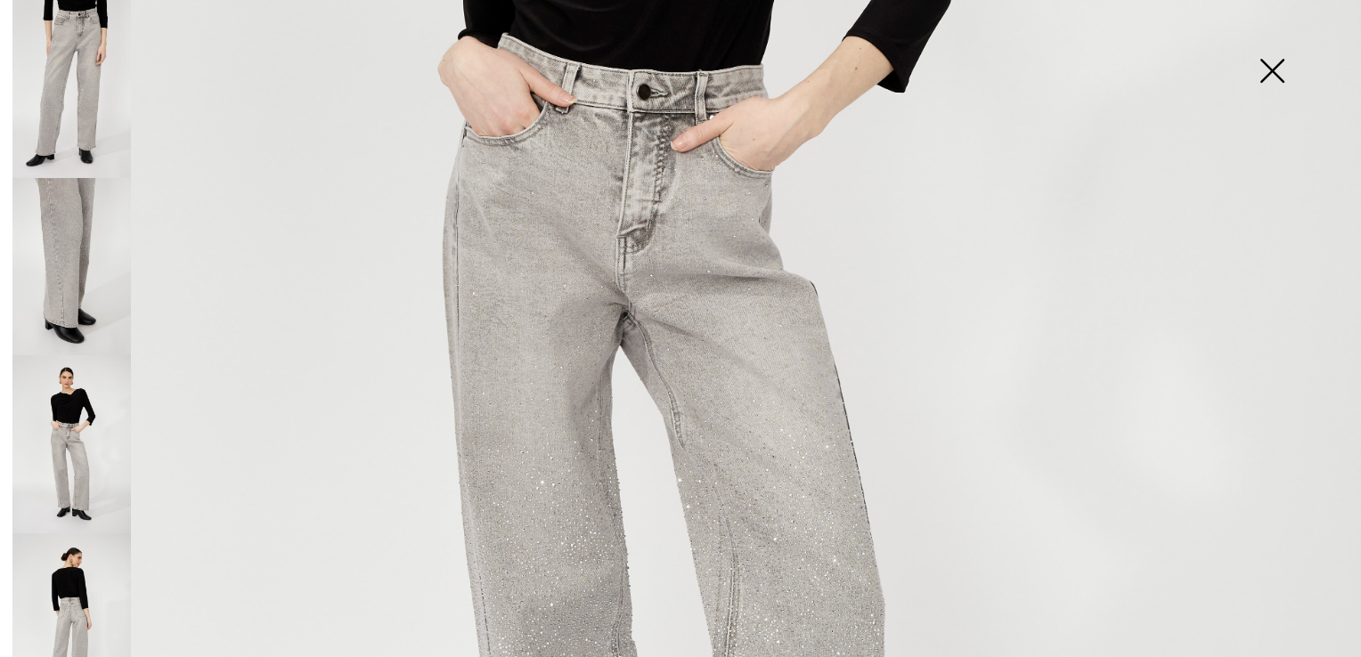
click at [1272, 67] on img at bounding box center [1271, 73] width 89 height 92
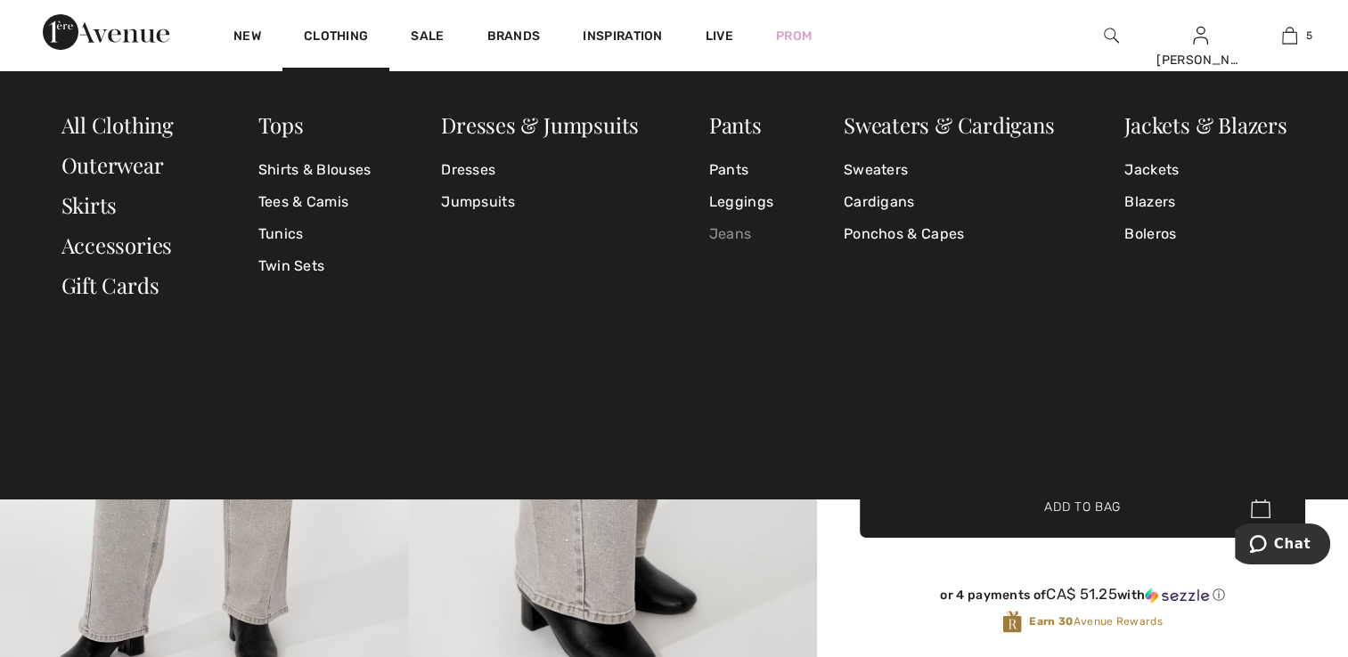
click at [723, 234] on link "Jeans" at bounding box center [741, 234] width 64 height 32
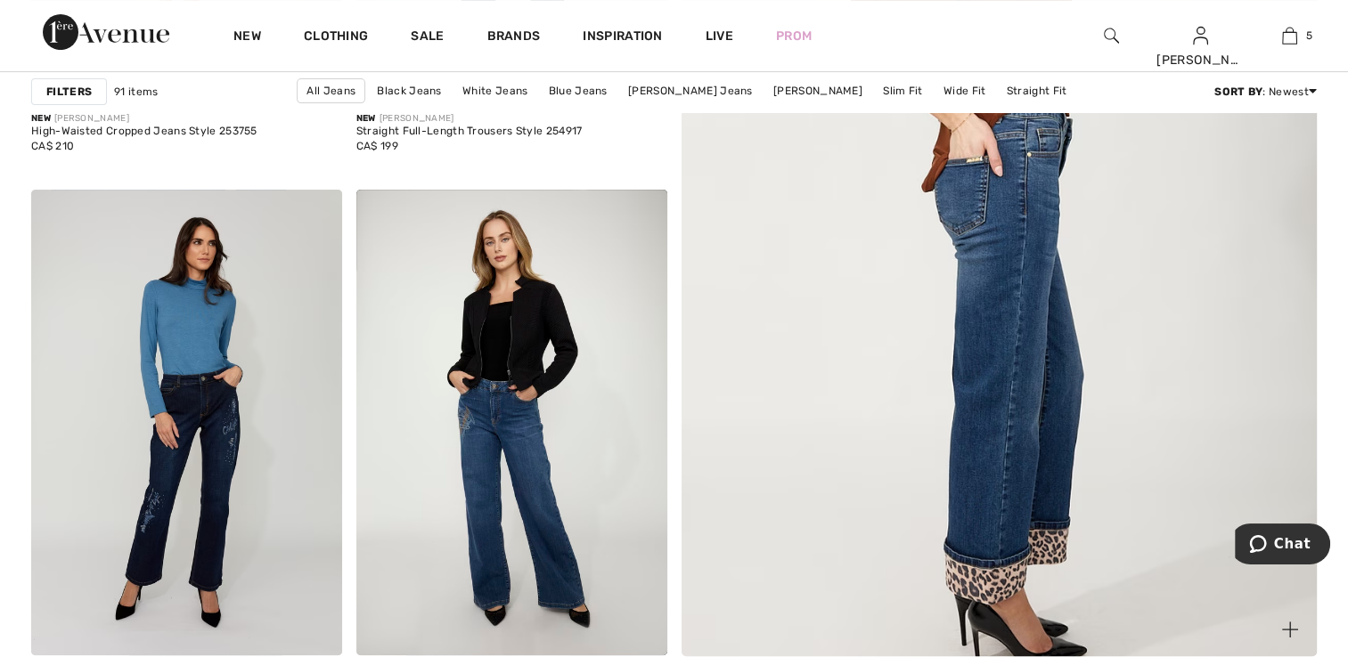
scroll to position [623, 0]
click at [934, 302] on img at bounding box center [998, 211] width 762 height 1144
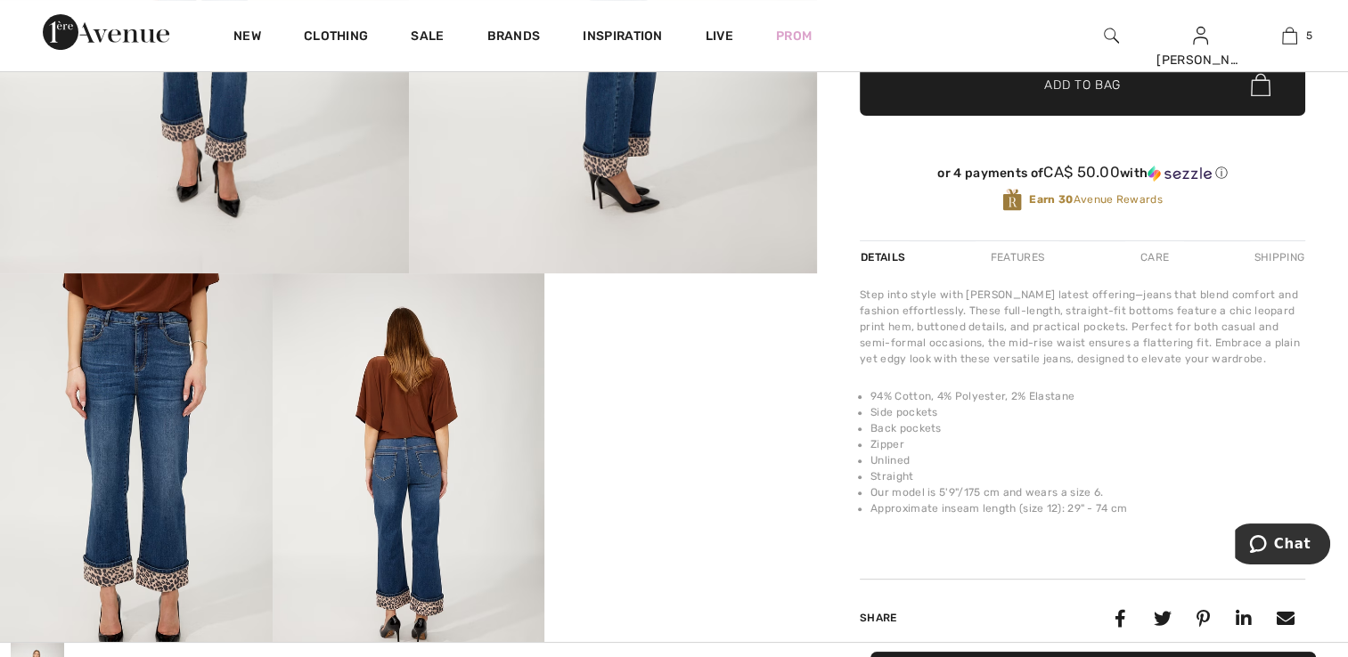
scroll to position [802, 0]
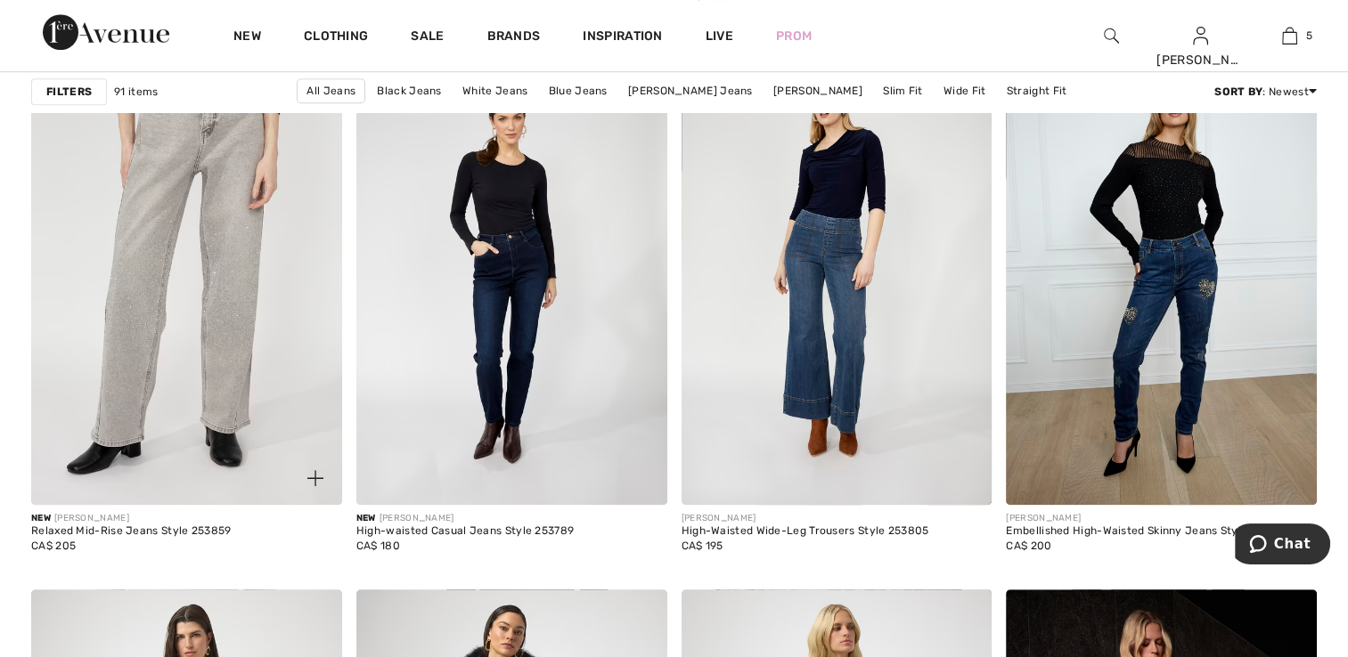
scroll to position [1336, 0]
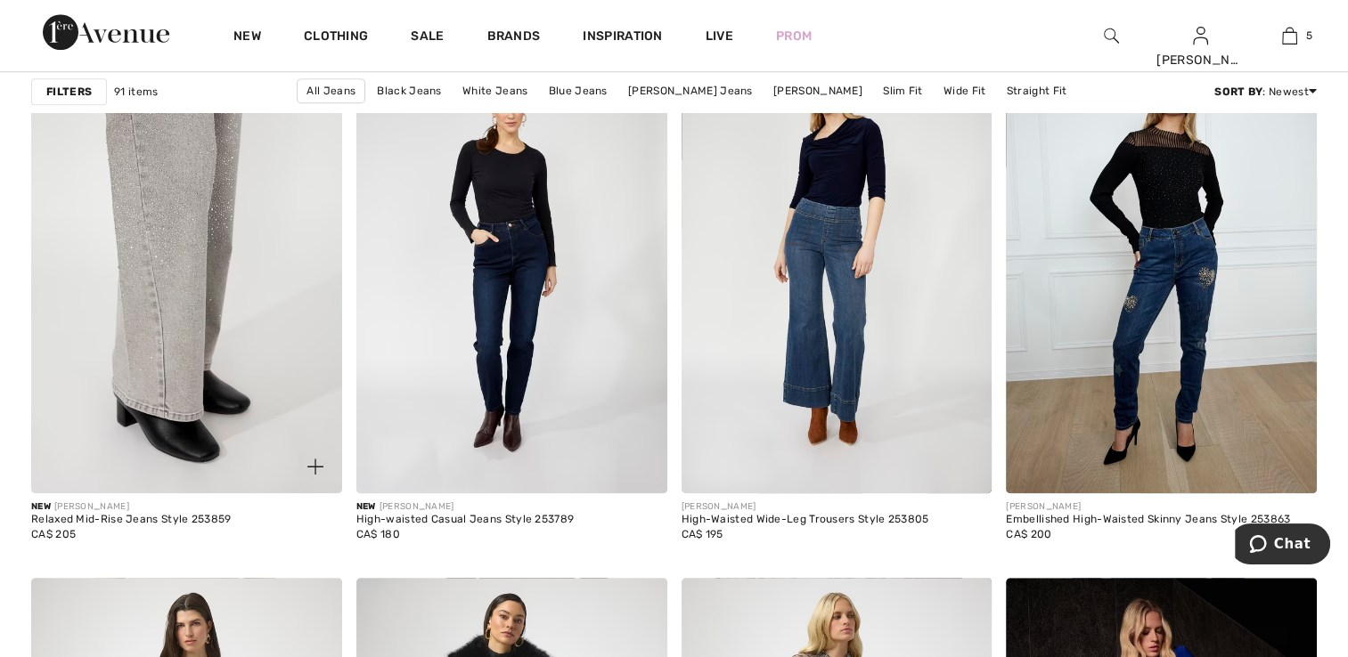
click at [237, 248] on img at bounding box center [186, 261] width 311 height 466
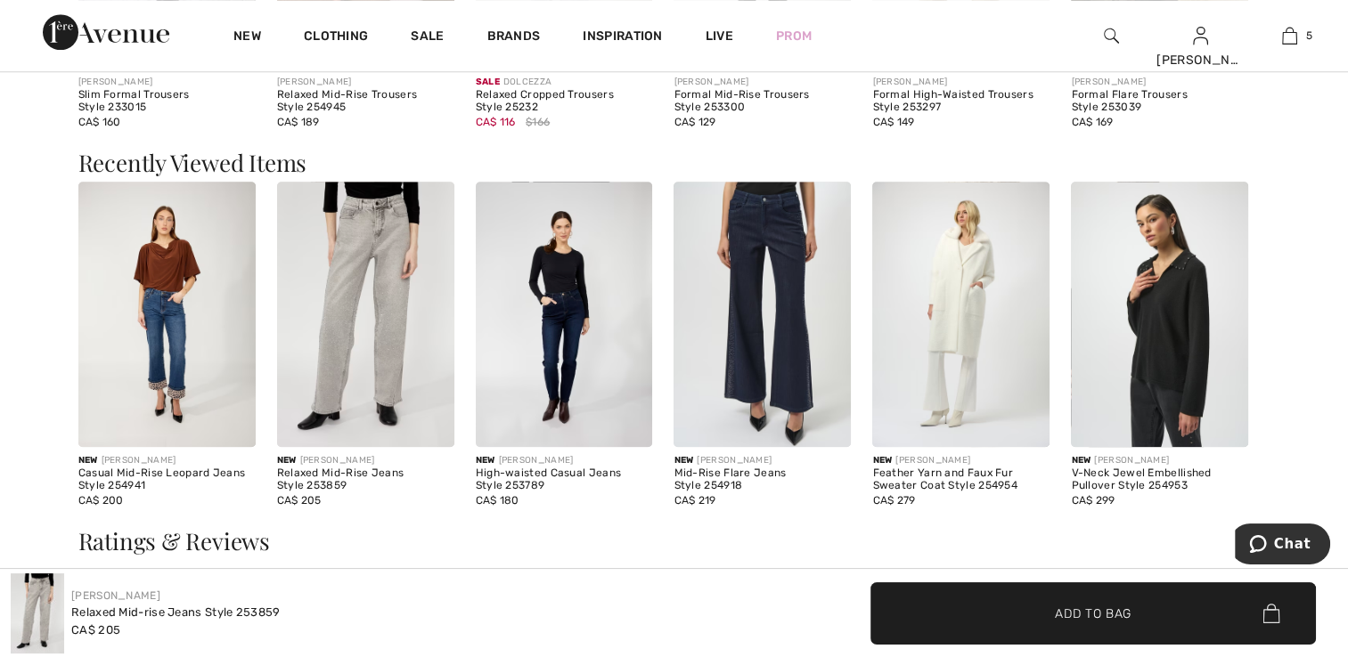
scroll to position [1960, 0]
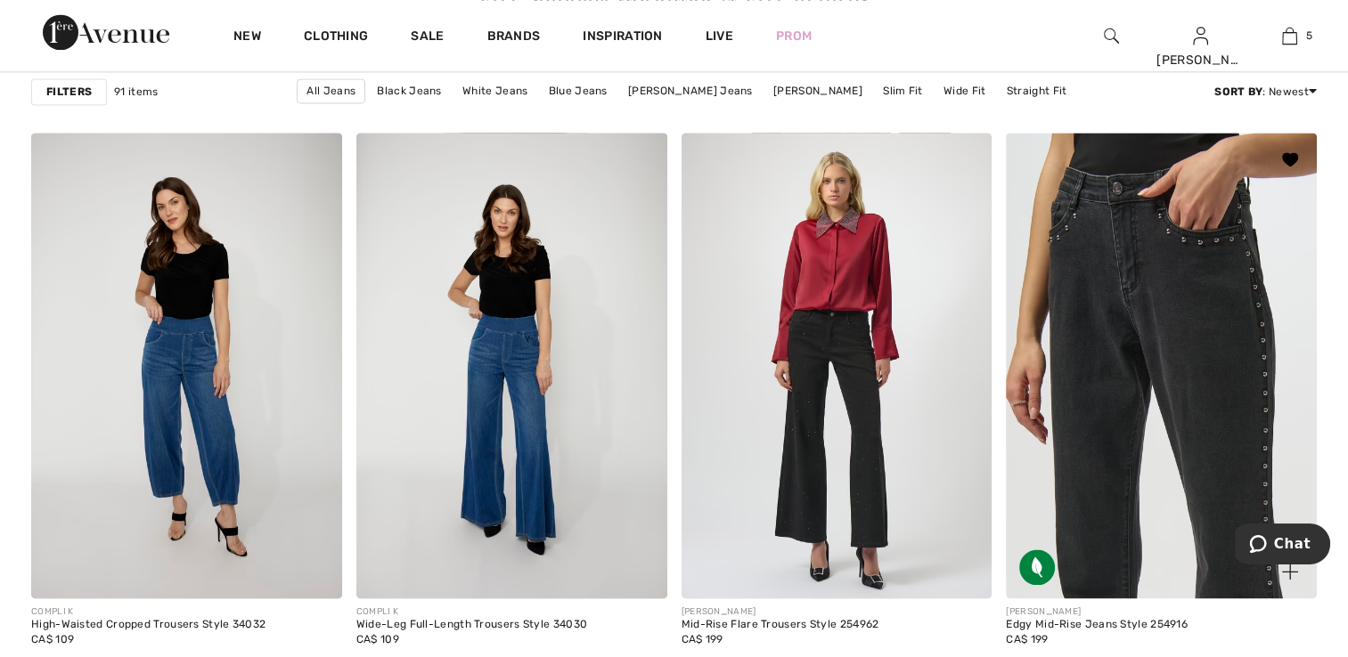
scroll to position [2583, 0]
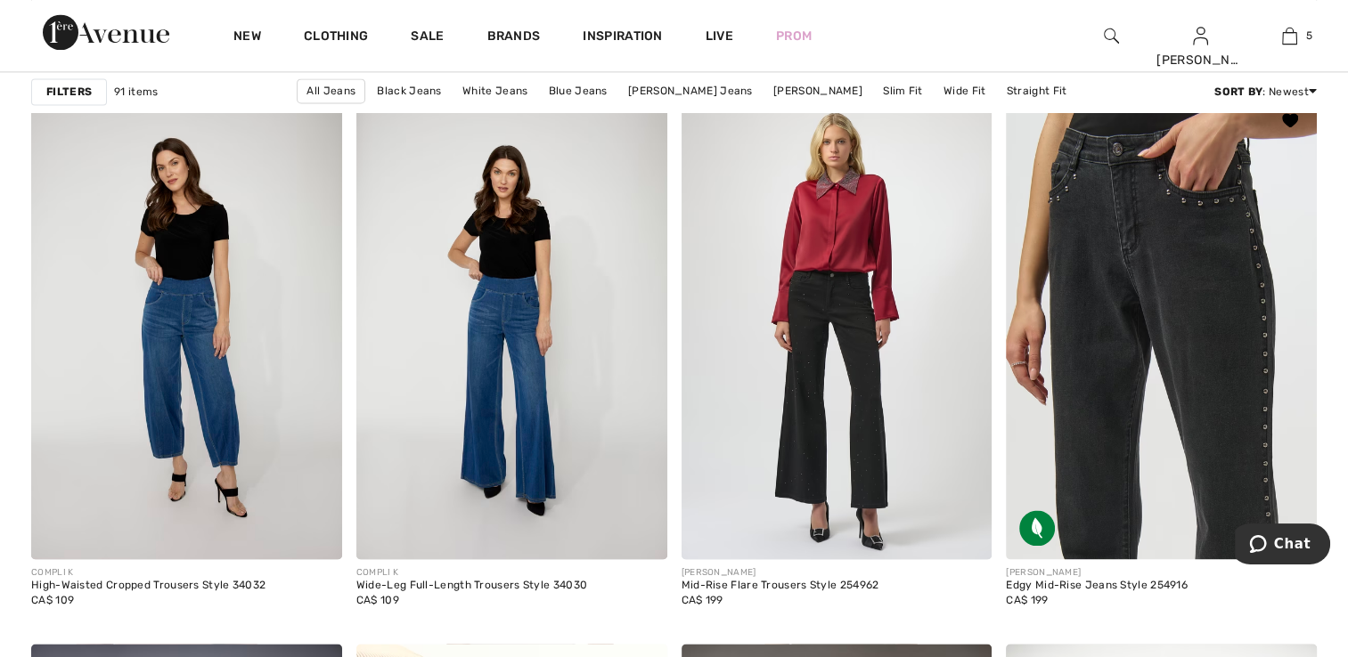
click at [1097, 421] on img at bounding box center [1161, 327] width 311 height 466
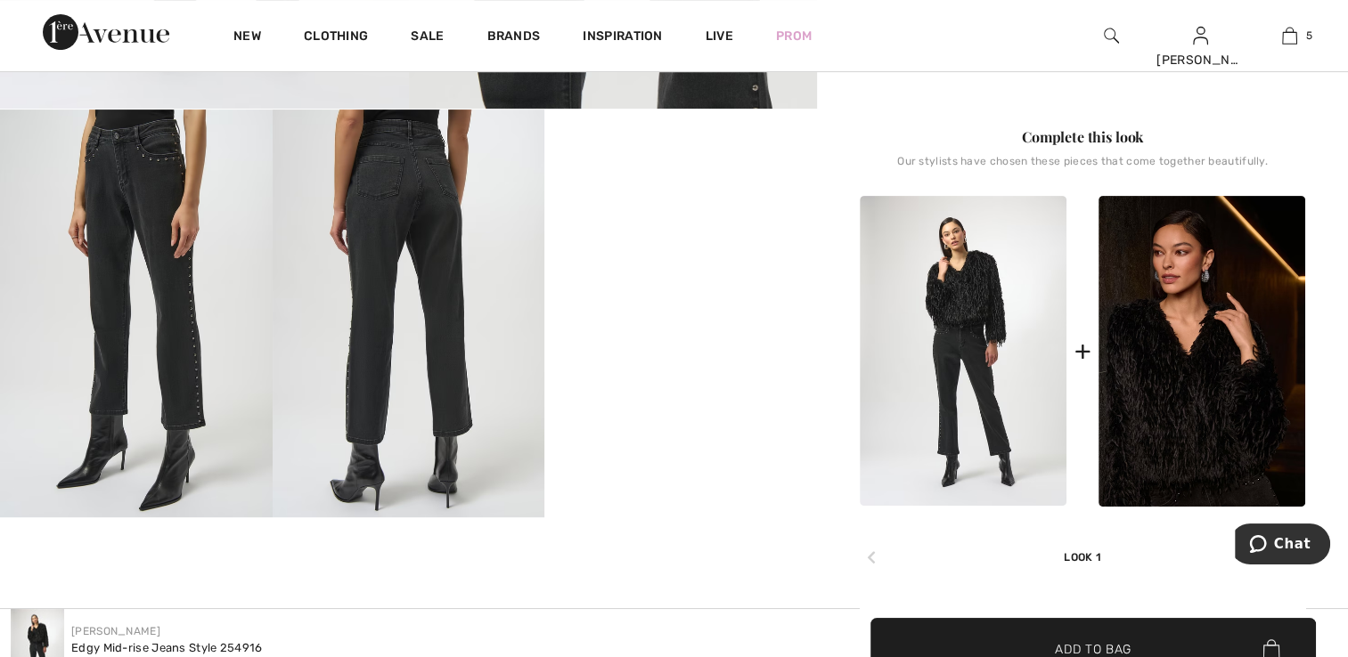
scroll to position [623, 0]
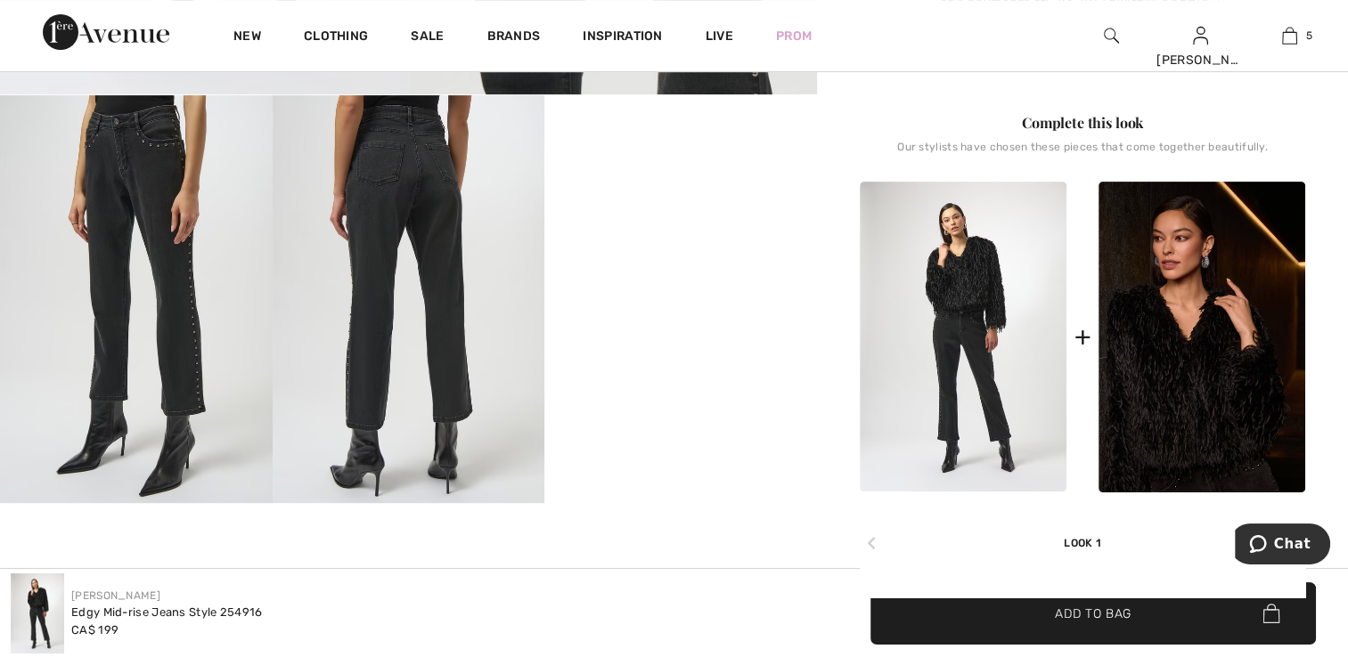
click at [689, 232] on video "Your browser does not support the video tag." at bounding box center [680, 163] width 273 height 136
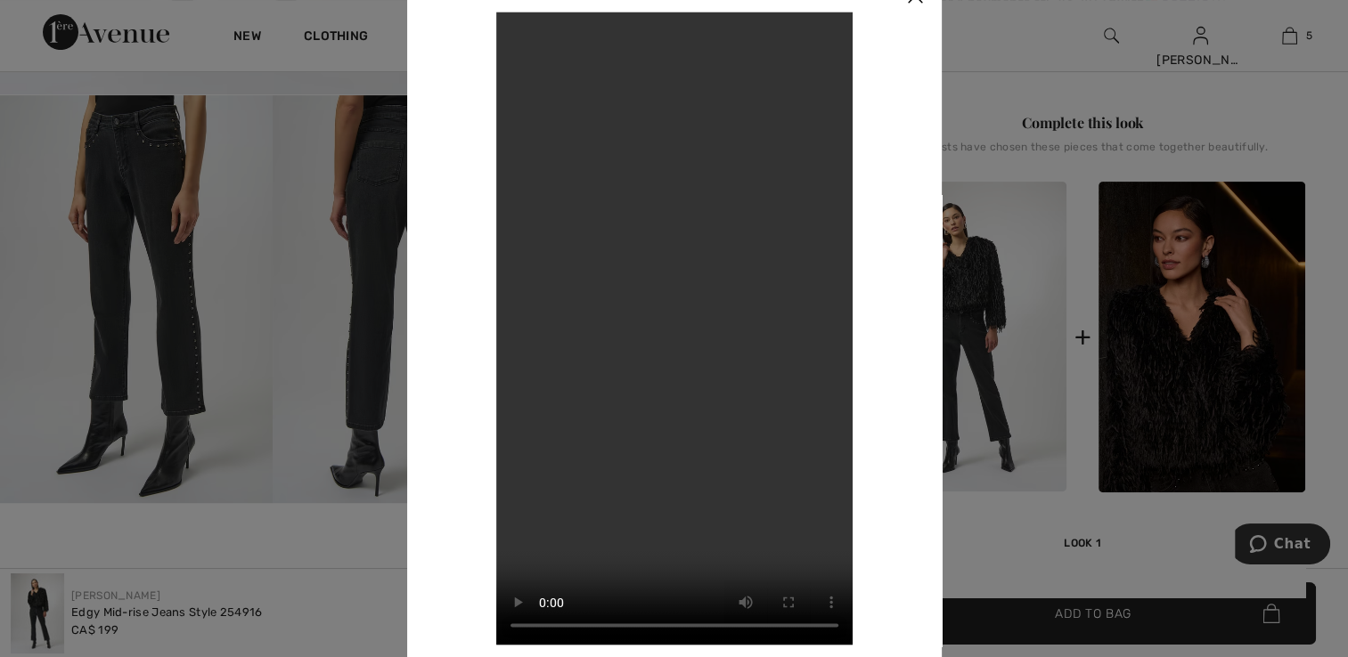
click at [329, 542] on div at bounding box center [674, 328] width 1348 height 657
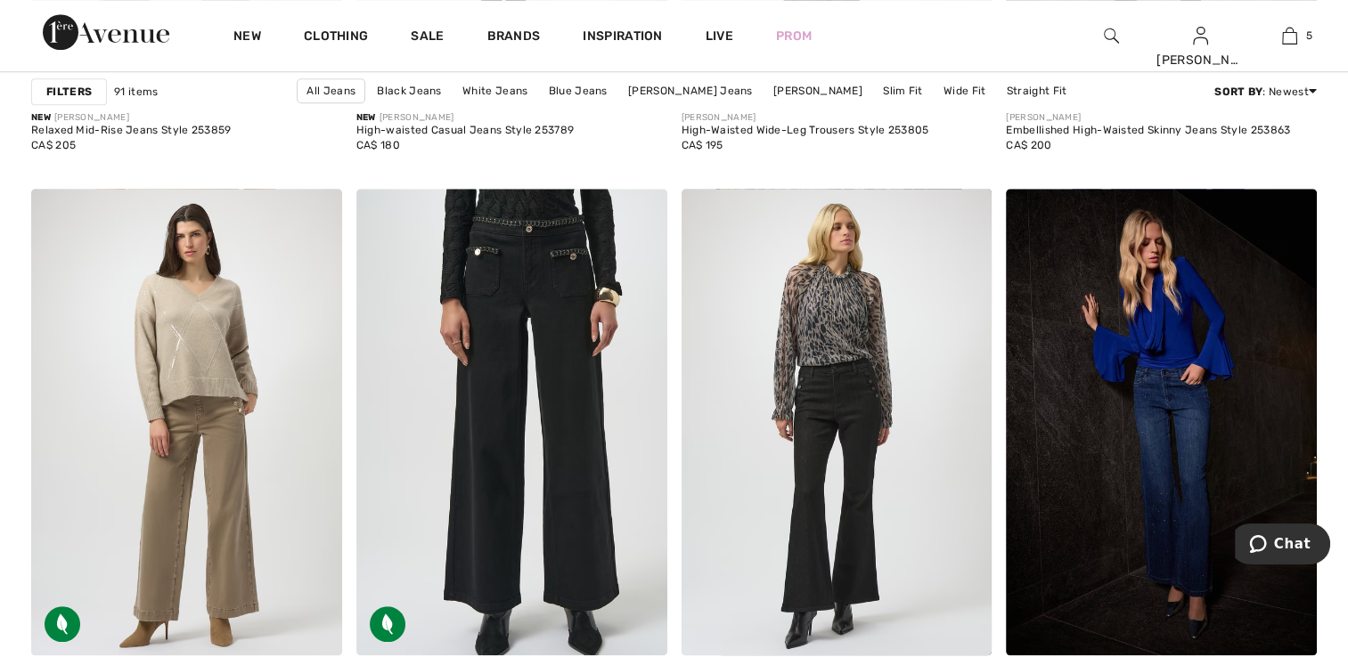
scroll to position [1692, 0]
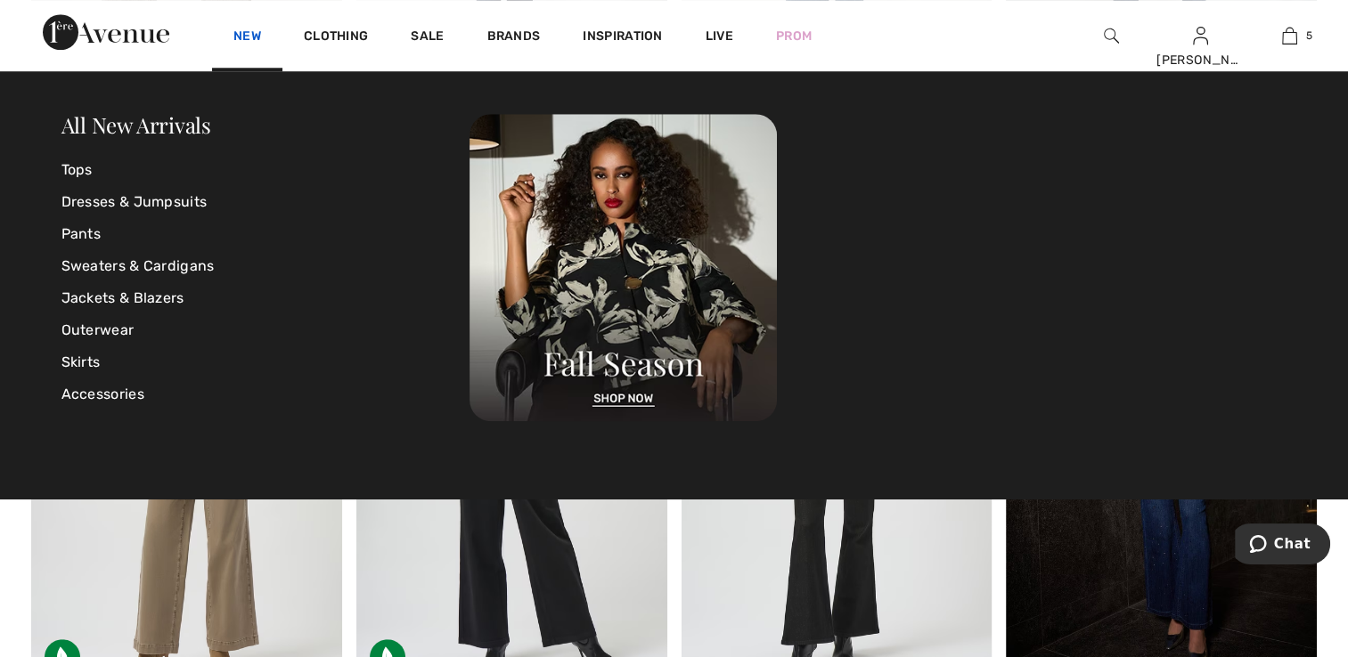
click at [249, 40] on link "New" at bounding box center [247, 38] width 28 height 19
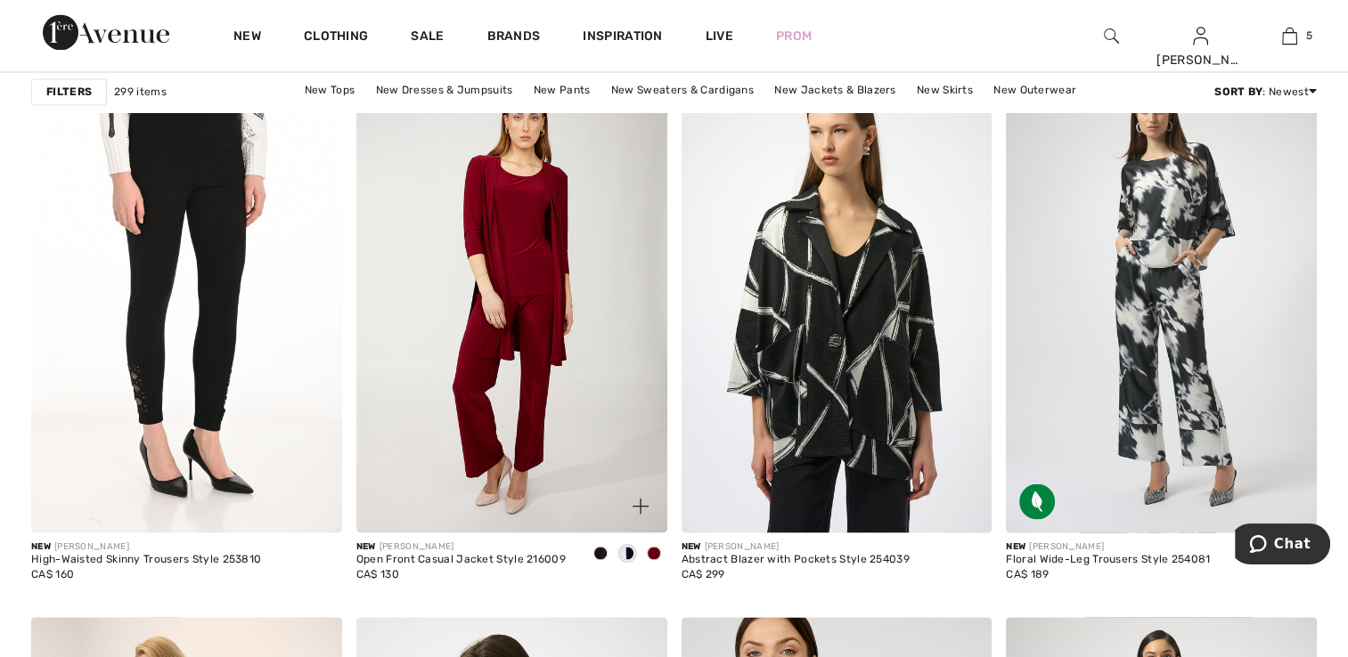
scroll to position [3296, 0]
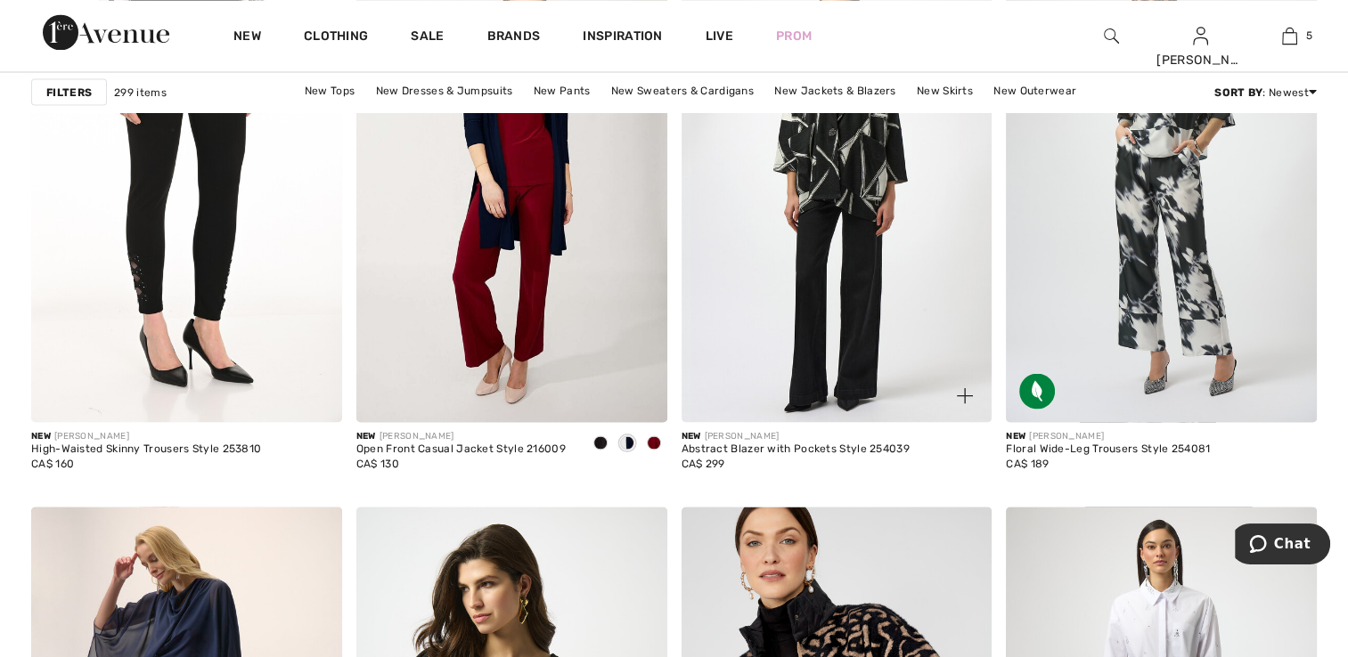
click at [799, 301] on img at bounding box center [836, 189] width 311 height 466
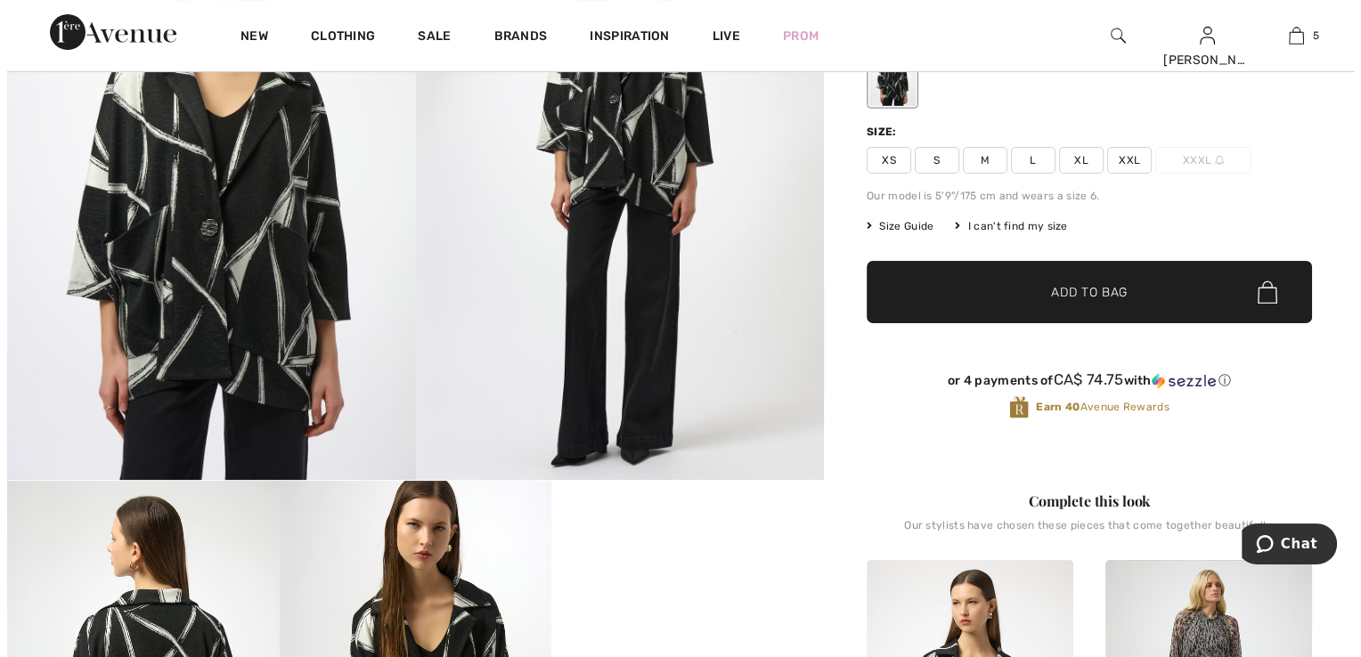
scroll to position [267, 0]
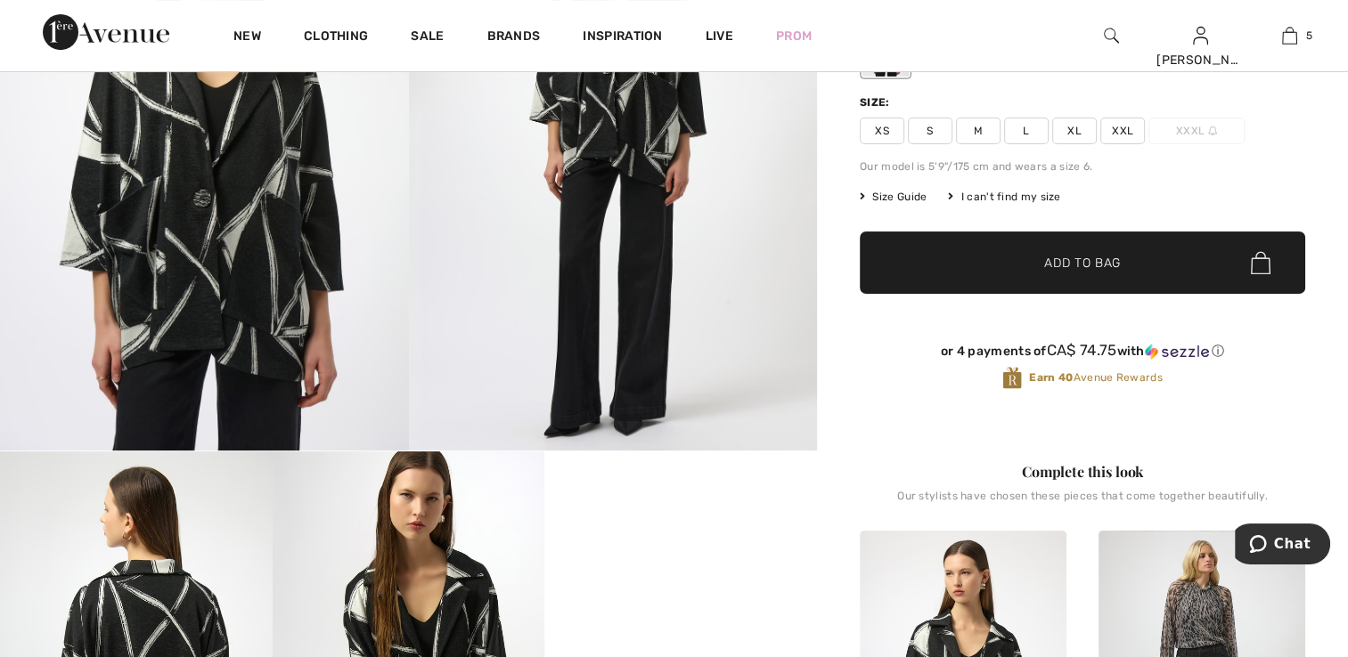
click at [657, 346] on img at bounding box center [613, 145] width 409 height 612
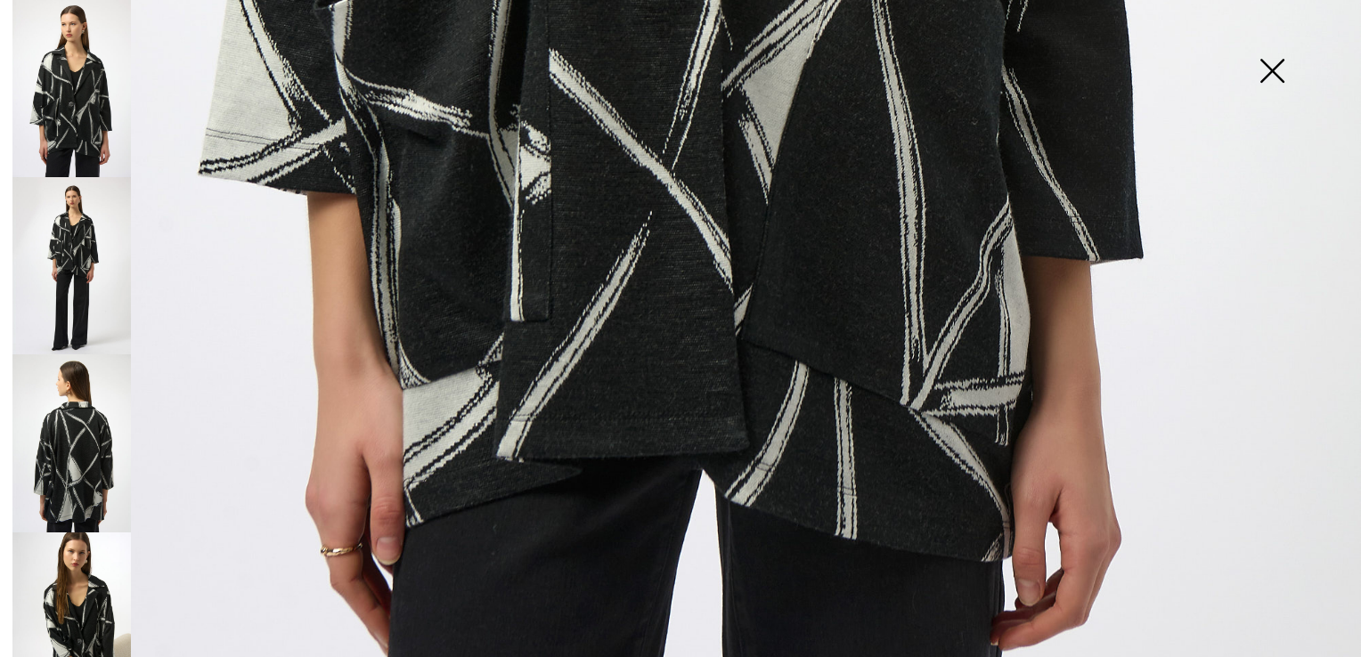
scroll to position [1361, 0]
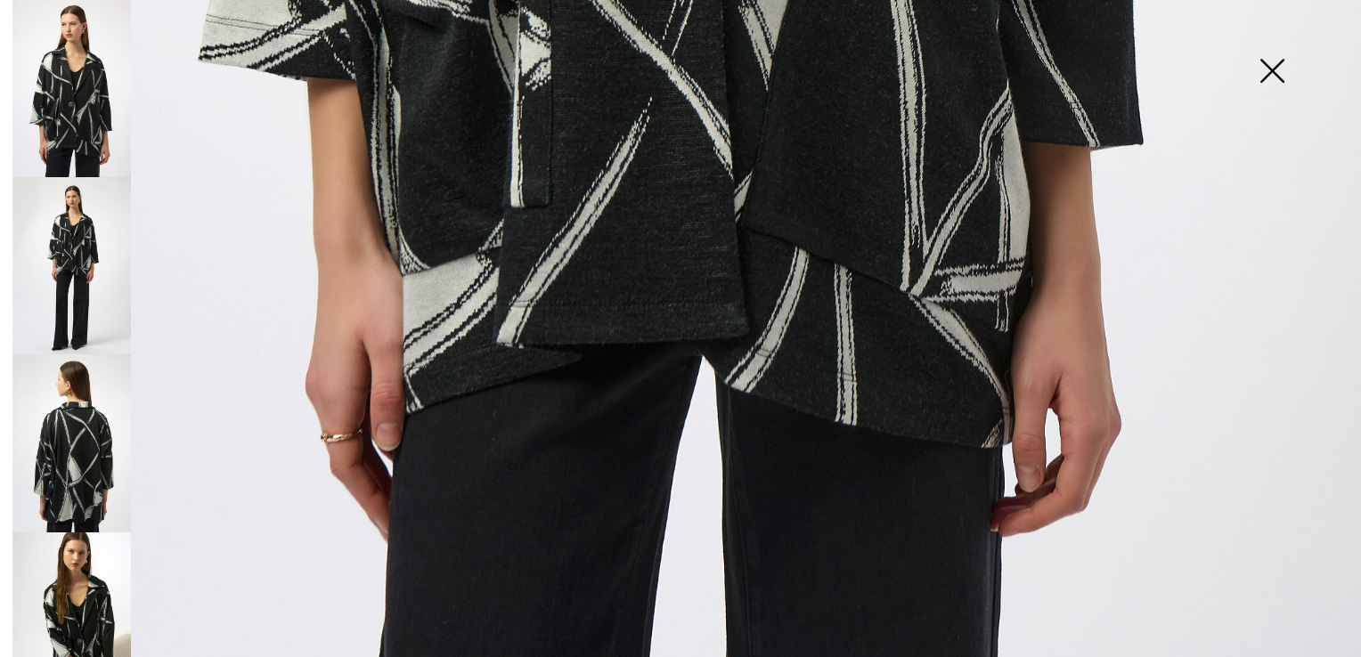
click at [89, 265] on img at bounding box center [71, 265] width 118 height 177
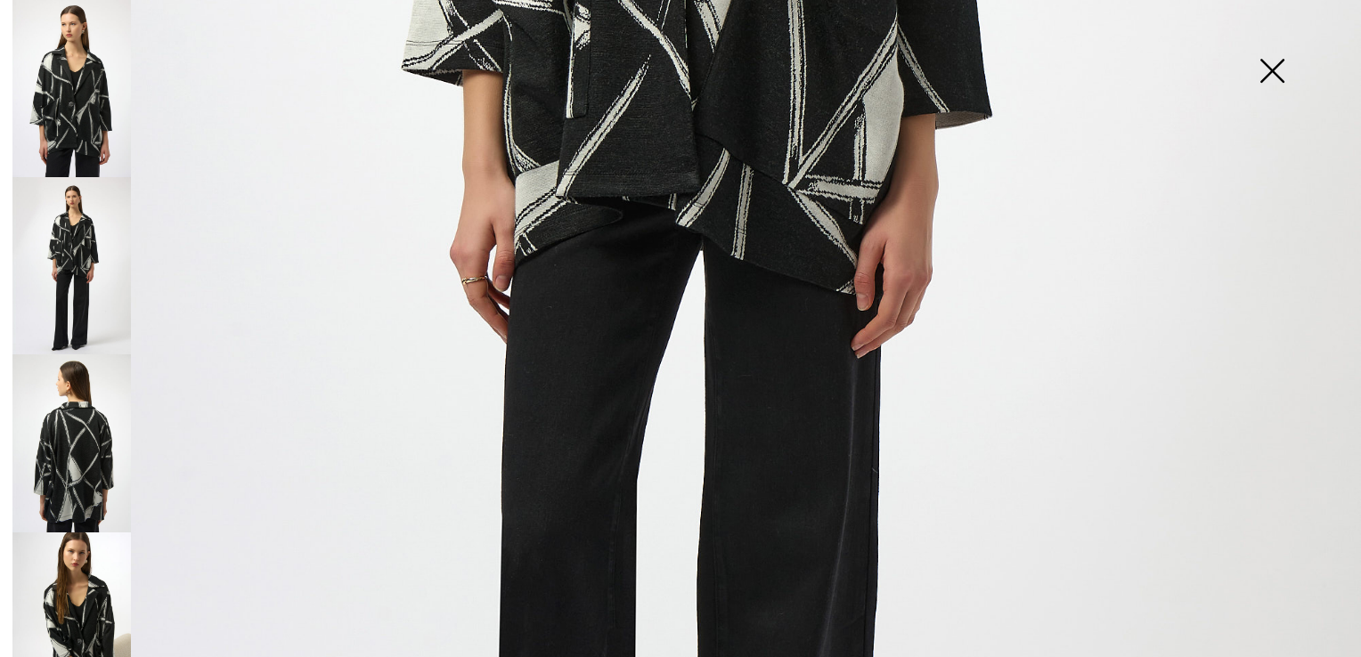
scroll to position [827, 0]
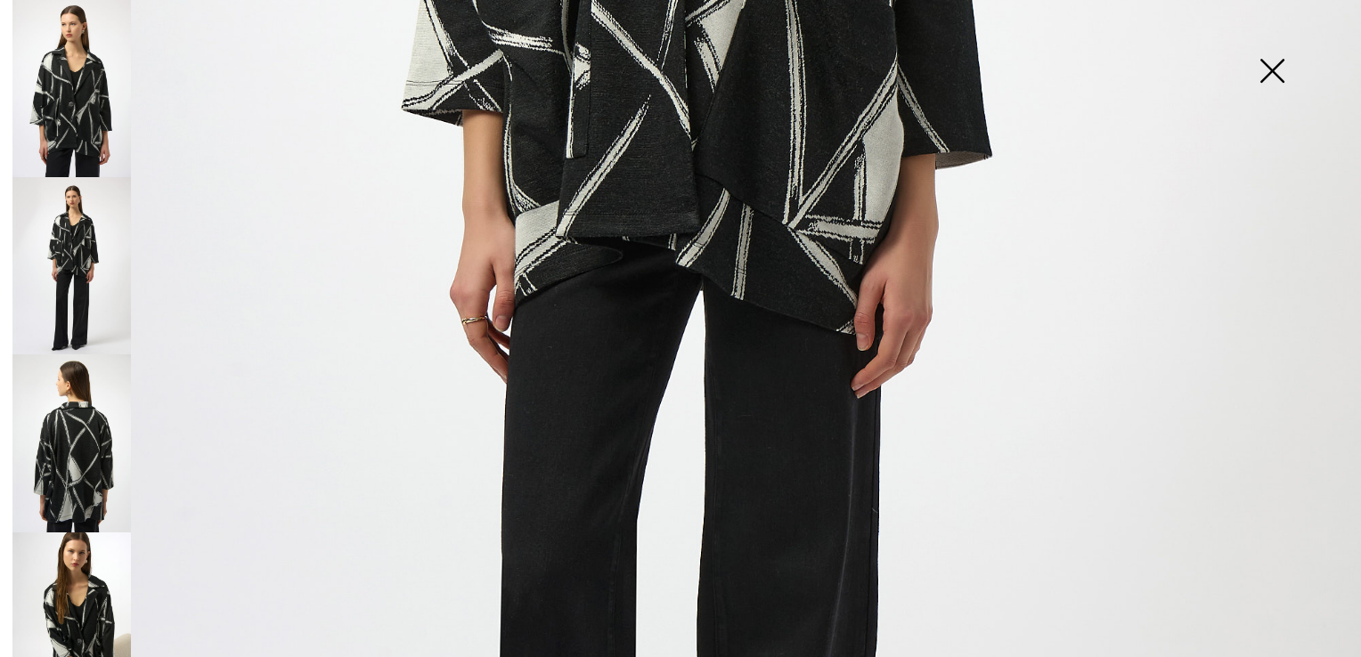
click at [91, 407] on img at bounding box center [71, 443] width 118 height 177
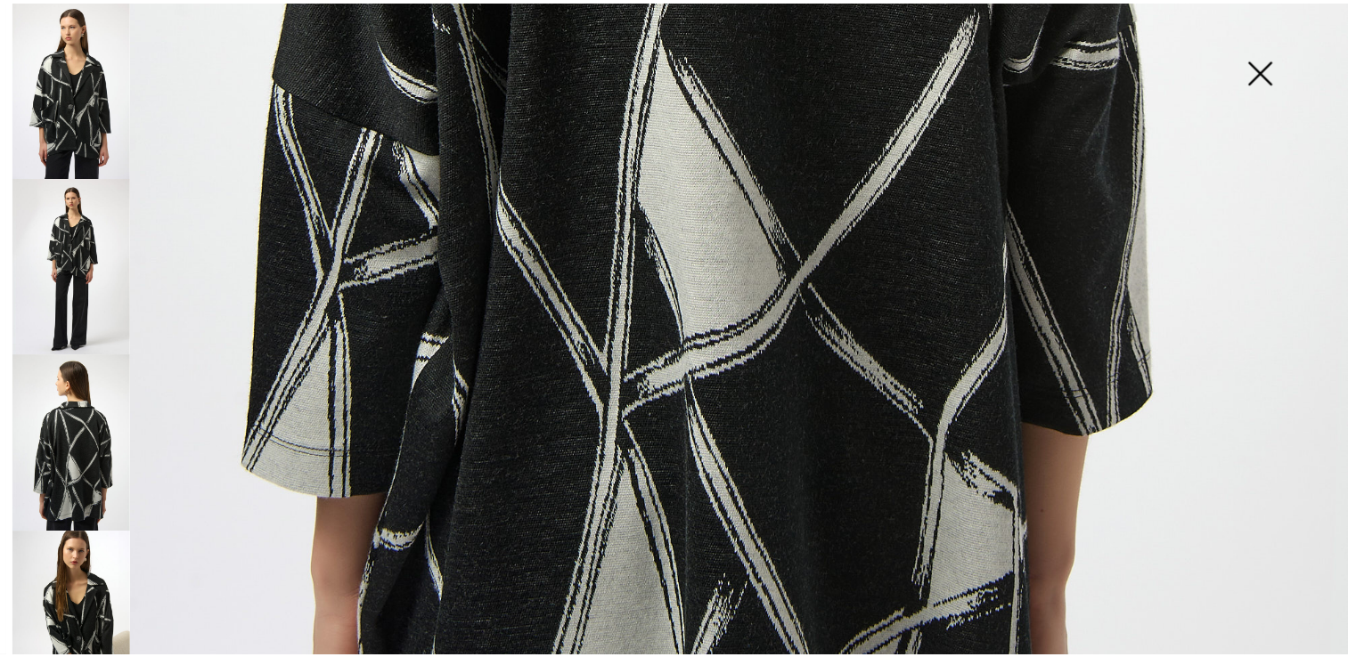
scroll to position [1361, 0]
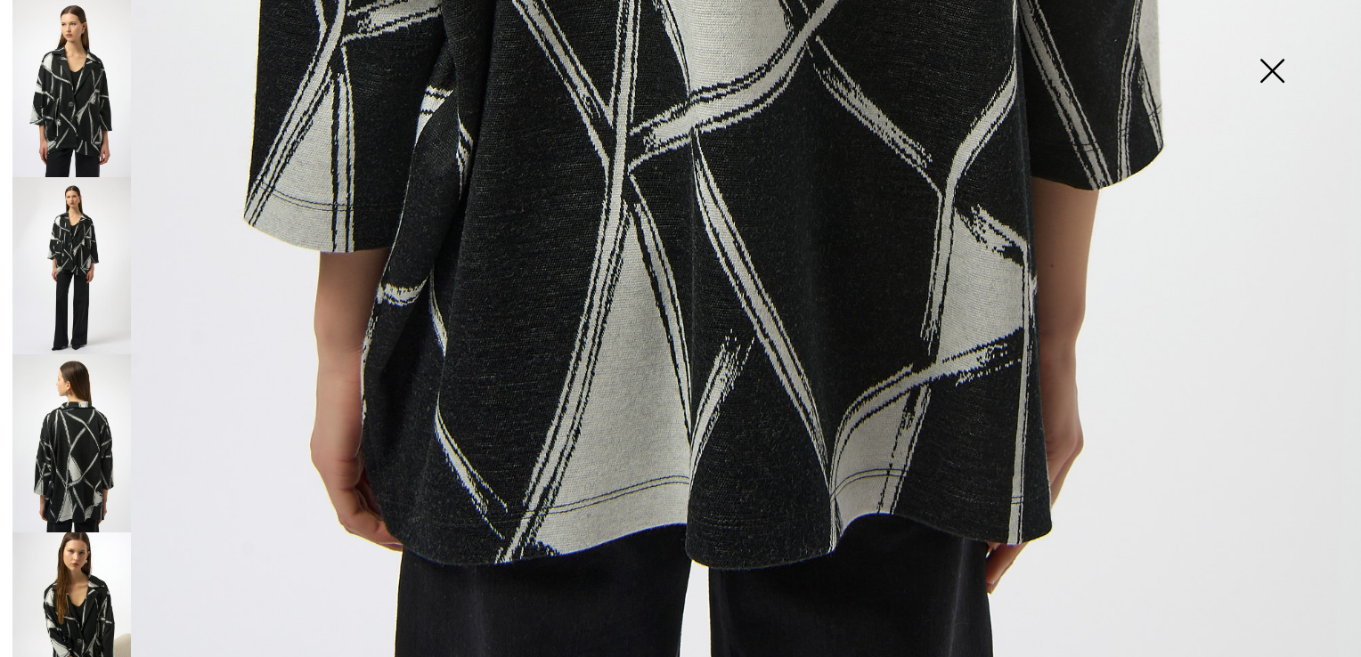
click at [90, 575] on img at bounding box center [71, 621] width 118 height 177
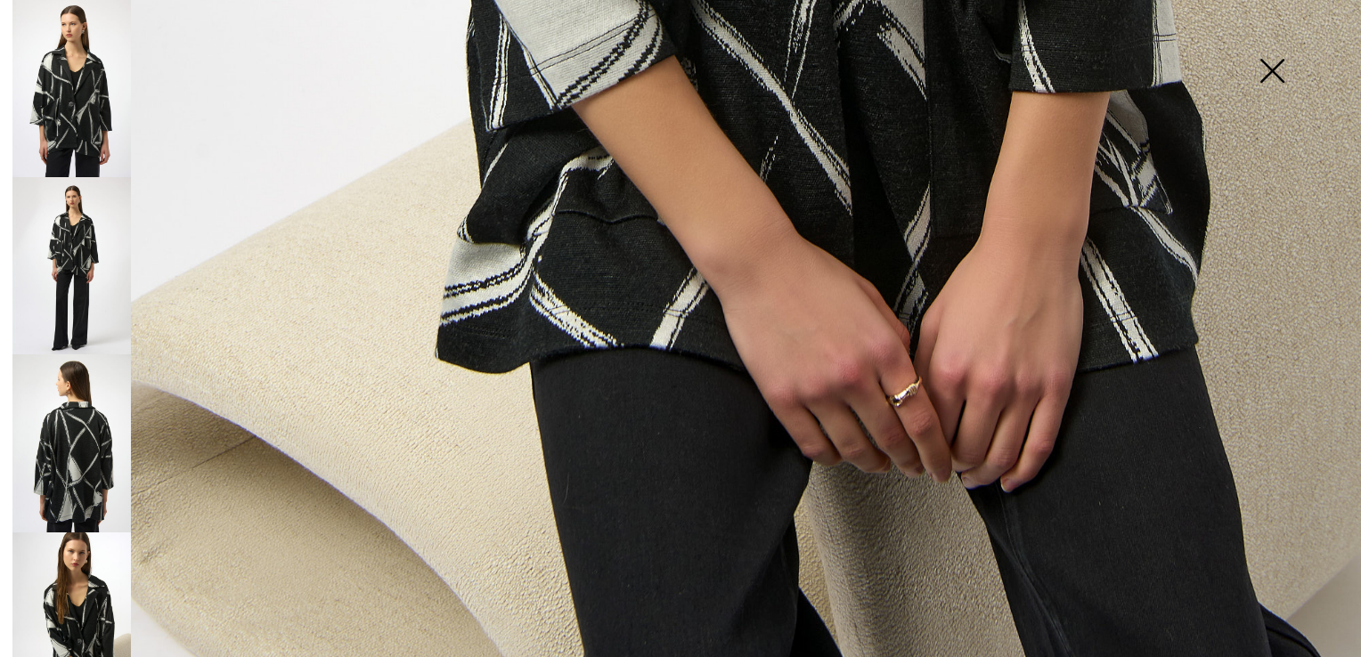
click at [96, 434] on img at bounding box center [71, 443] width 118 height 177
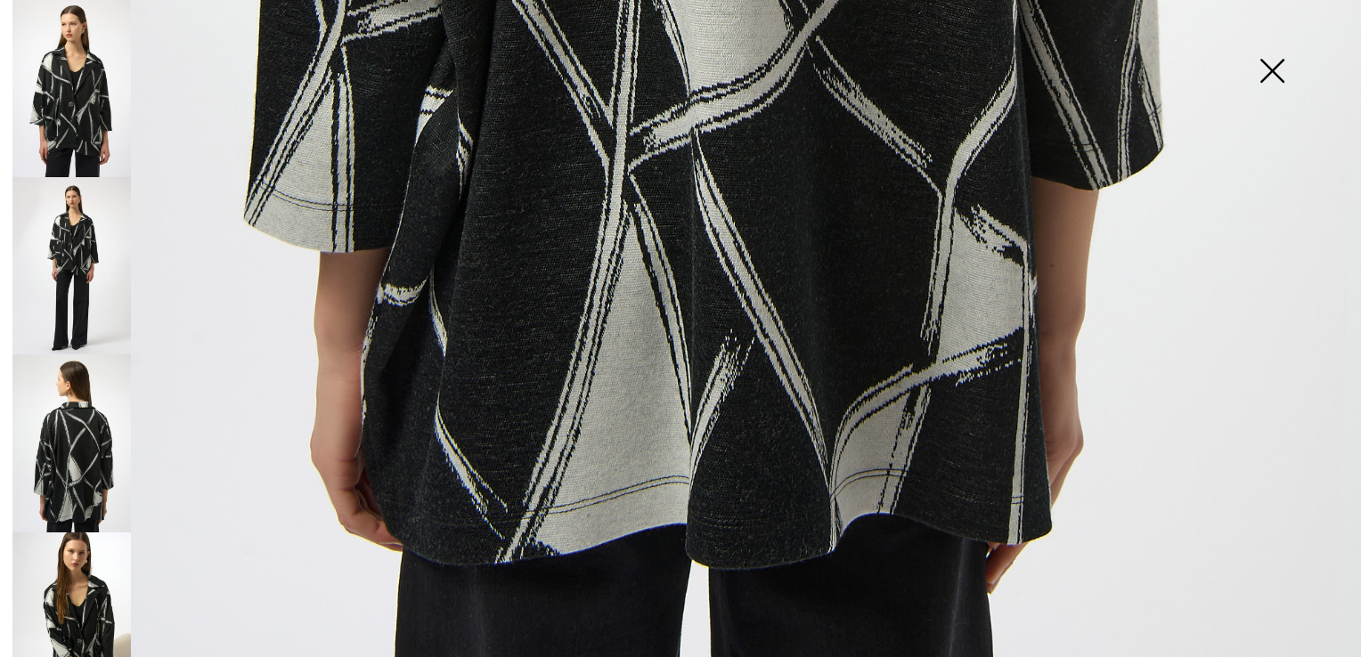
click at [1268, 67] on img at bounding box center [1271, 73] width 89 height 92
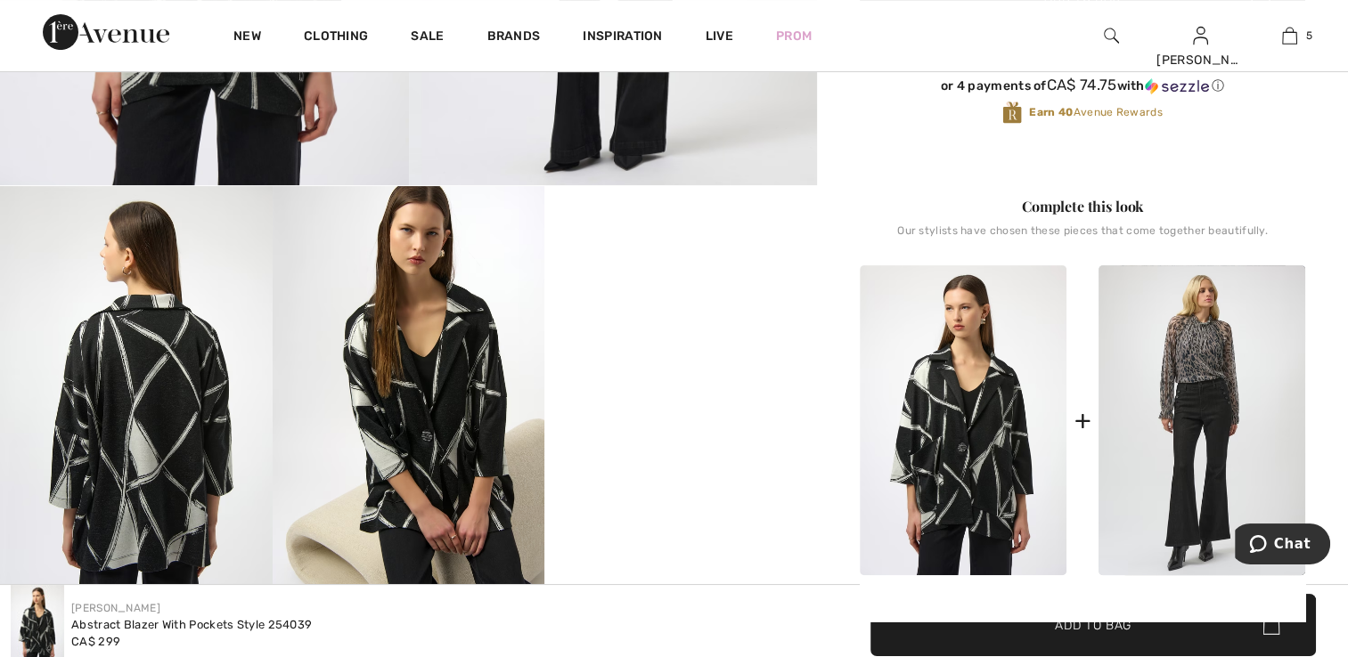
scroll to position [534, 0]
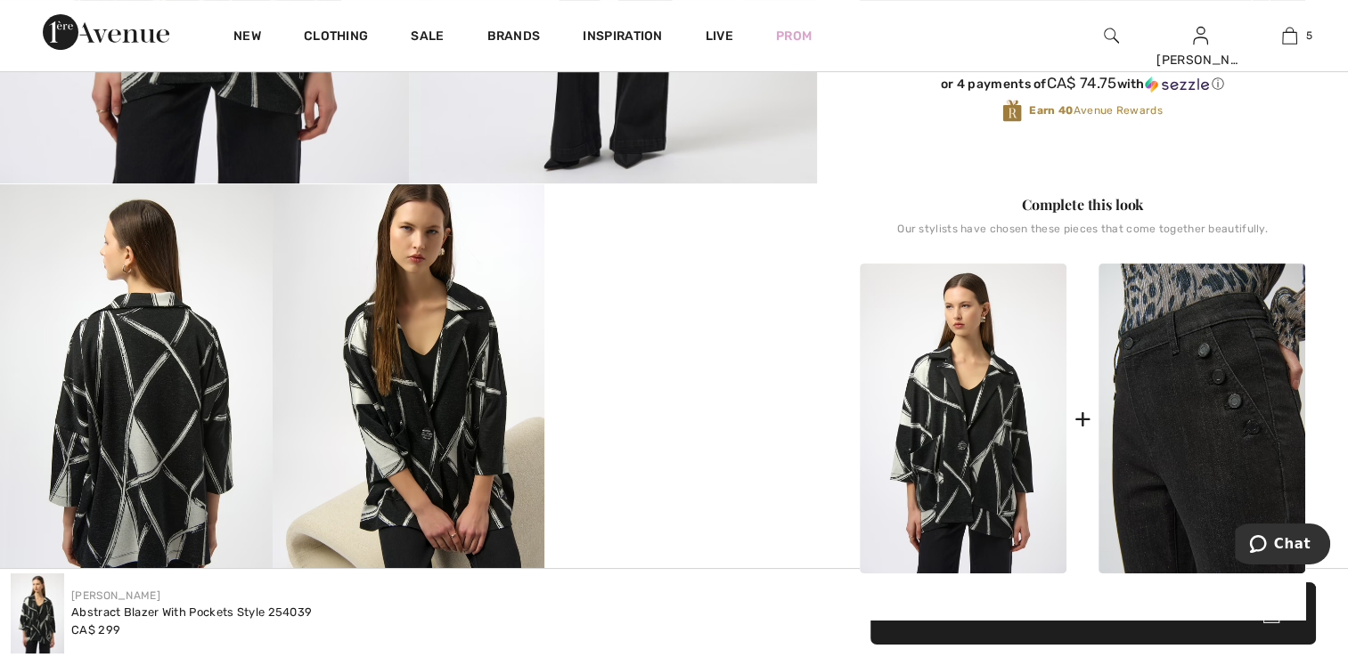
click at [1169, 502] on img at bounding box center [1201, 419] width 207 height 310
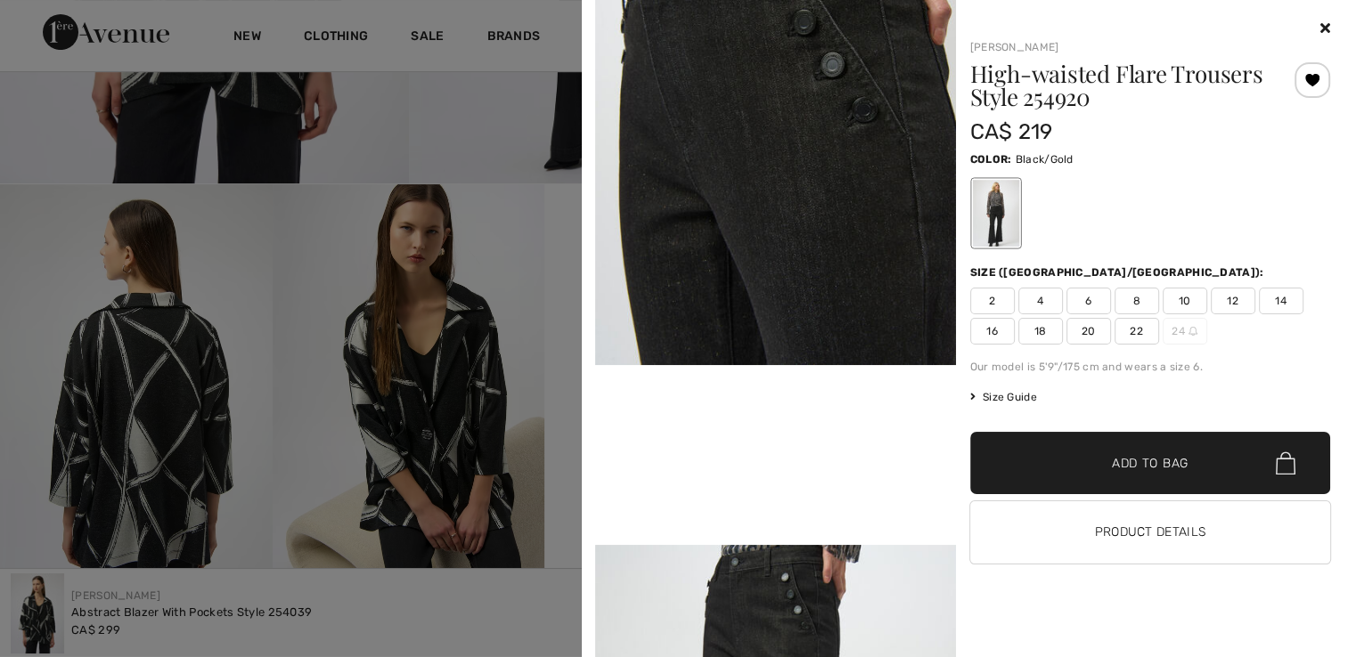
scroll to position [713, 0]
click at [995, 235] on div at bounding box center [995, 213] width 46 height 67
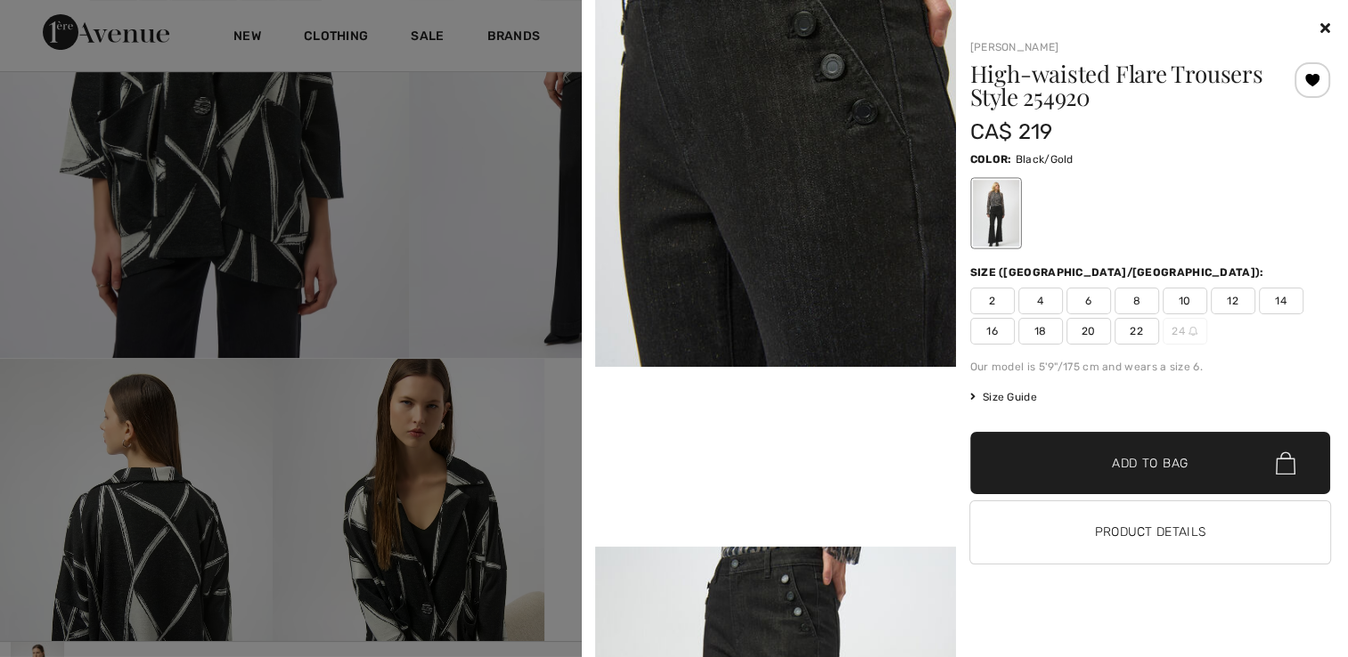
scroll to position [356, 0]
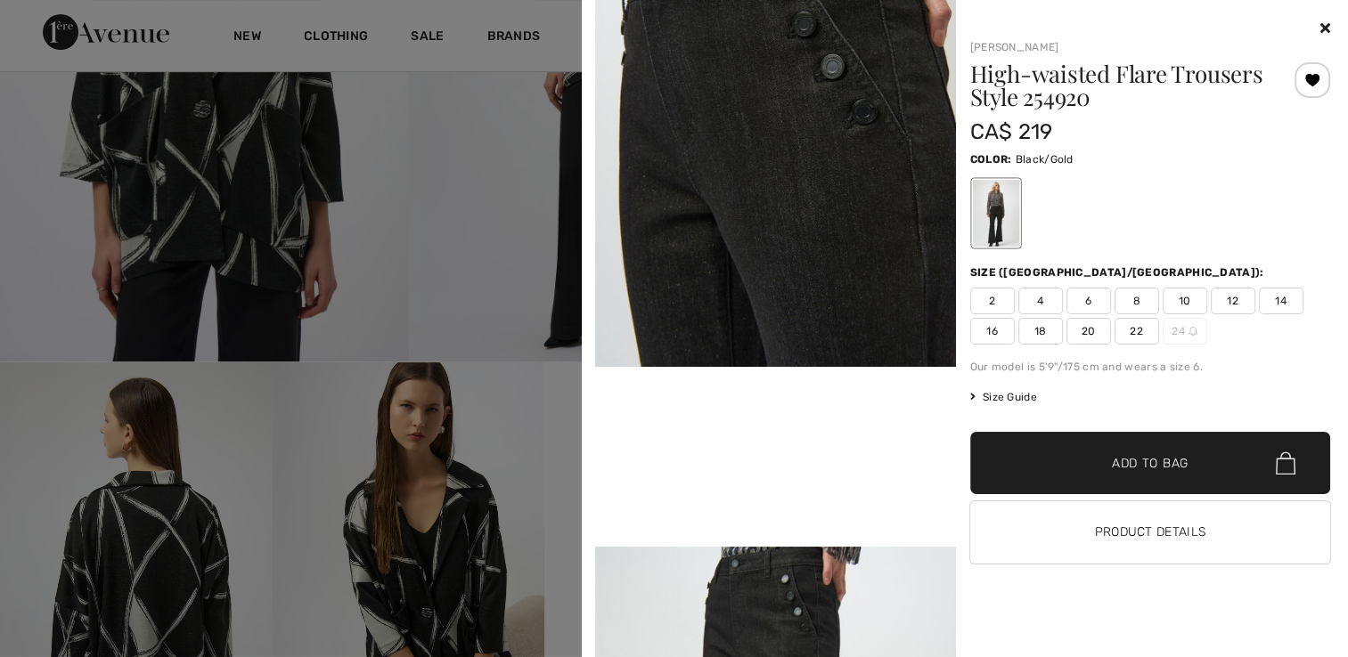
click at [990, 294] on span "2" at bounding box center [992, 301] width 45 height 27
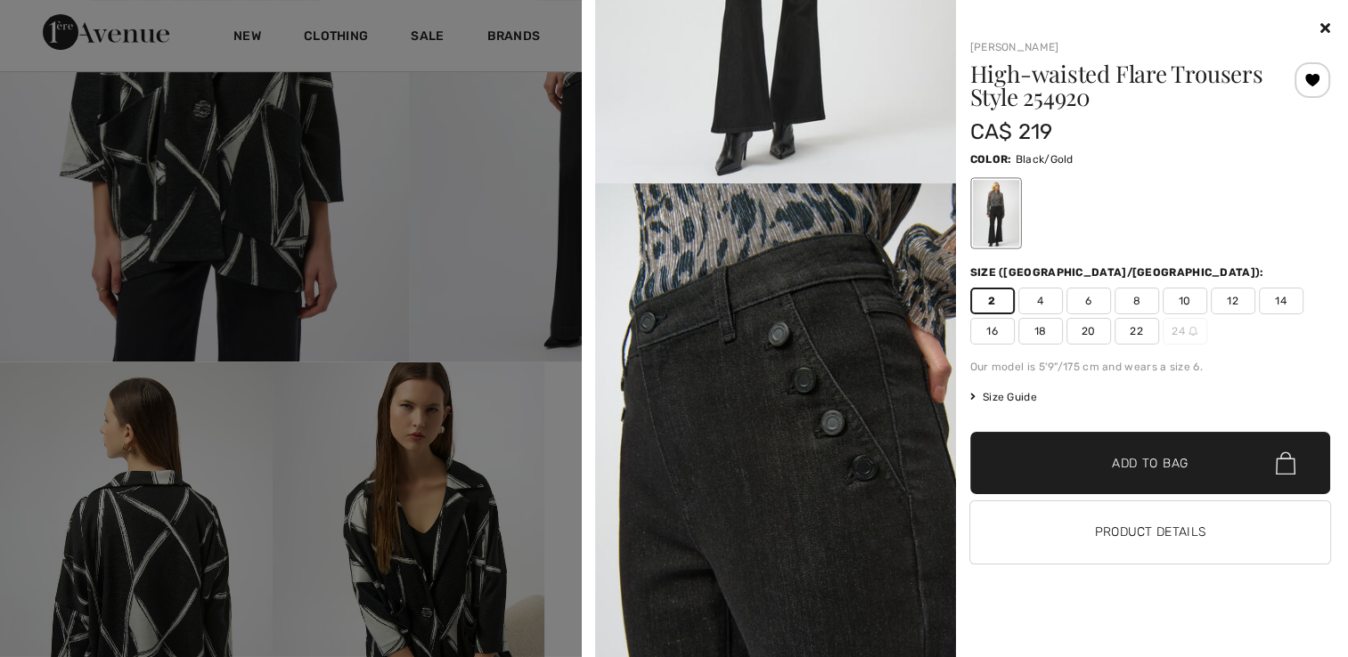
click at [921, 285] on img at bounding box center [775, 453] width 361 height 540
drag, startPoint x: 983, startPoint y: 293, endPoint x: 972, endPoint y: 326, distance: 34.9
click at [983, 294] on span "2" at bounding box center [992, 301] width 45 height 27
click at [1308, 84] on div at bounding box center [1312, 80] width 36 height 36
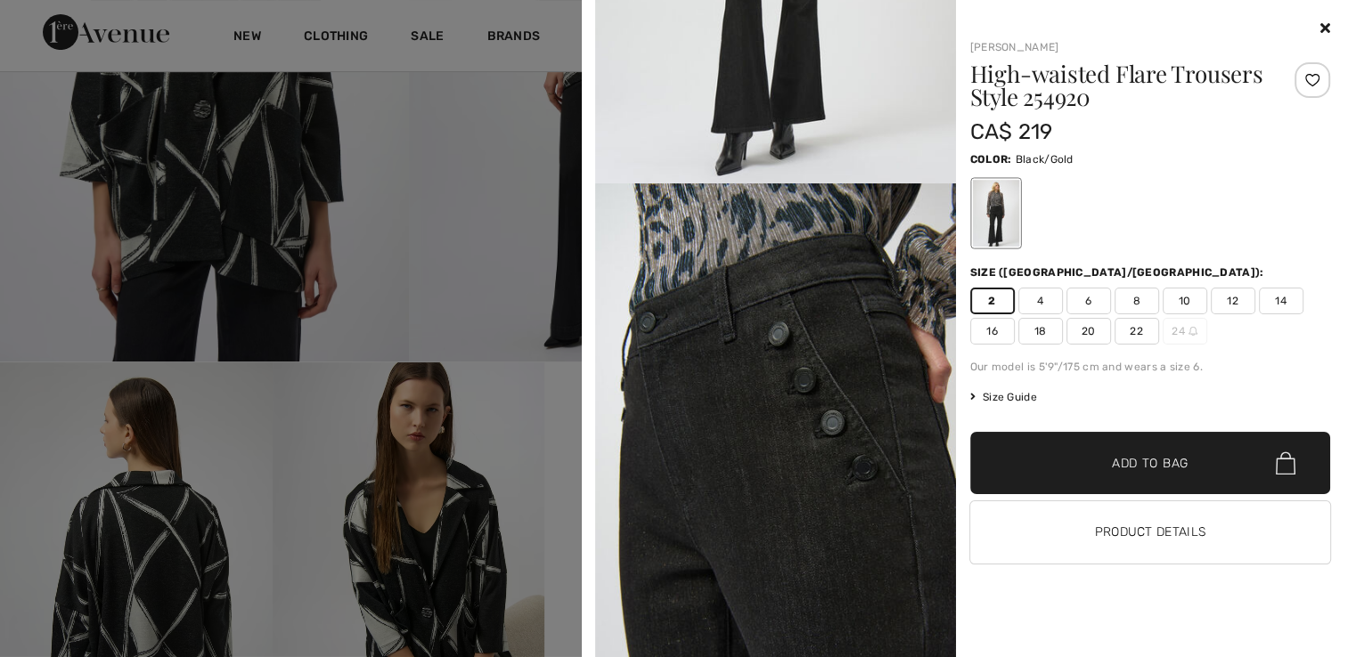
click at [1308, 84] on div "Removed from Wishlist" at bounding box center [1312, 80] width 36 height 36
click at [1308, 69] on div at bounding box center [1312, 80] width 36 height 36
click at [1308, 83] on div at bounding box center [1312, 80] width 36 height 36
click at [247, 194] on div at bounding box center [674, 328] width 1348 height 657
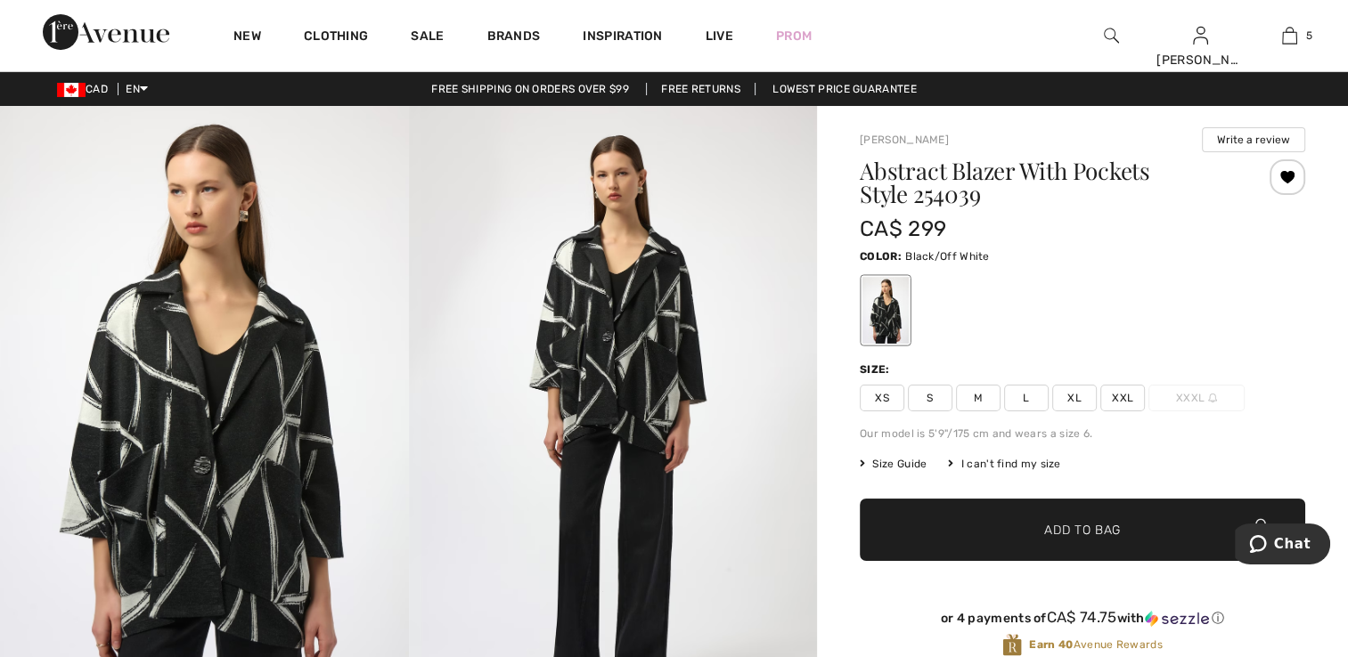
scroll to position [0, 0]
click at [884, 397] on span "XS" at bounding box center [882, 398] width 45 height 27
click at [1276, 179] on div at bounding box center [1287, 177] width 36 height 36
click at [1284, 183] on div at bounding box center [1287, 177] width 36 height 36
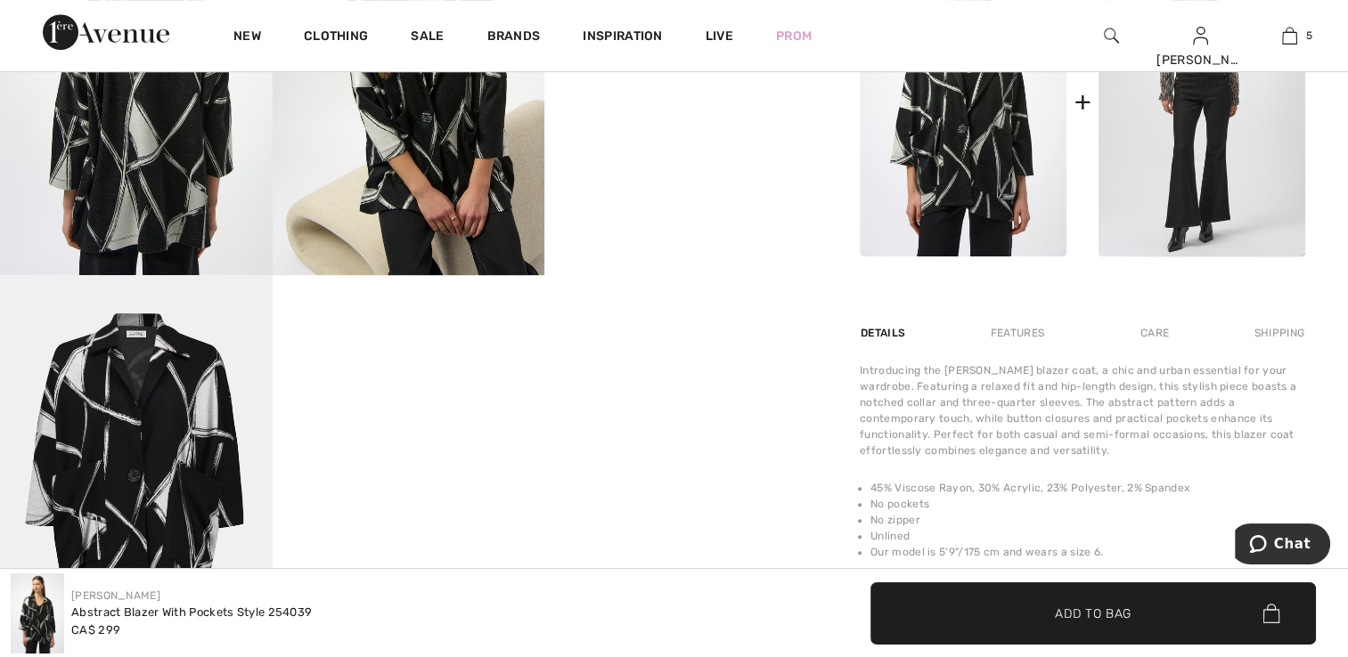
scroll to position [891, 0]
